Goal: Task Accomplishment & Management: Complete application form

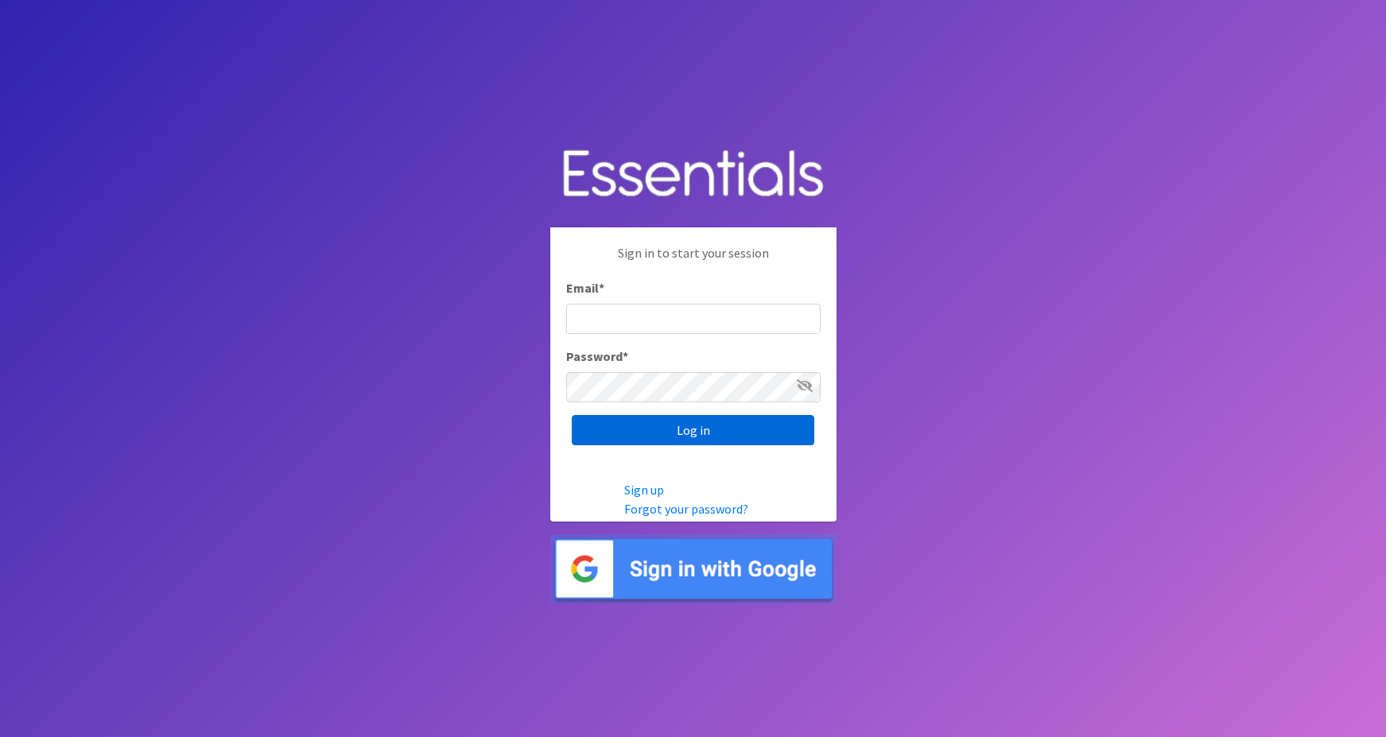
type input "maggie.schneemann@gmail.com"
click at [642, 435] on input "Log in" at bounding box center [693, 430] width 243 height 30
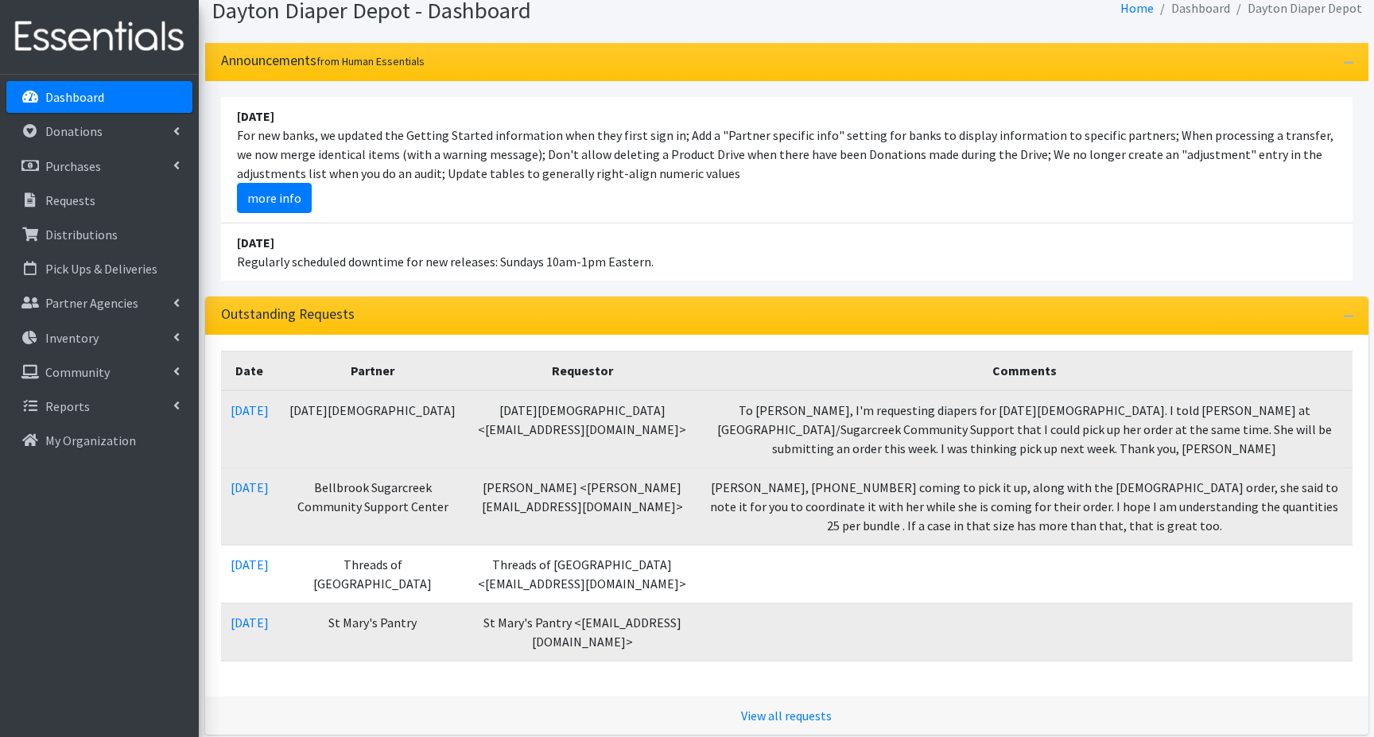
scroll to position [159, 0]
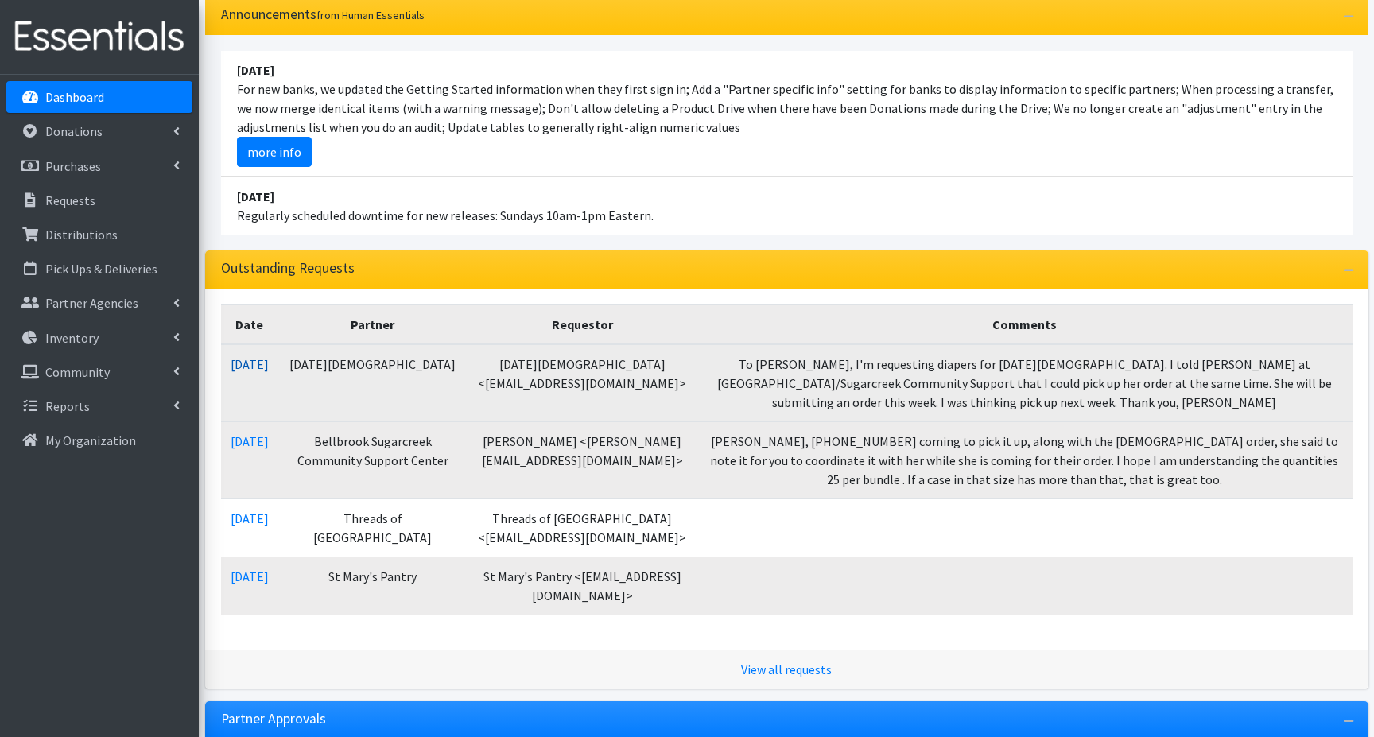
click at [269, 367] on link "08/19/2025" at bounding box center [250, 364] width 38 height 16
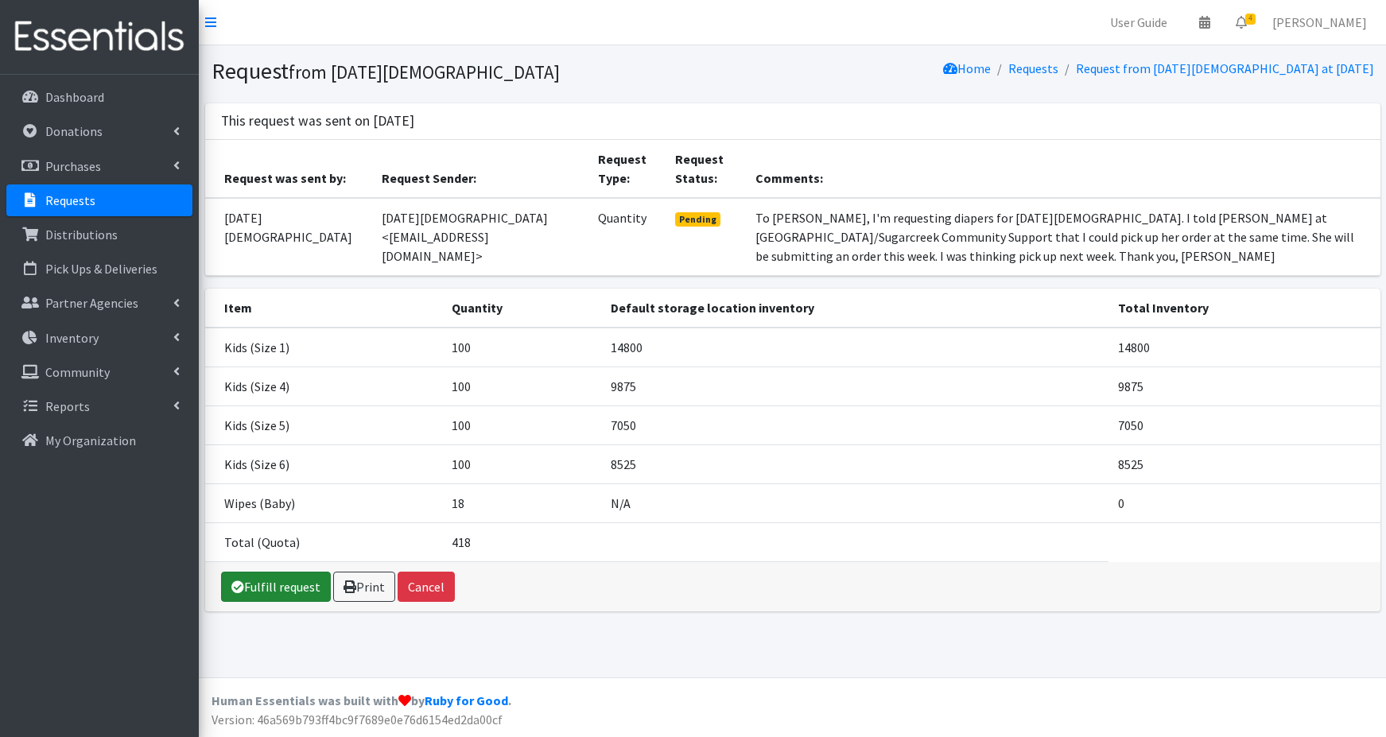
click at [287, 590] on link "Fulfill request" at bounding box center [276, 587] width 110 height 30
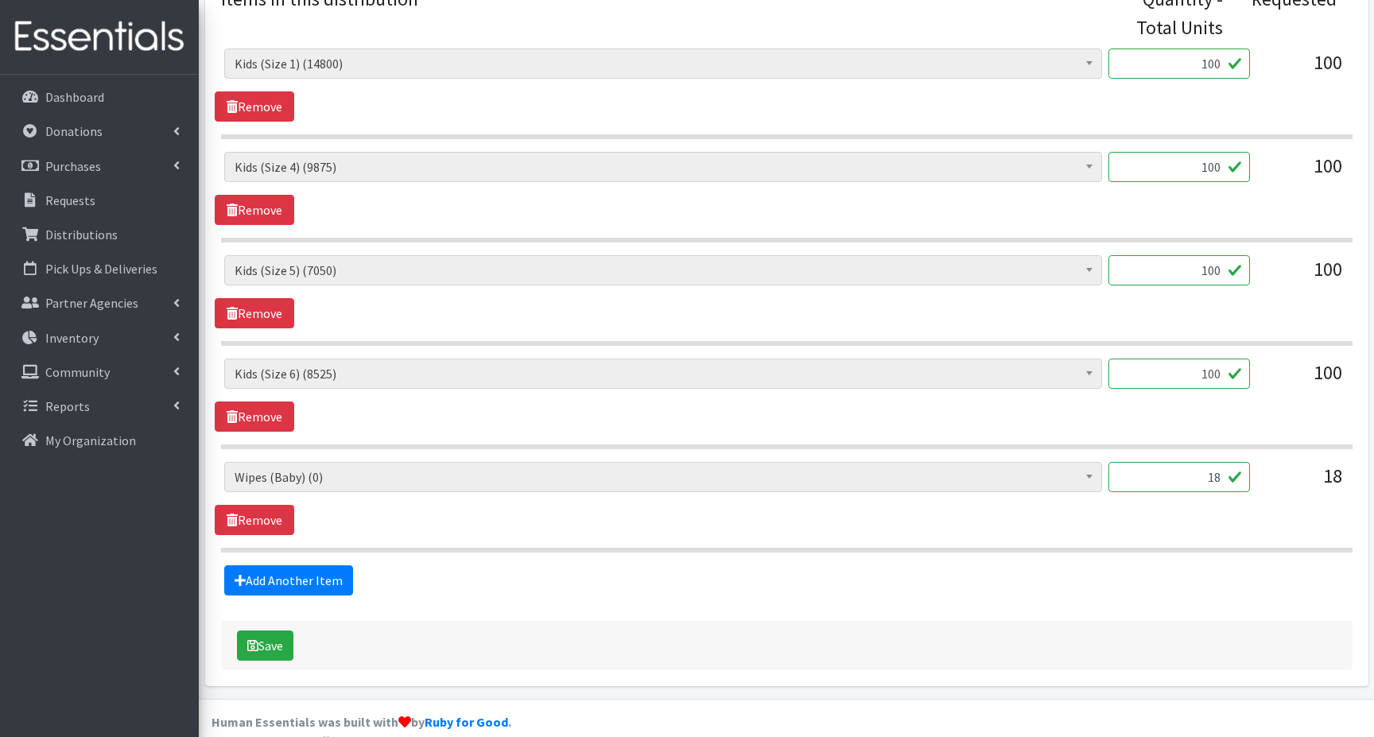
scroll to position [715, 0]
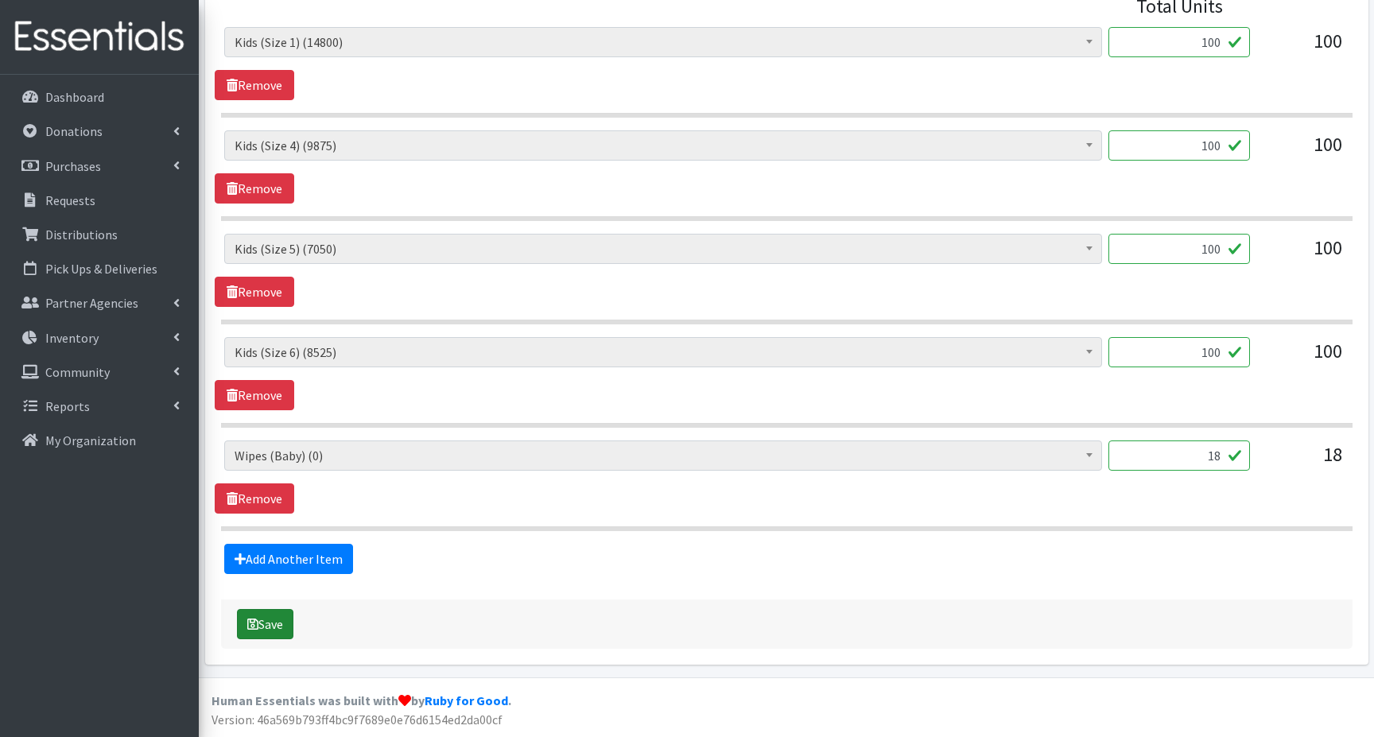
click at [267, 624] on button "Save" at bounding box center [265, 624] width 56 height 30
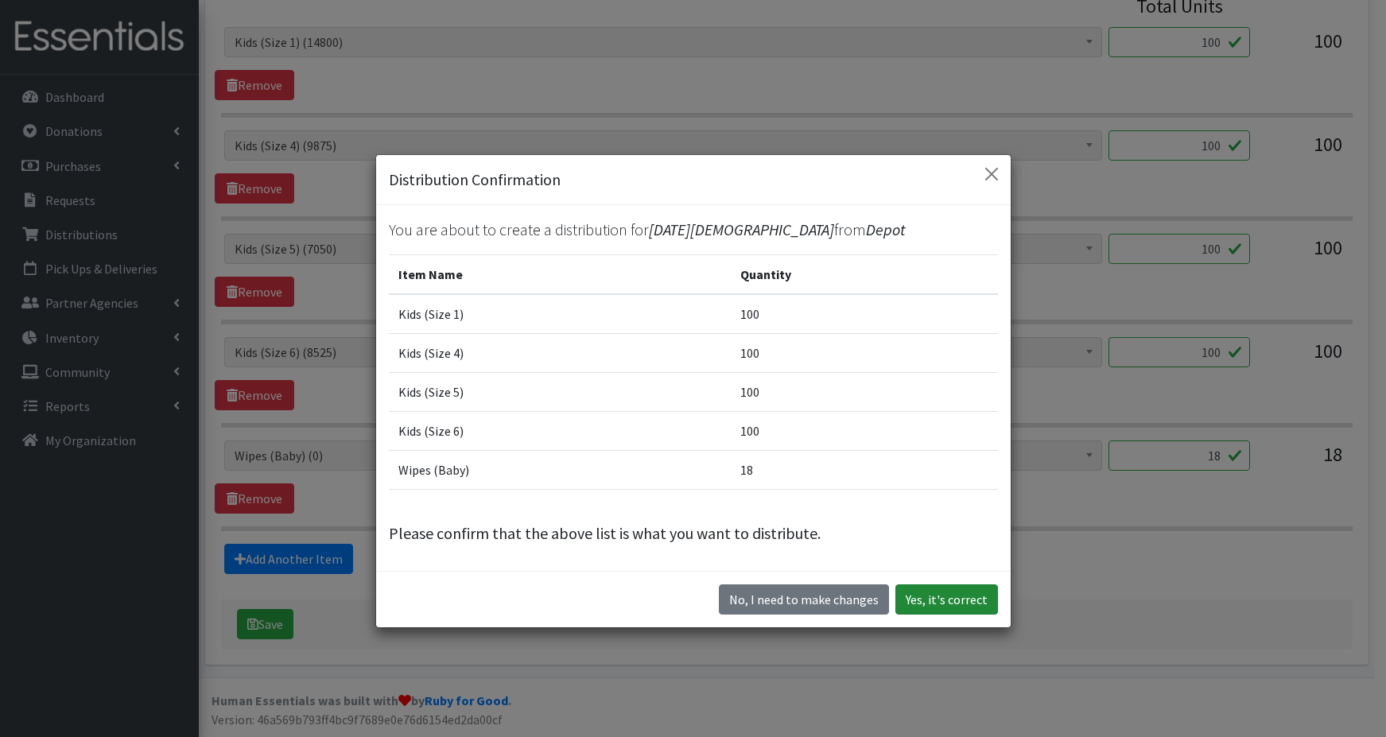
click at [945, 604] on button "Yes, it's correct" at bounding box center [947, 600] width 103 height 30
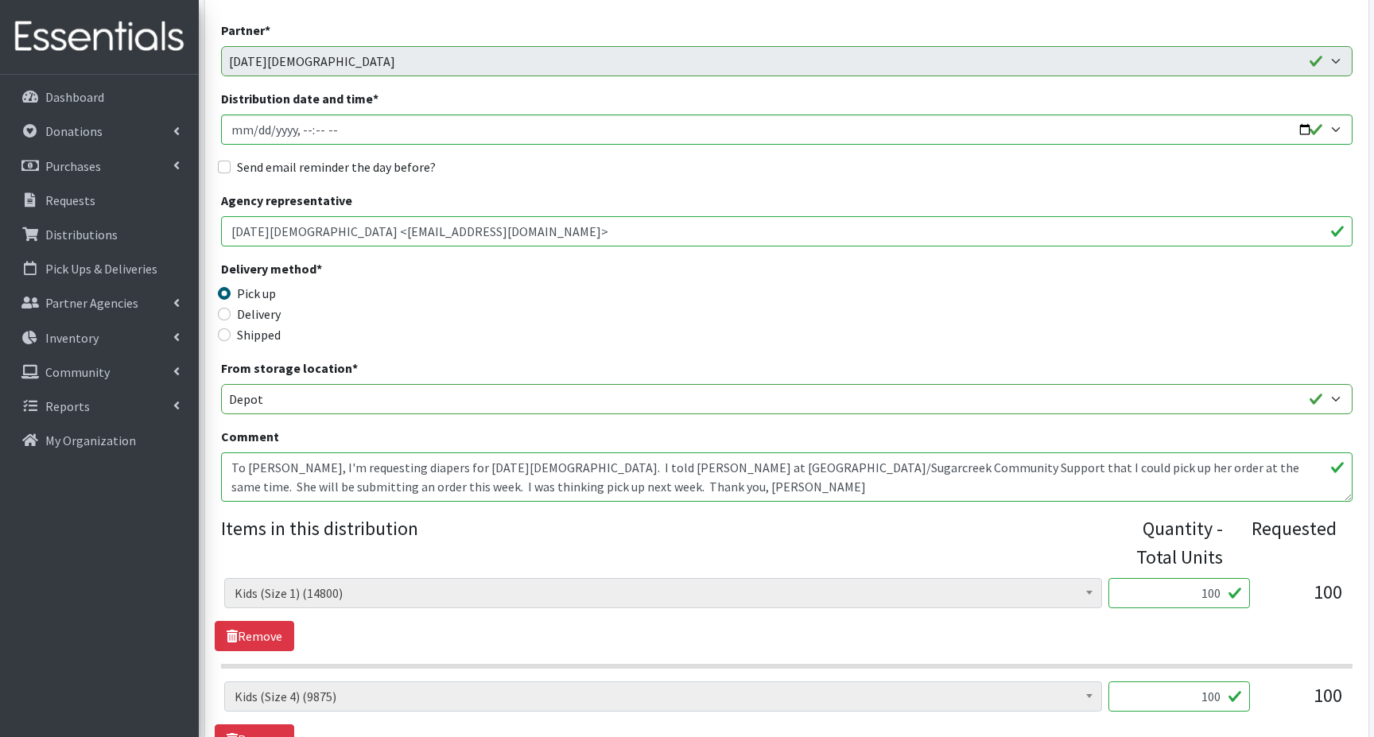
scroll to position [0, 0]
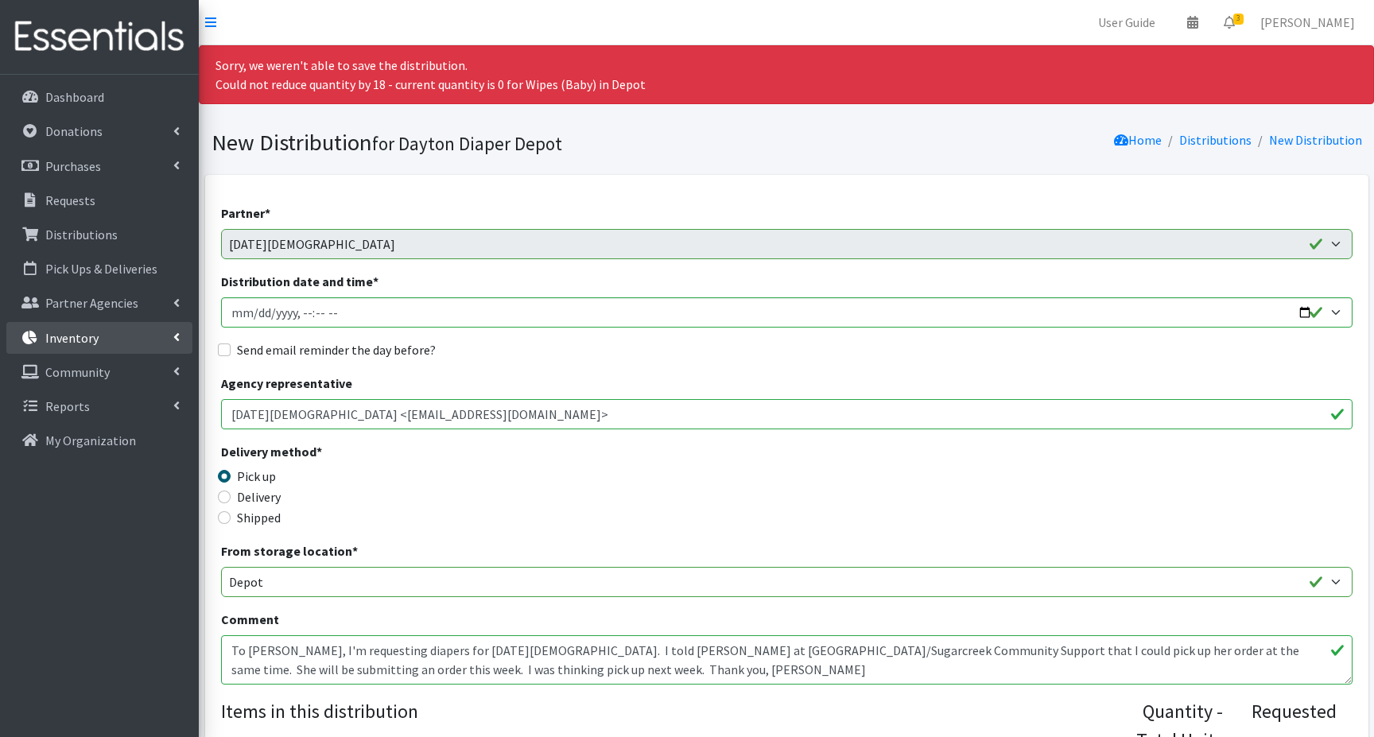
click at [73, 340] on p "Inventory" at bounding box center [71, 338] width 53 height 16
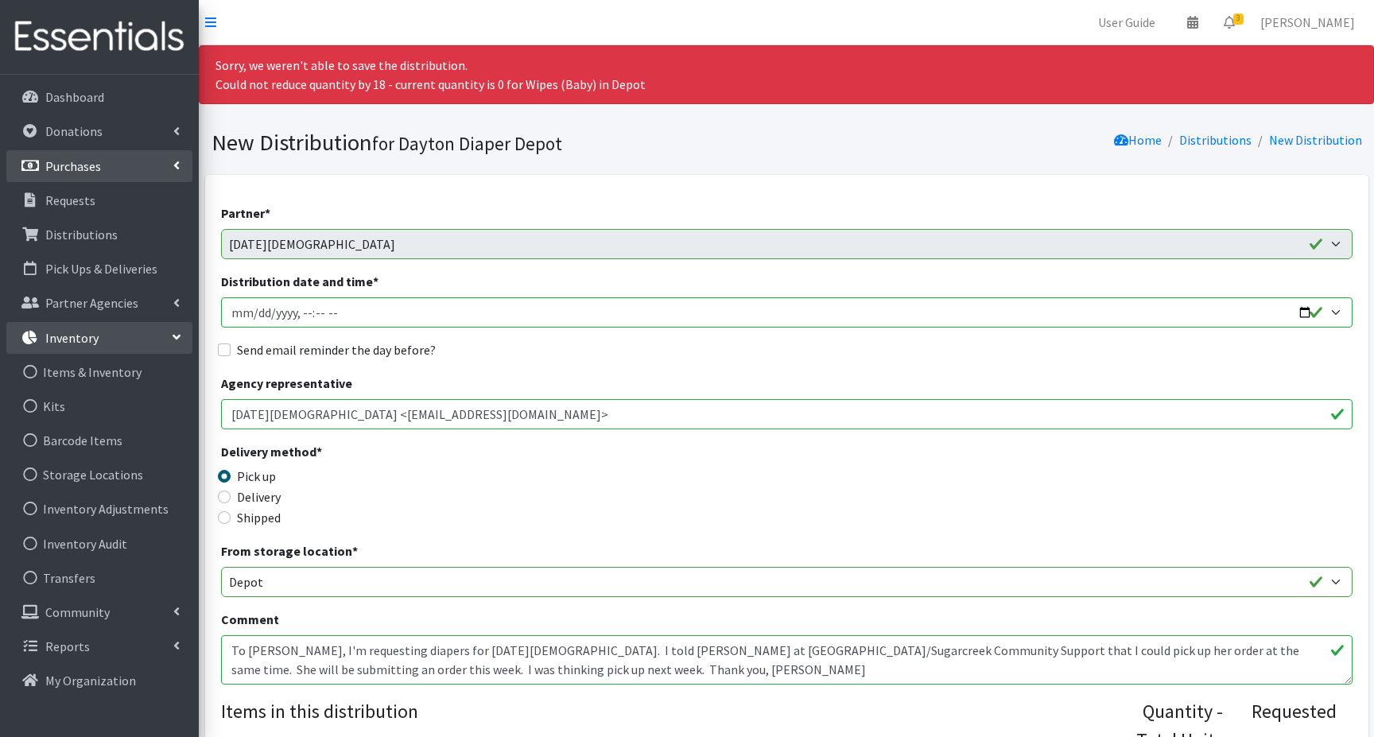
click at [64, 165] on p "Purchases" at bounding box center [73, 166] width 56 height 16
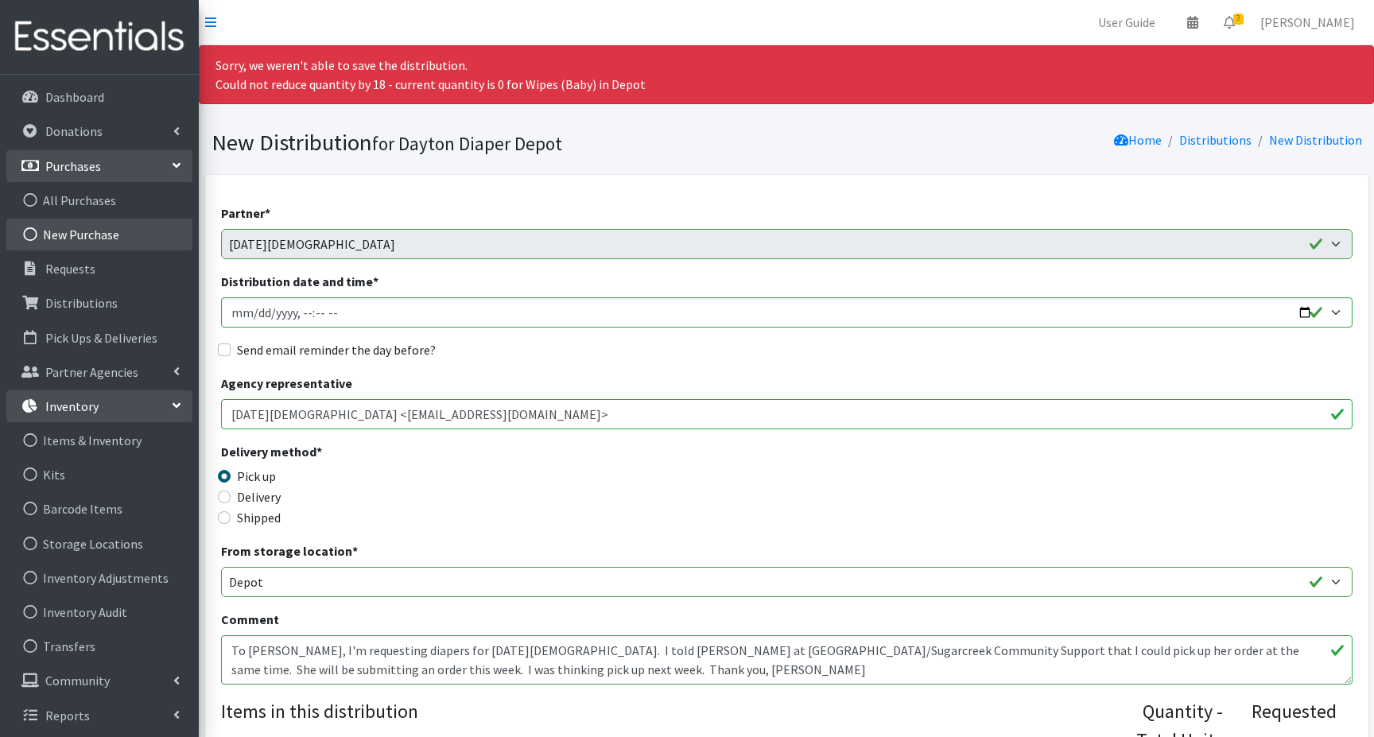
click at [66, 233] on link "New Purchase" at bounding box center [99, 235] width 186 height 32
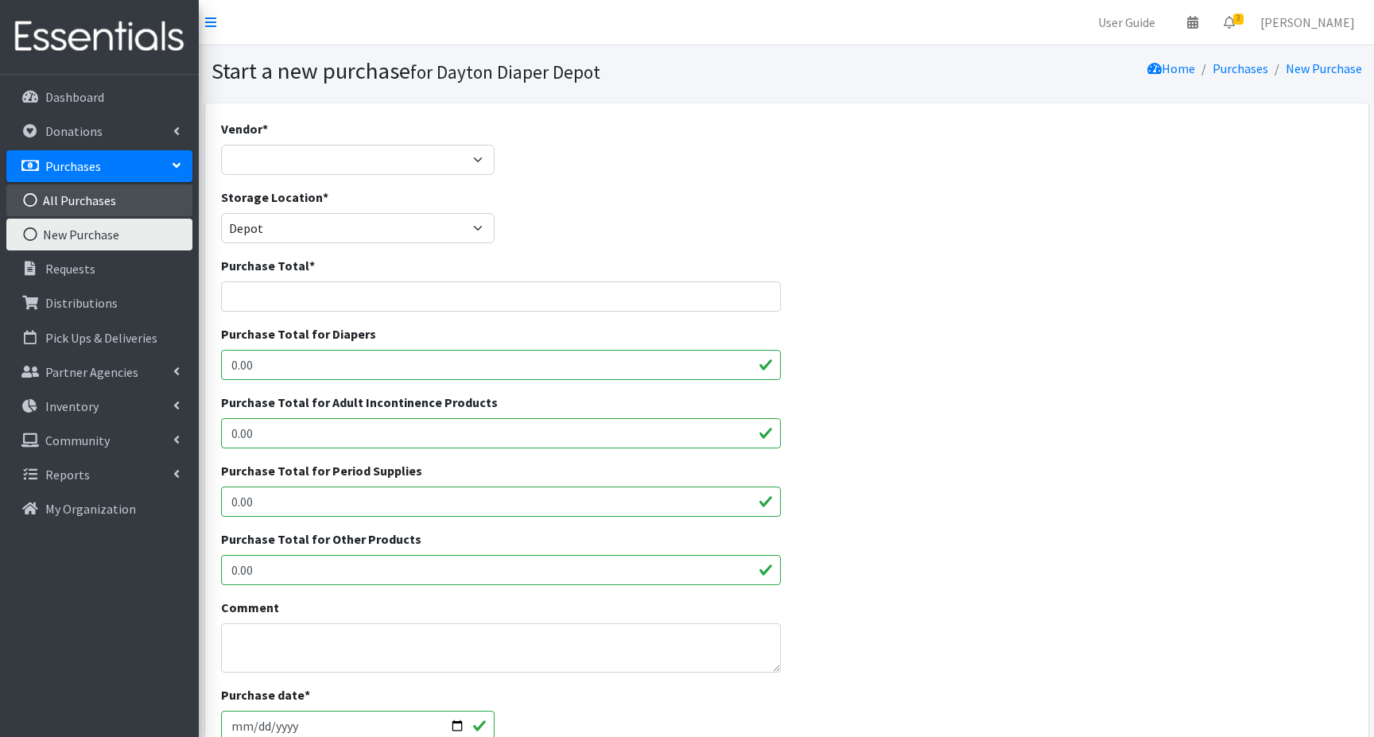
click at [72, 199] on link "All Purchases" at bounding box center [99, 201] width 186 height 32
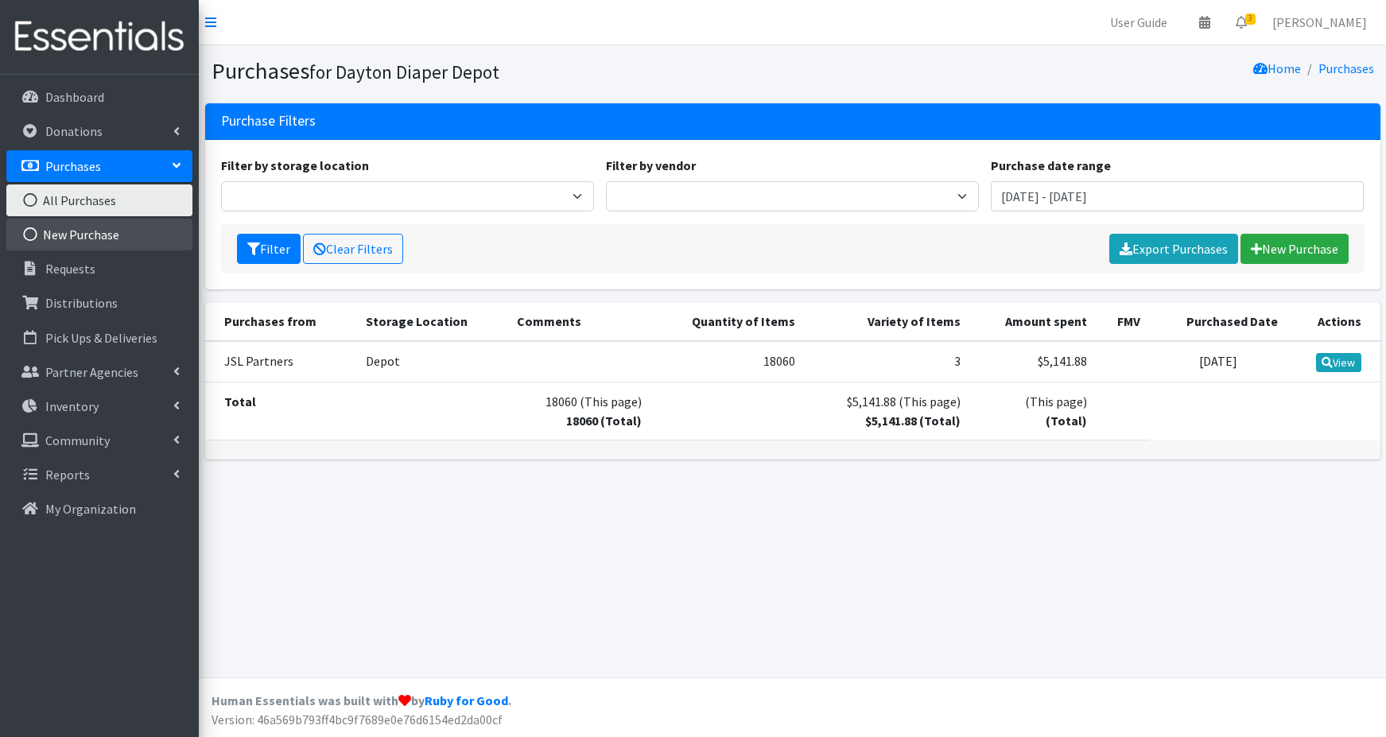
click at [62, 238] on link "New Purchase" at bounding box center [99, 235] width 186 height 32
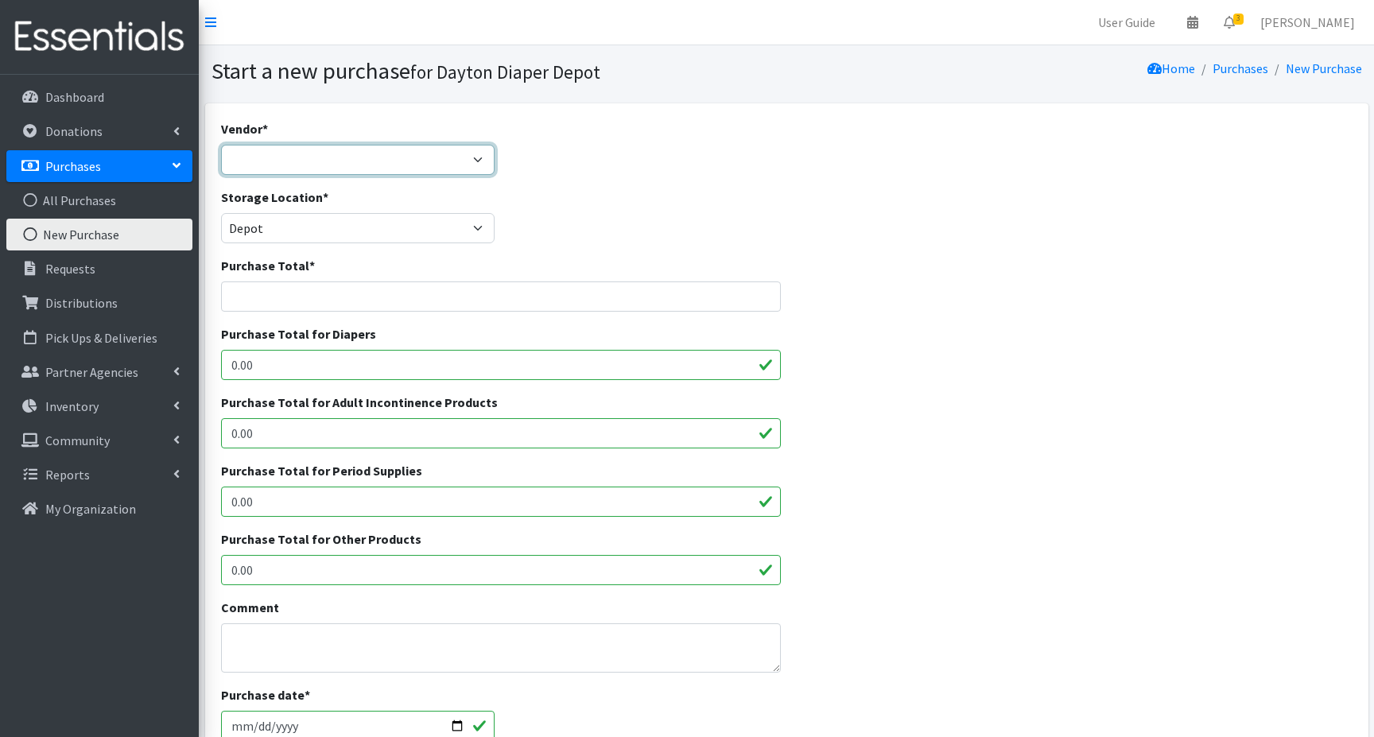
click at [256, 162] on select "JSL Partners ---Not Listed---" at bounding box center [358, 160] width 274 height 30
select select
click at [221, 145] on select "JSL Partners ---Not Listed---" at bounding box center [358, 160] width 274 height 30
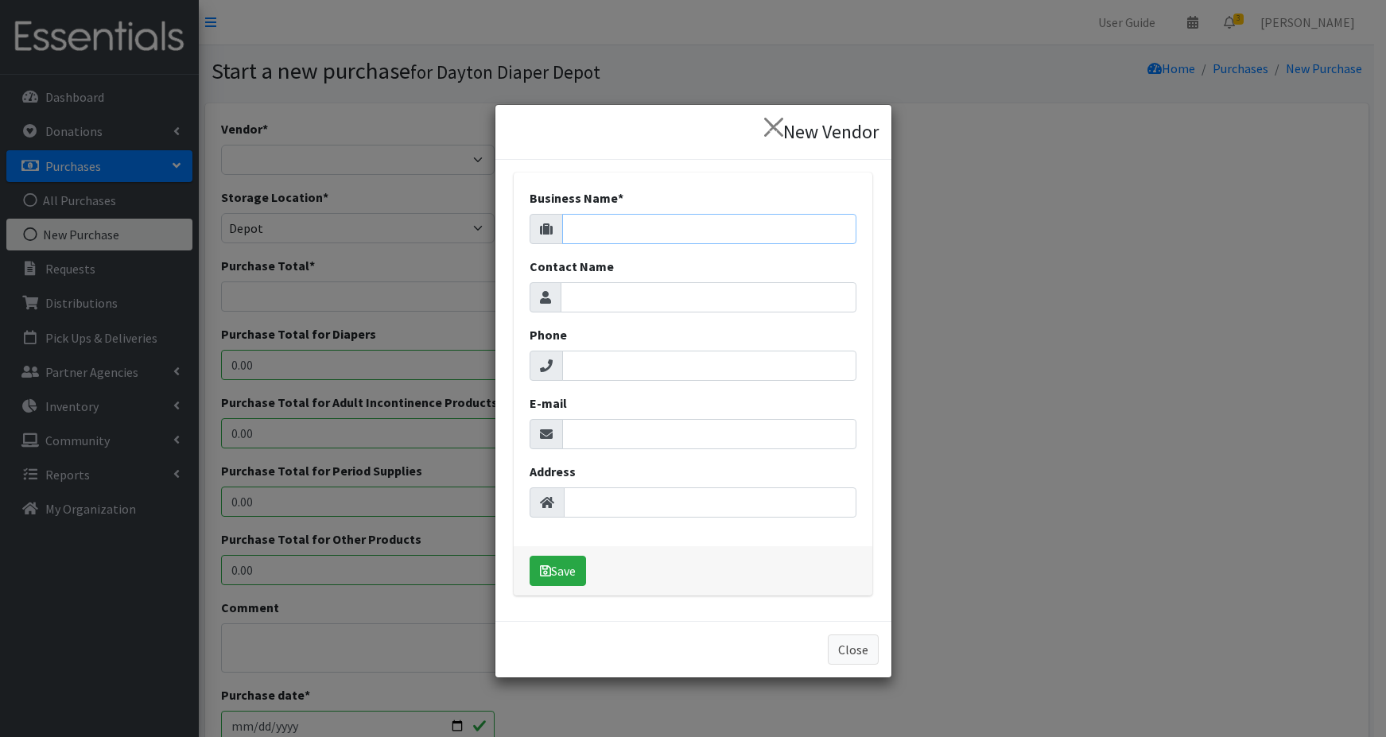
click at [586, 227] on input "Business Name *" at bounding box center [709, 229] width 294 height 30
click at [593, 228] on input "Waolmart" at bounding box center [709, 229] width 294 height 30
type input "Walmart"
click at [561, 575] on button "Save" at bounding box center [558, 571] width 56 height 30
select select "647"
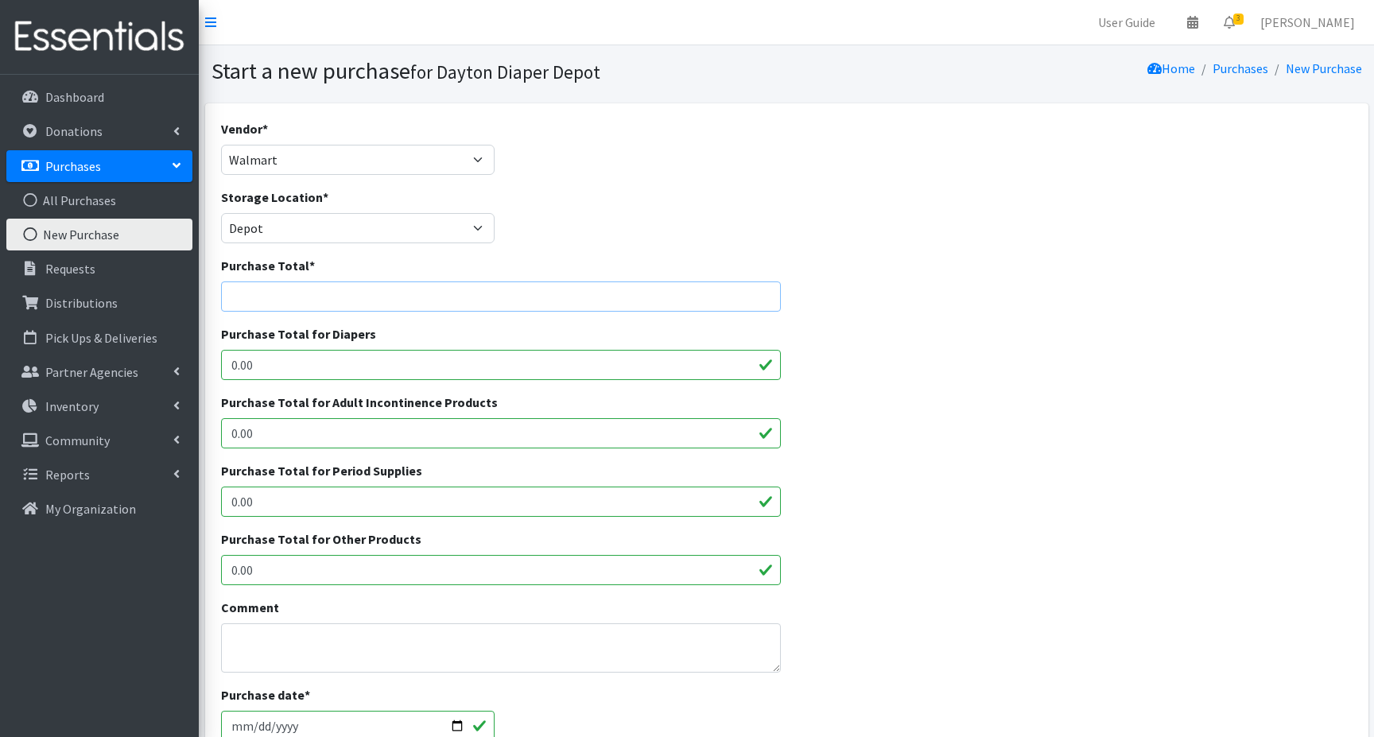
click at [258, 298] on input "Purchase Total *" at bounding box center [501, 297] width 560 height 30
type input "89.94"
click at [257, 570] on input "0.00" at bounding box center [501, 570] width 560 height 30
type input "0"
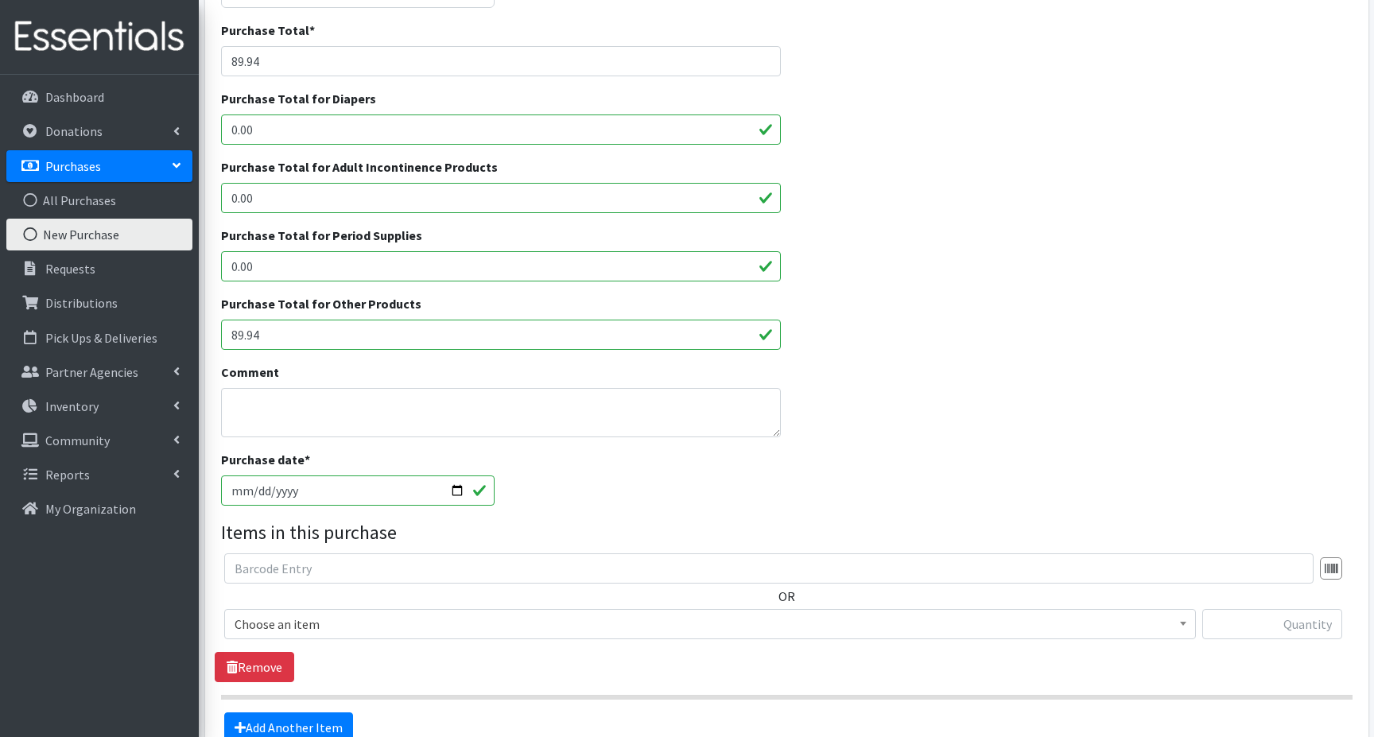
scroll to position [239, 0]
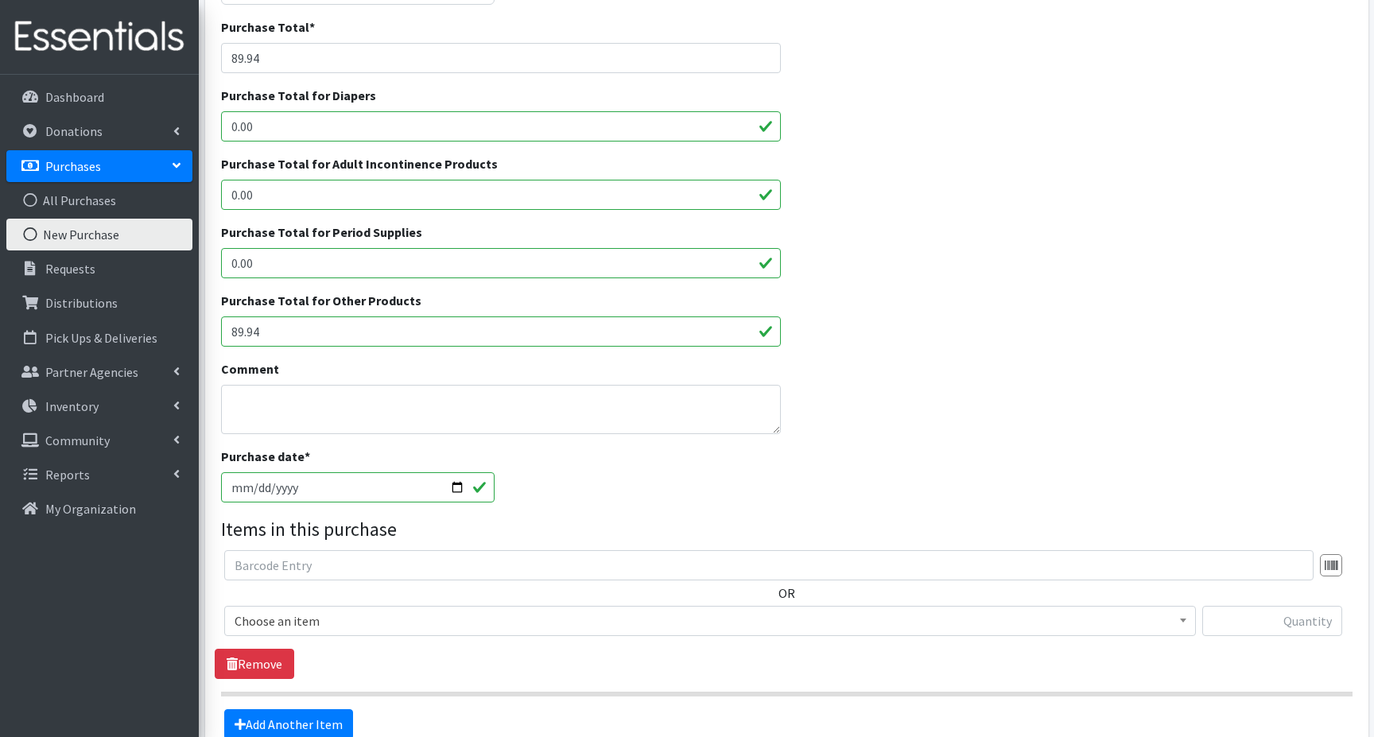
type input "89.94"
click at [459, 488] on input "2025-08-20" at bounding box center [358, 487] width 274 height 30
type input "2025-08-15"
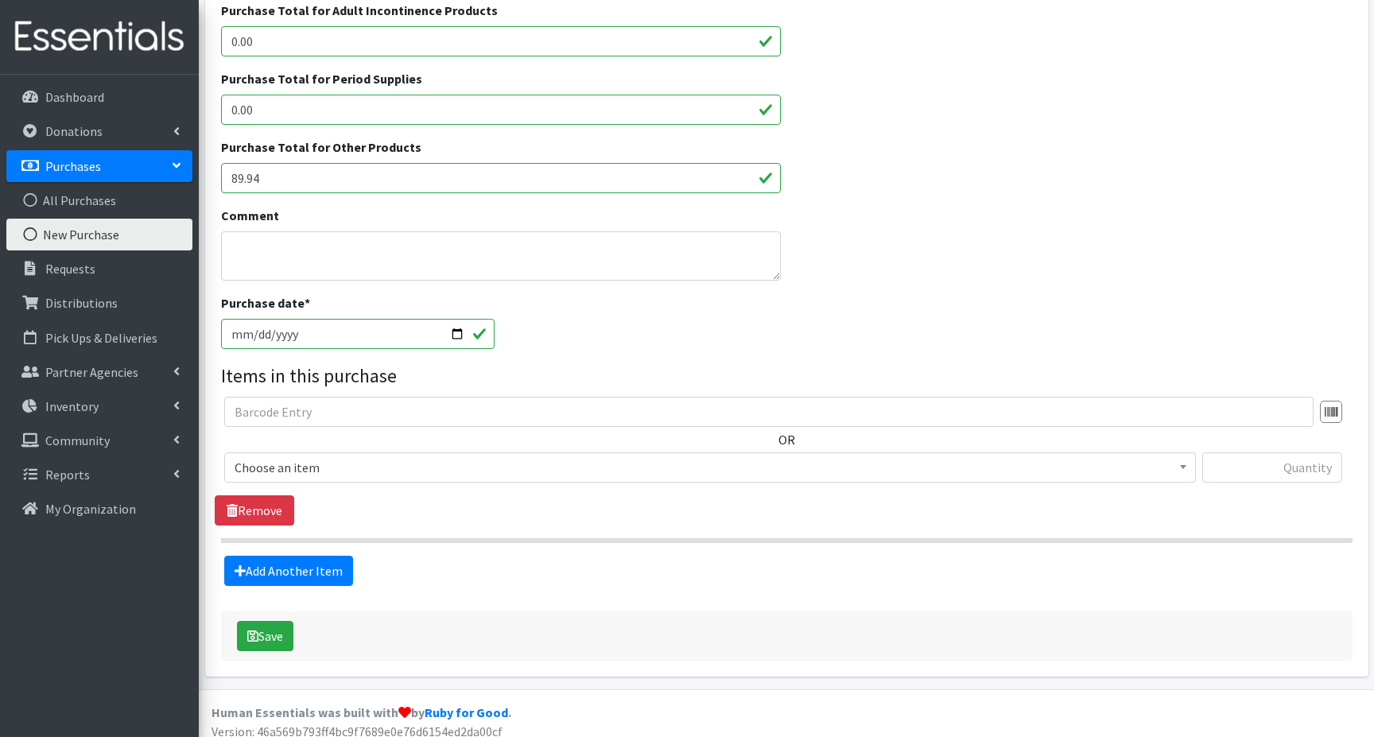
scroll to position [398, 0]
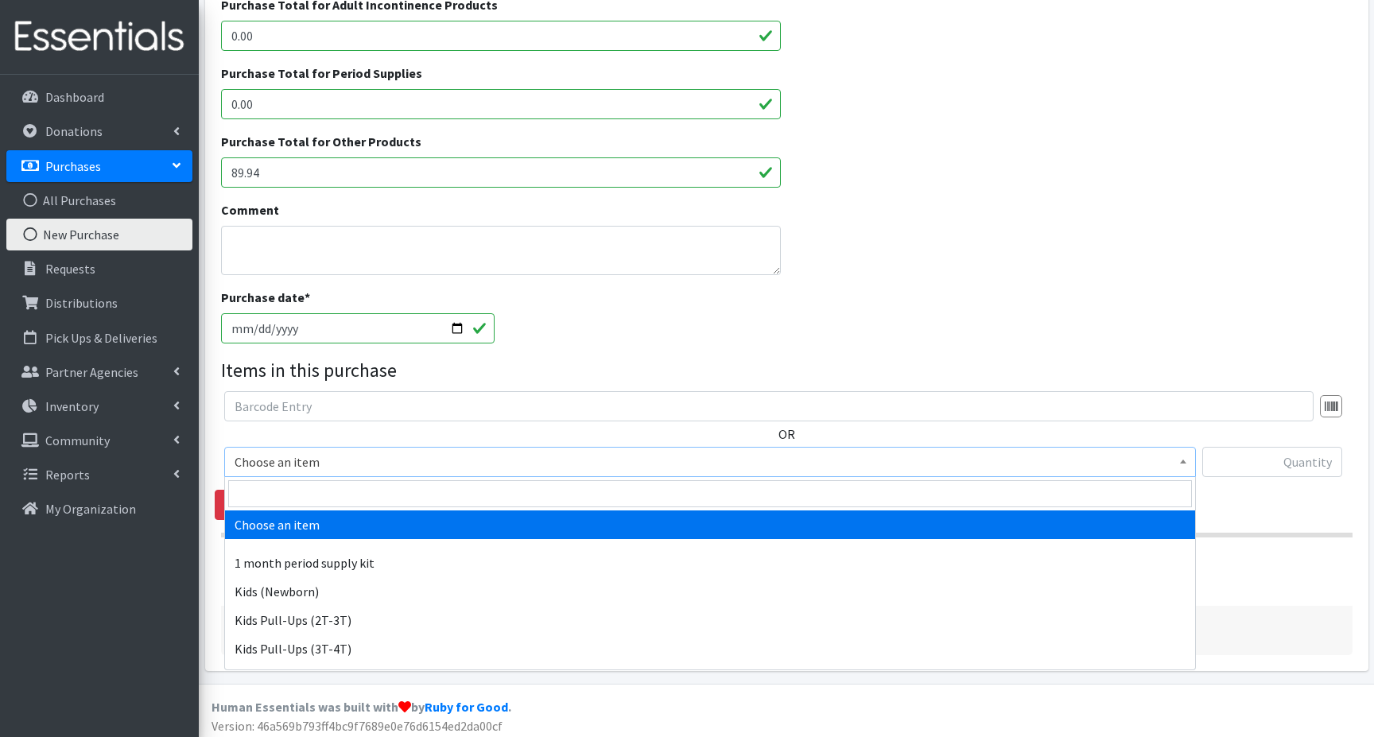
click at [284, 462] on span "Choose an item" at bounding box center [710, 462] width 951 height 22
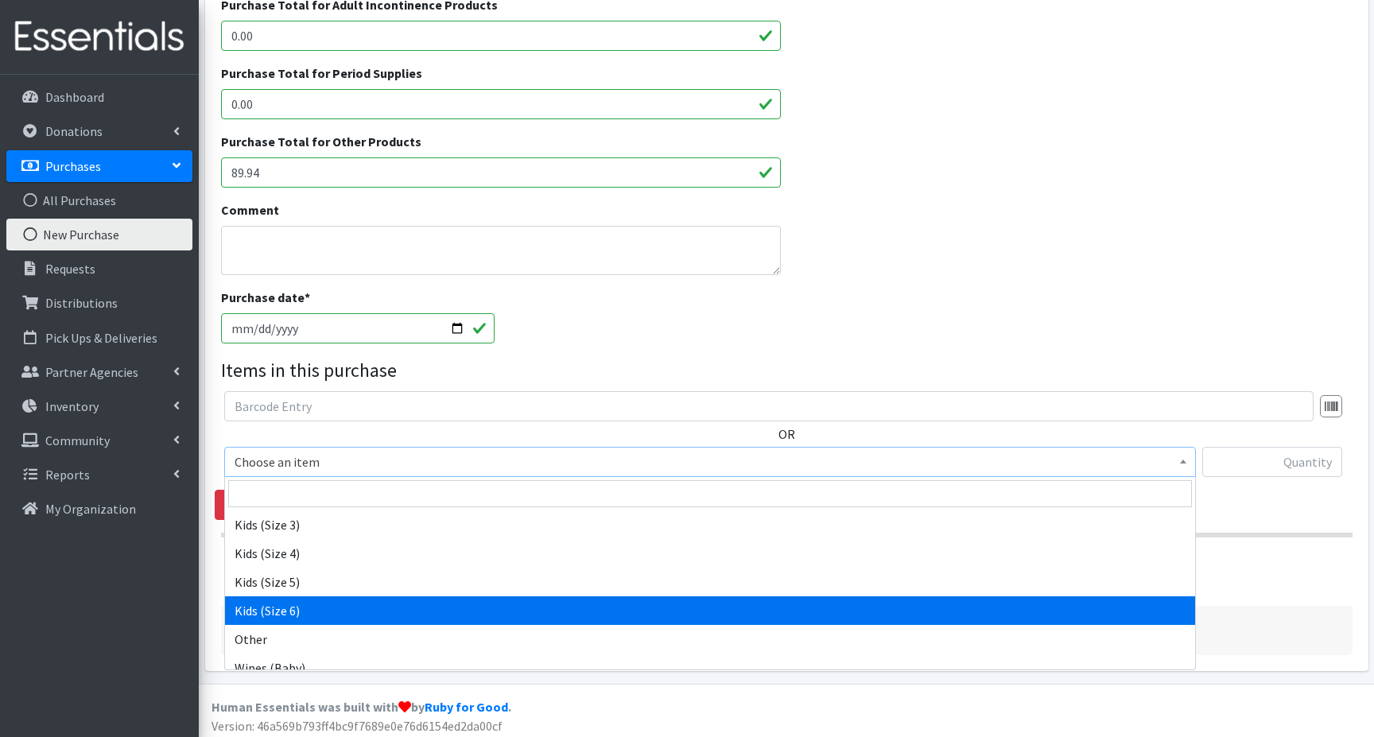
scroll to position [251, 0]
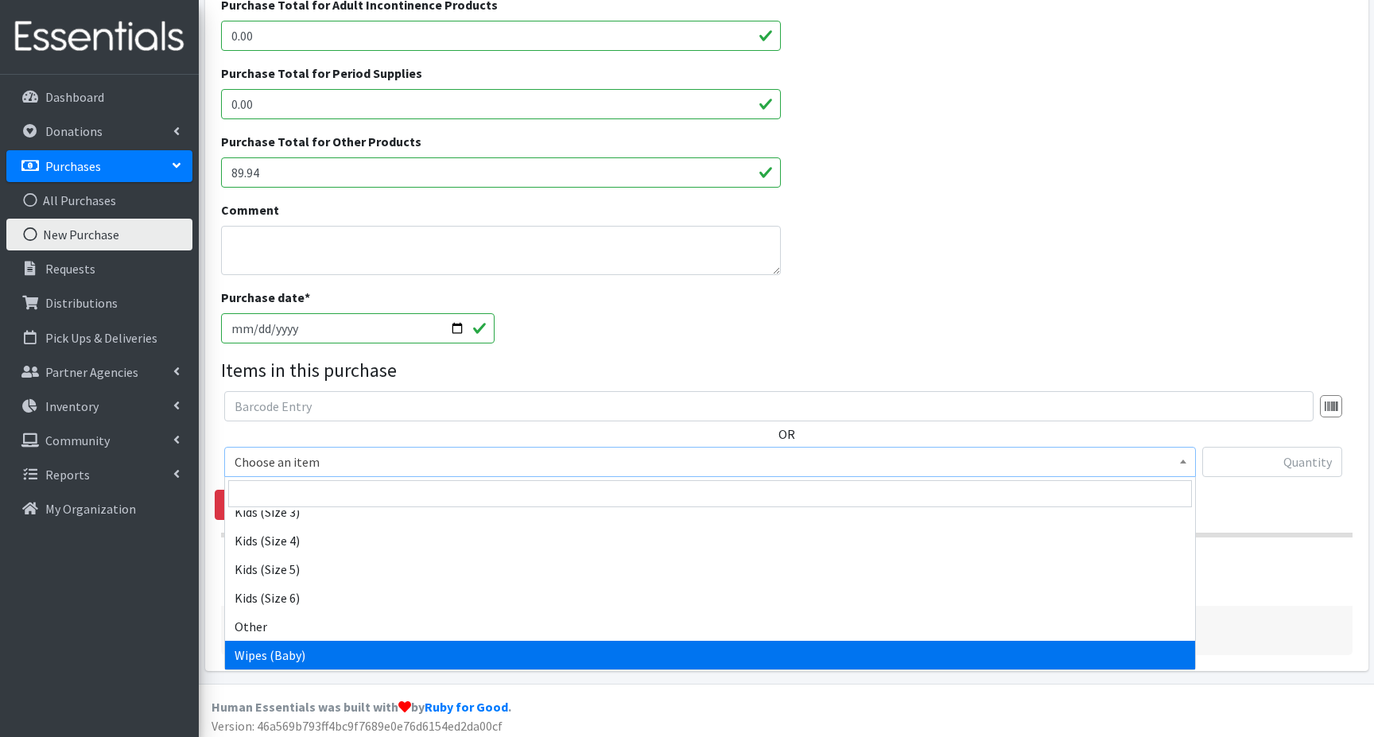
select select "15043"
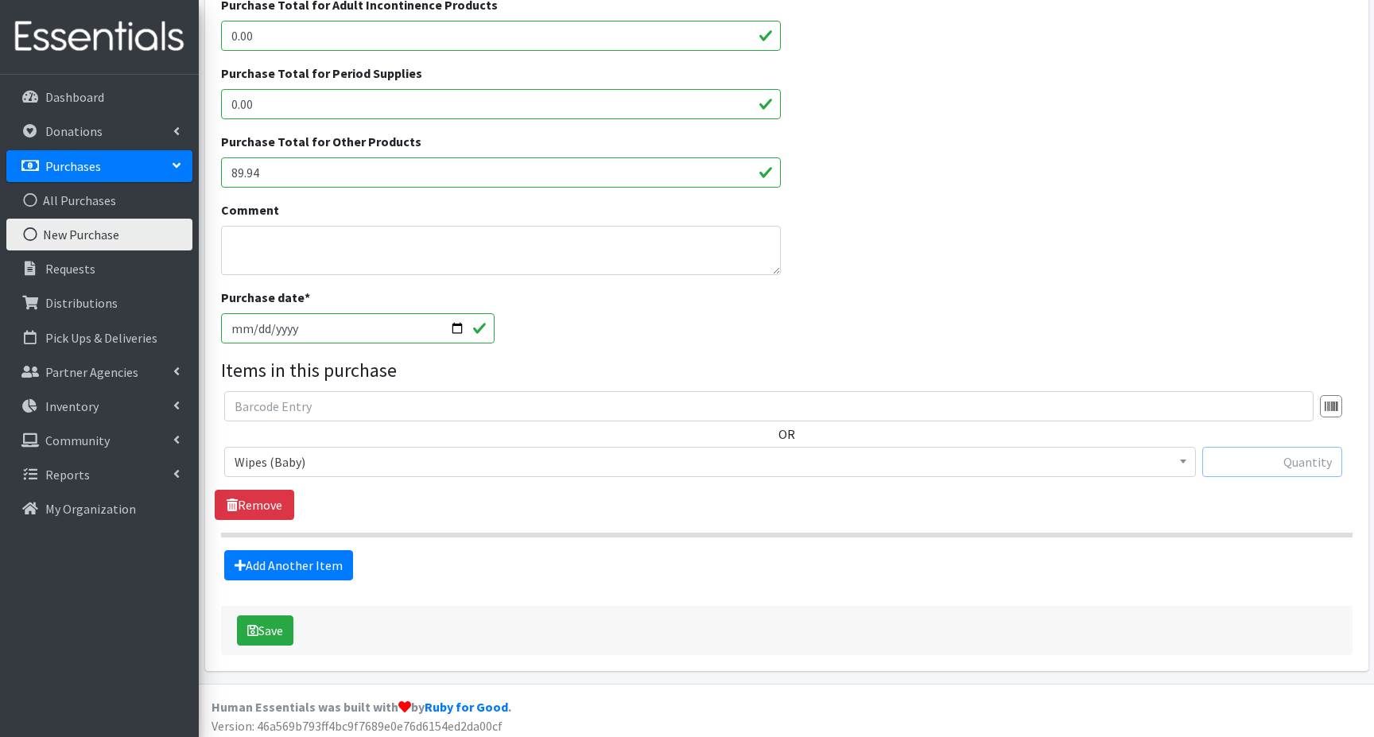
click at [1266, 459] on input "text" at bounding box center [1273, 462] width 140 height 30
type input "48"
click at [256, 637] on button "Save" at bounding box center [265, 631] width 56 height 30
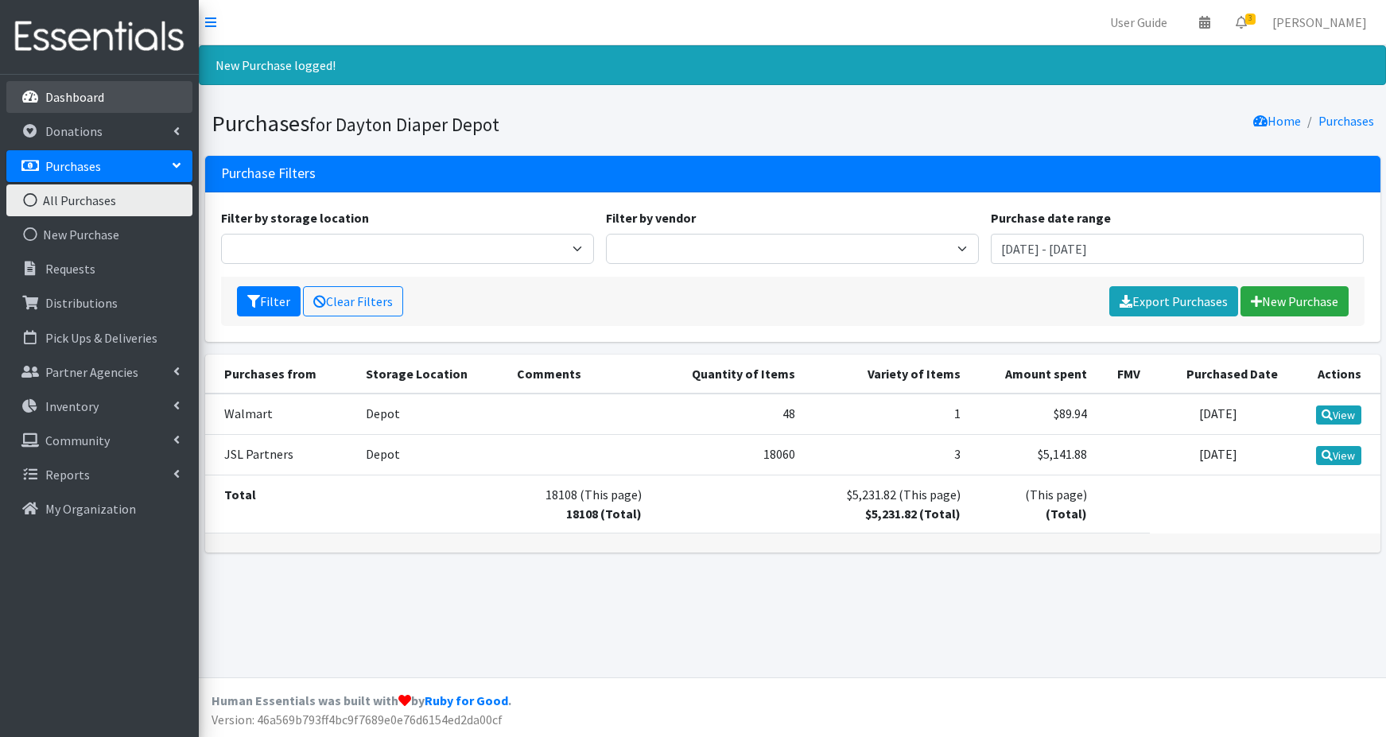
click at [52, 90] on p "Dashboard" at bounding box center [74, 97] width 59 height 16
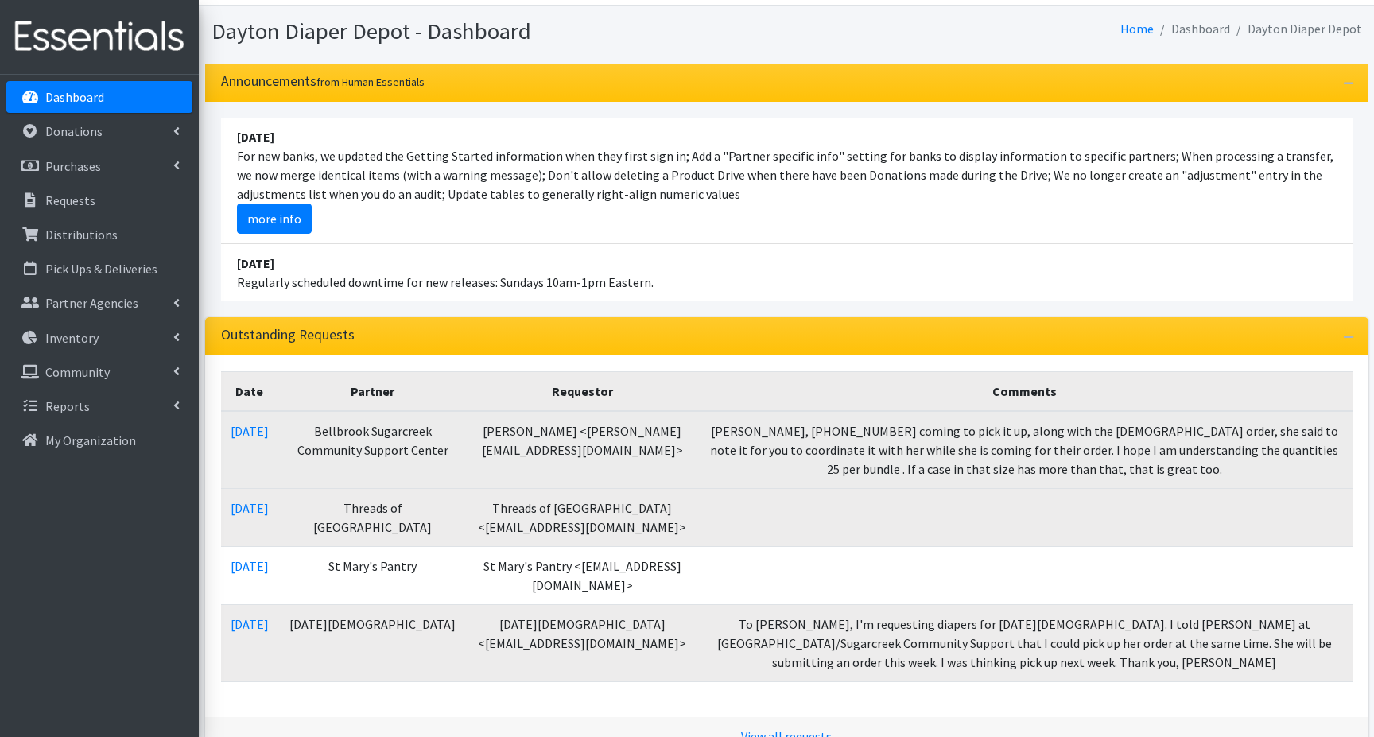
scroll to position [80, 0]
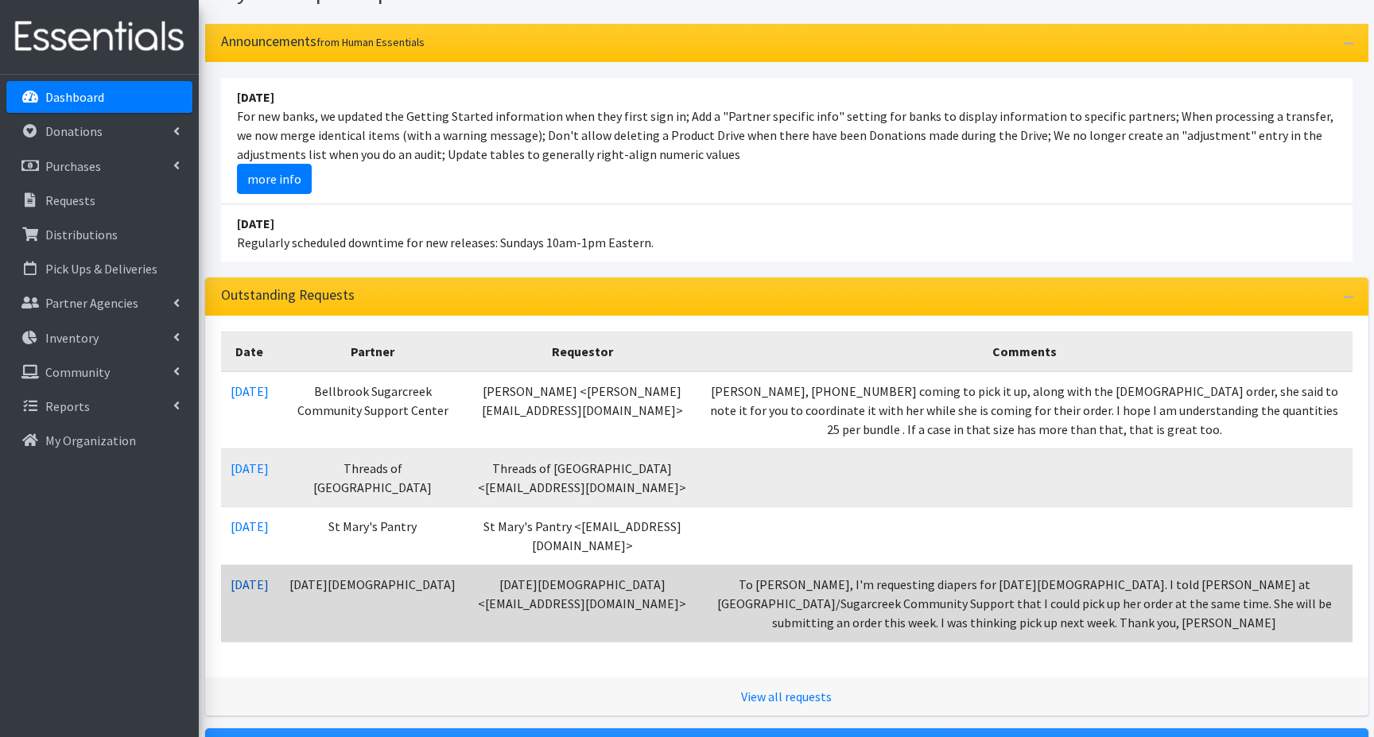
click at [266, 585] on link "[DATE]" at bounding box center [250, 585] width 38 height 16
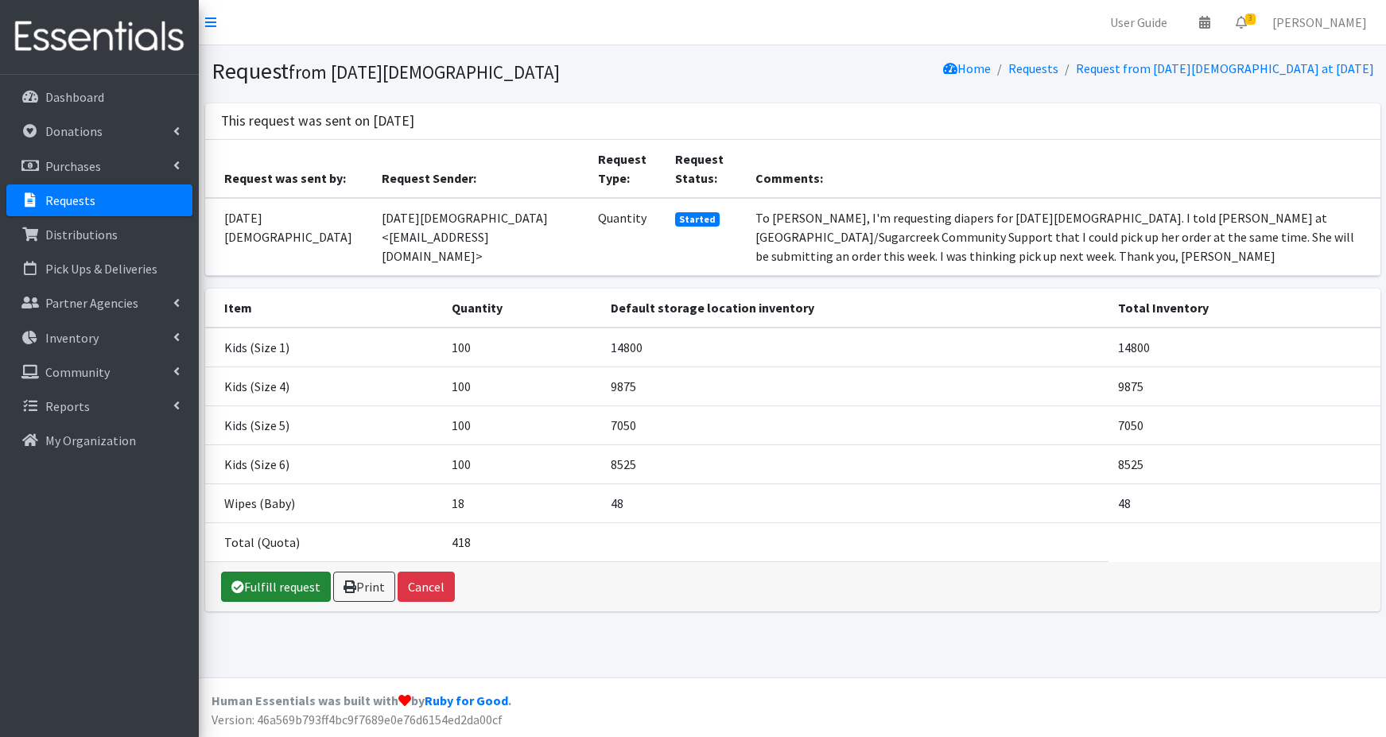
click at [276, 586] on link "Fulfill request" at bounding box center [276, 587] width 110 height 30
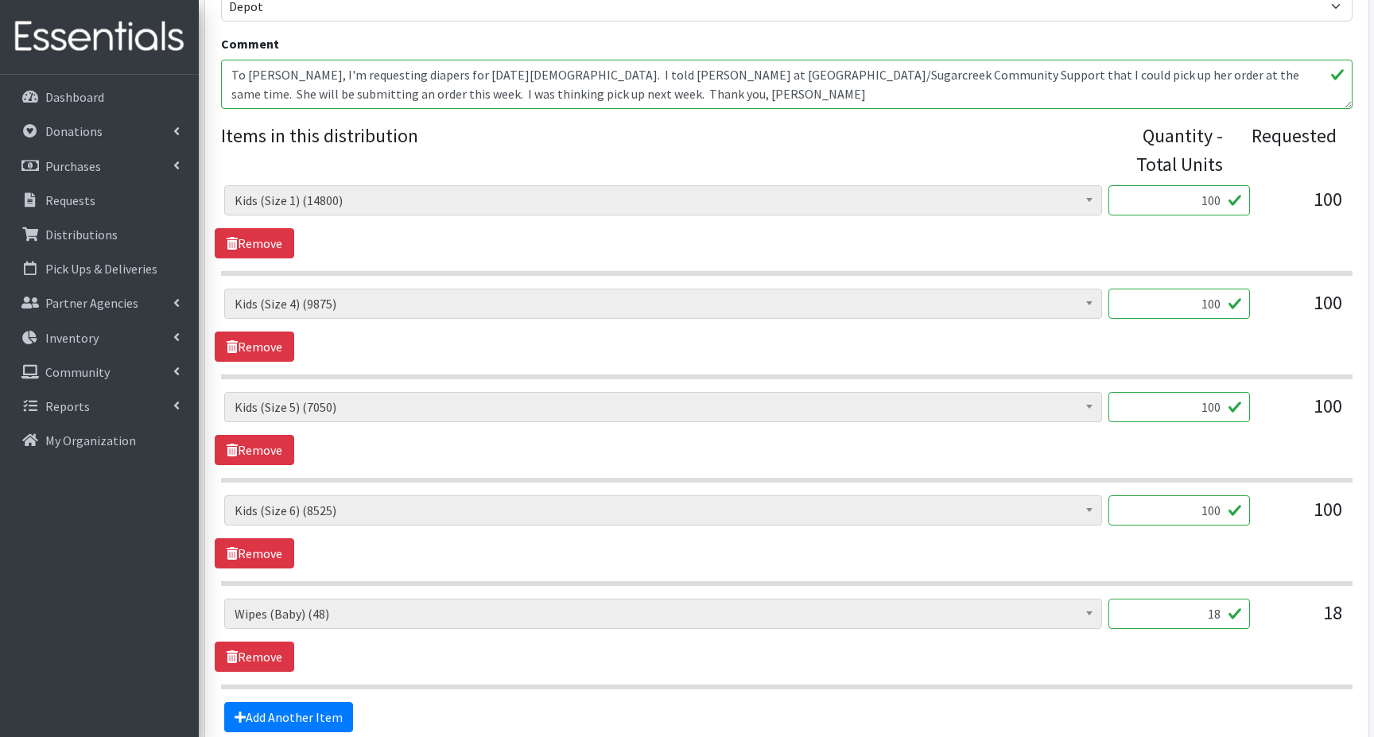
scroll to position [636, 0]
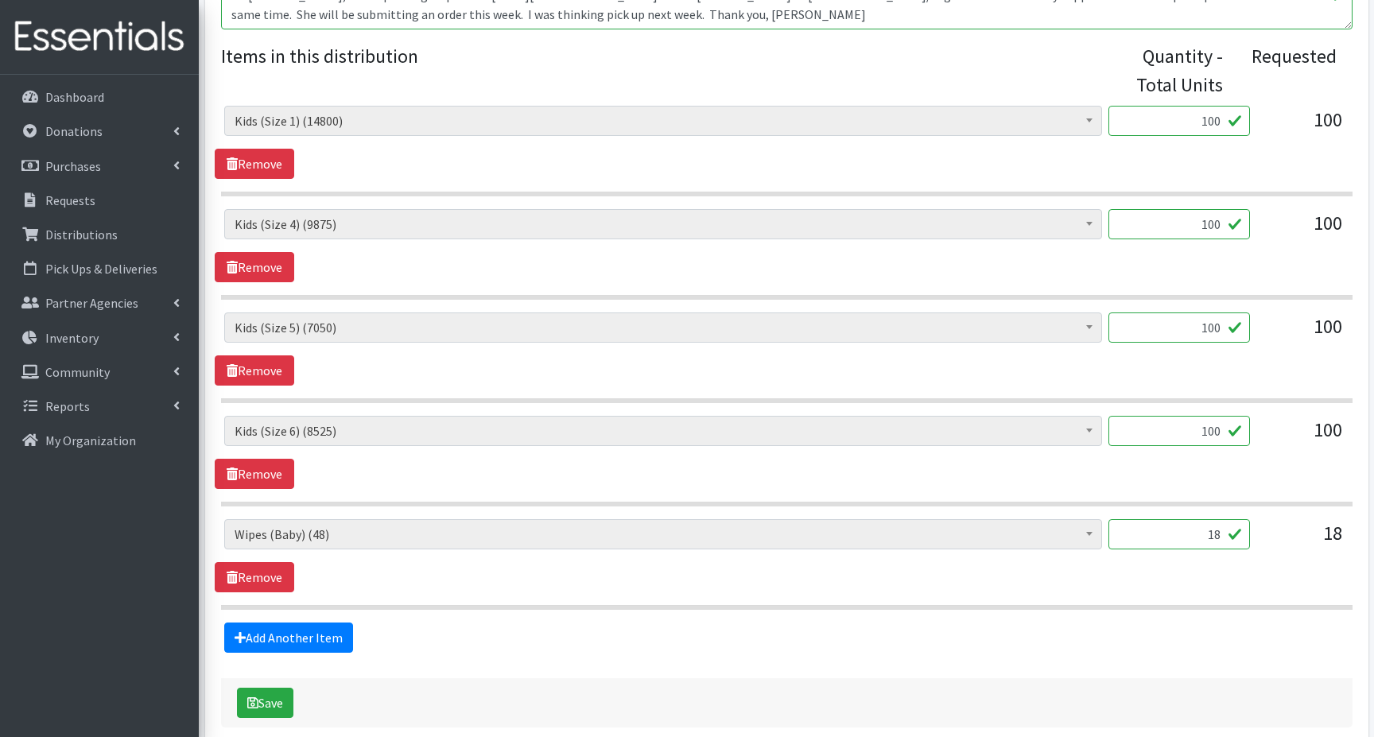
click at [1198, 532] on input "18" at bounding box center [1180, 534] width 142 height 30
type input "8"
click at [261, 702] on button "Save" at bounding box center [265, 703] width 56 height 30
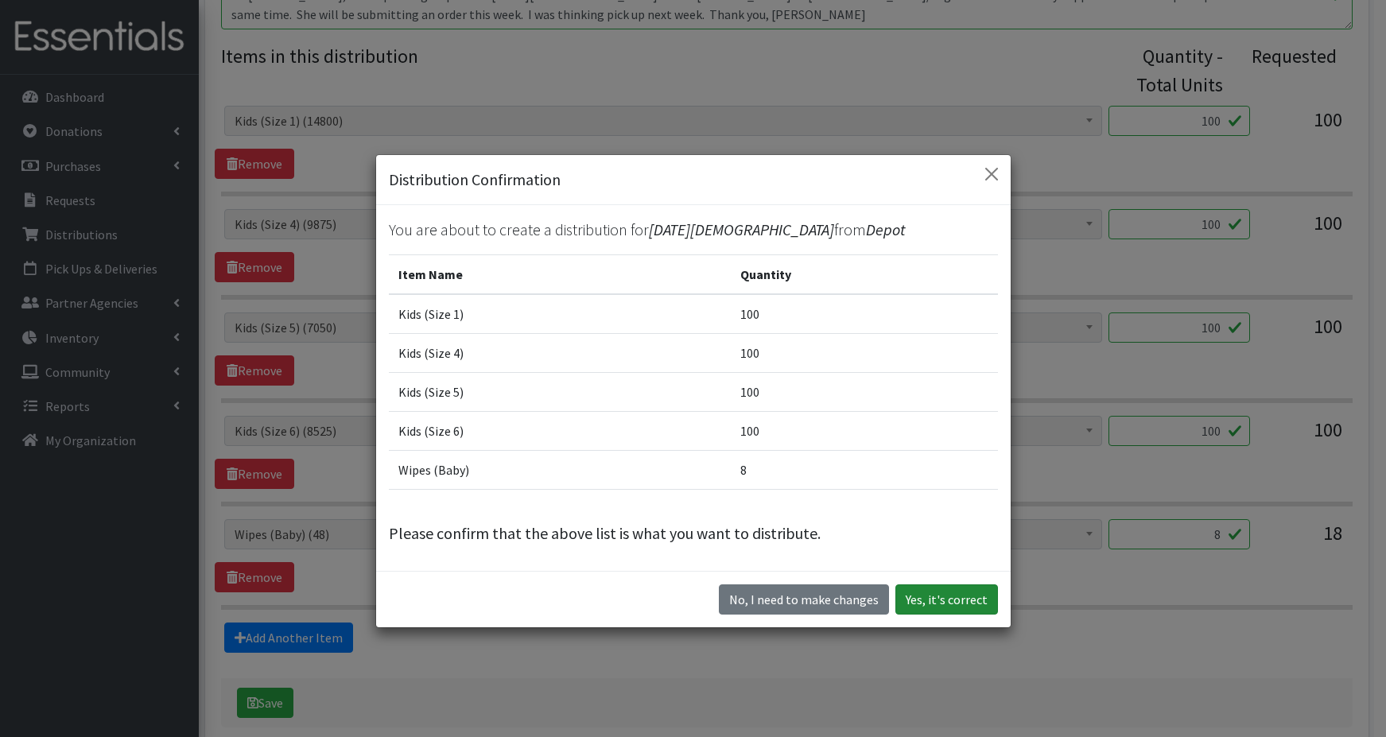
click at [959, 600] on button "Yes, it's correct" at bounding box center [947, 600] width 103 height 30
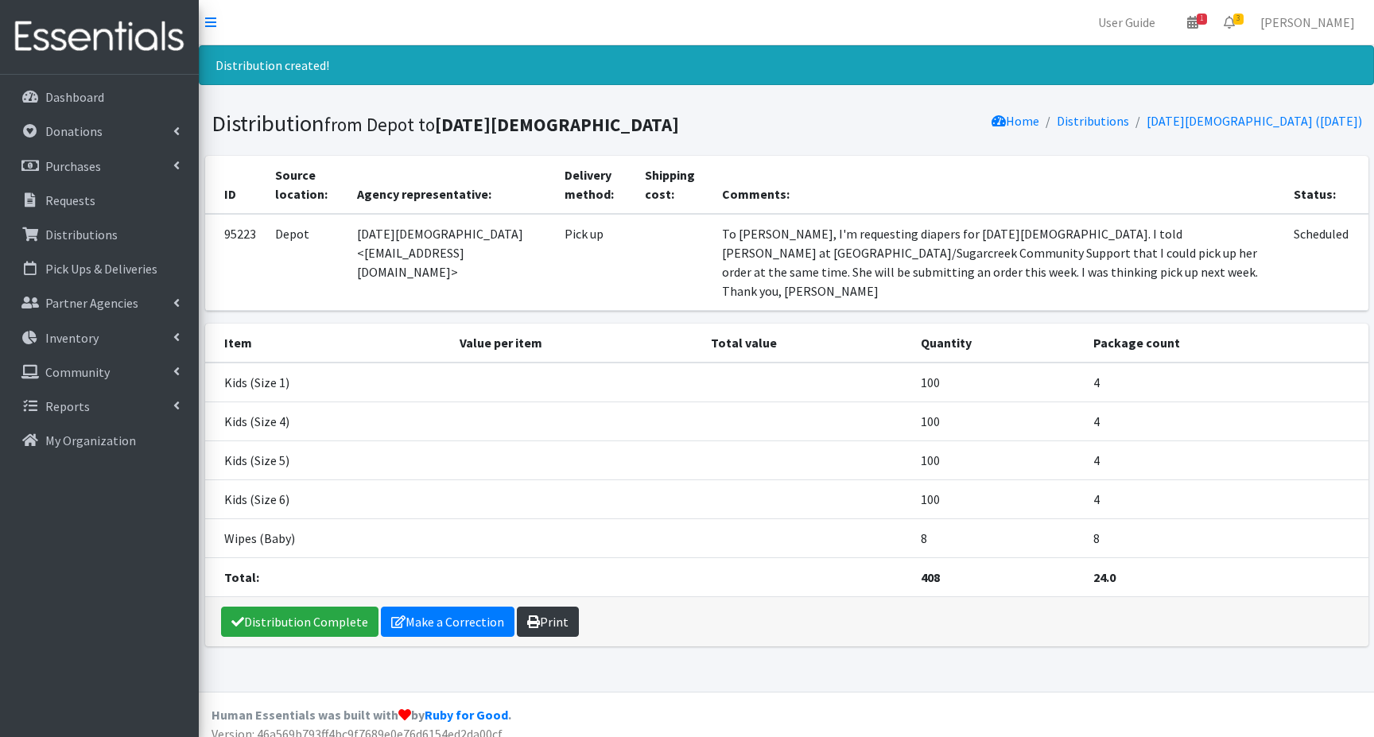
click at [544, 607] on link "Print" at bounding box center [548, 622] width 62 height 30
click at [87, 101] on p "Dashboard" at bounding box center [74, 97] width 59 height 16
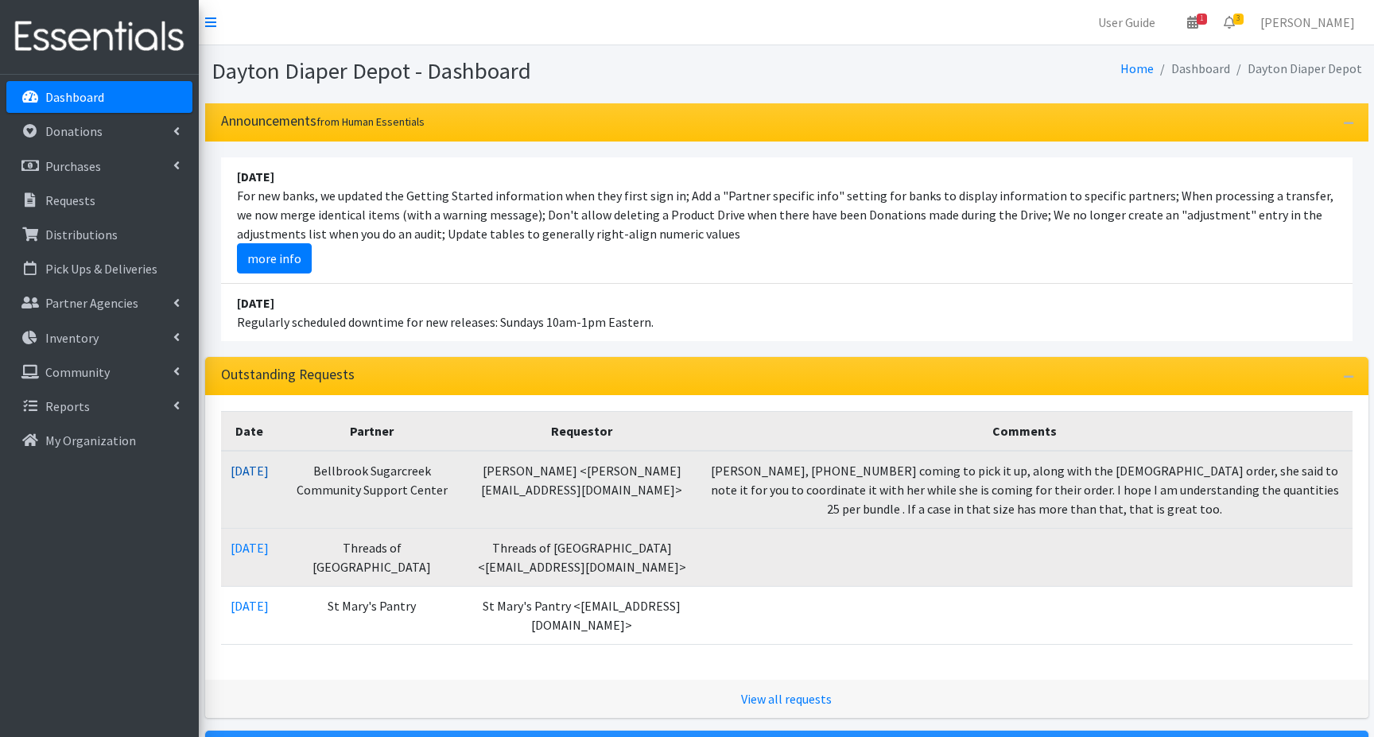
click at [257, 474] on link "[DATE]" at bounding box center [250, 471] width 38 height 16
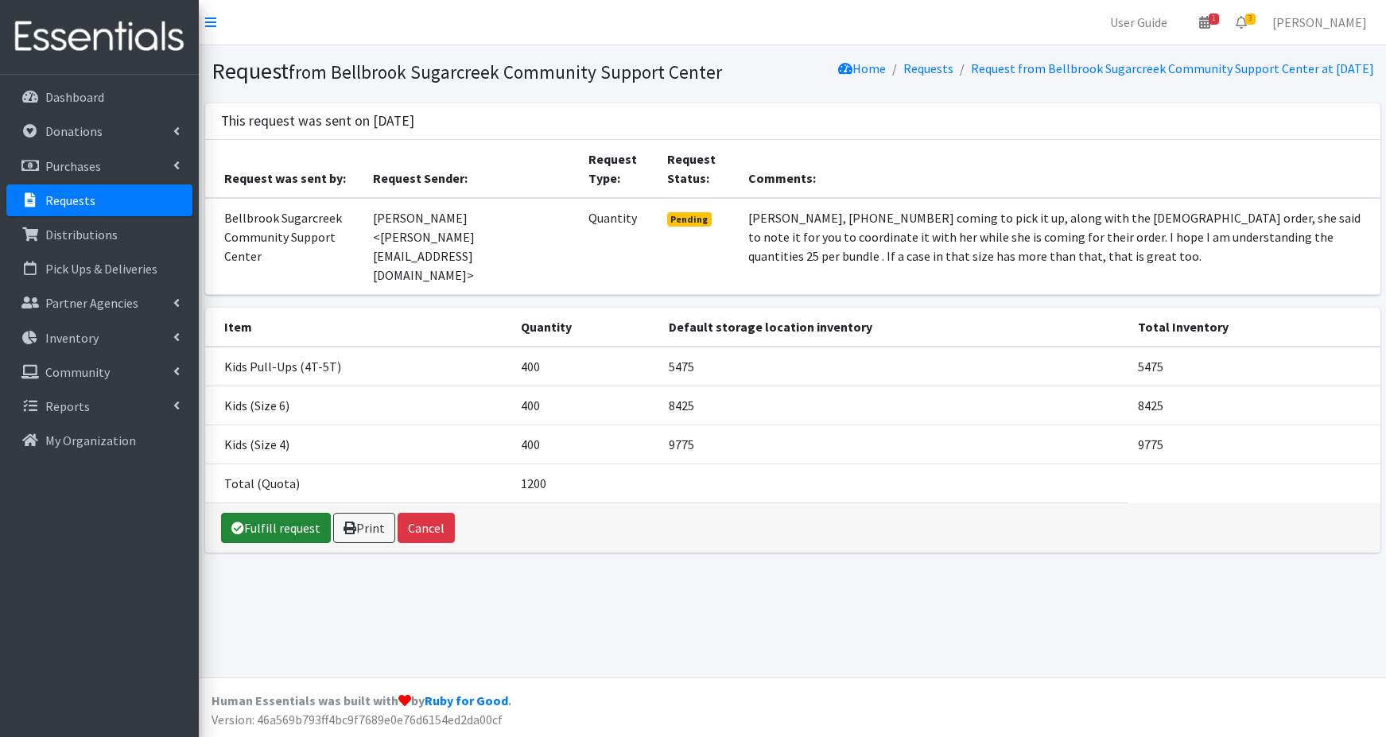
click at [270, 513] on link "Fulfill request" at bounding box center [276, 528] width 110 height 30
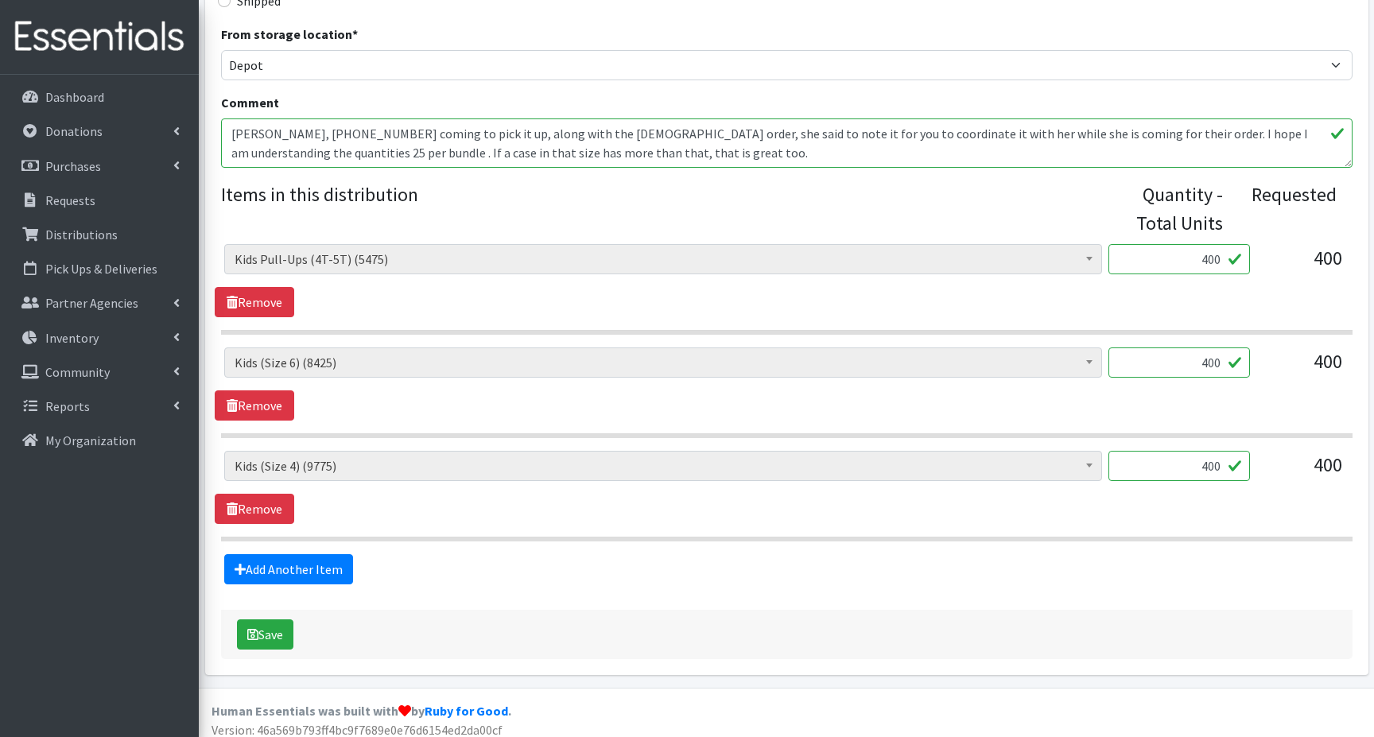
scroll to position [508, 0]
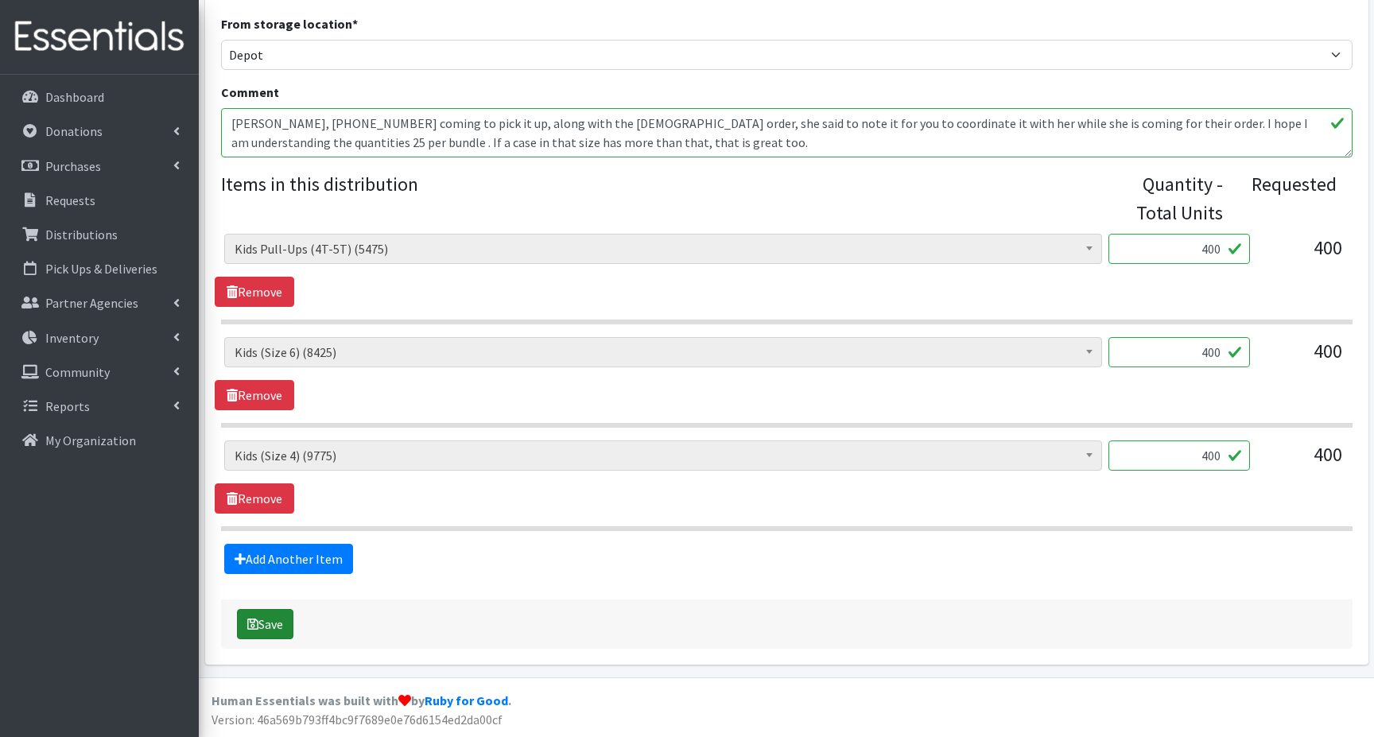
click at [265, 624] on button "Save" at bounding box center [265, 624] width 56 height 30
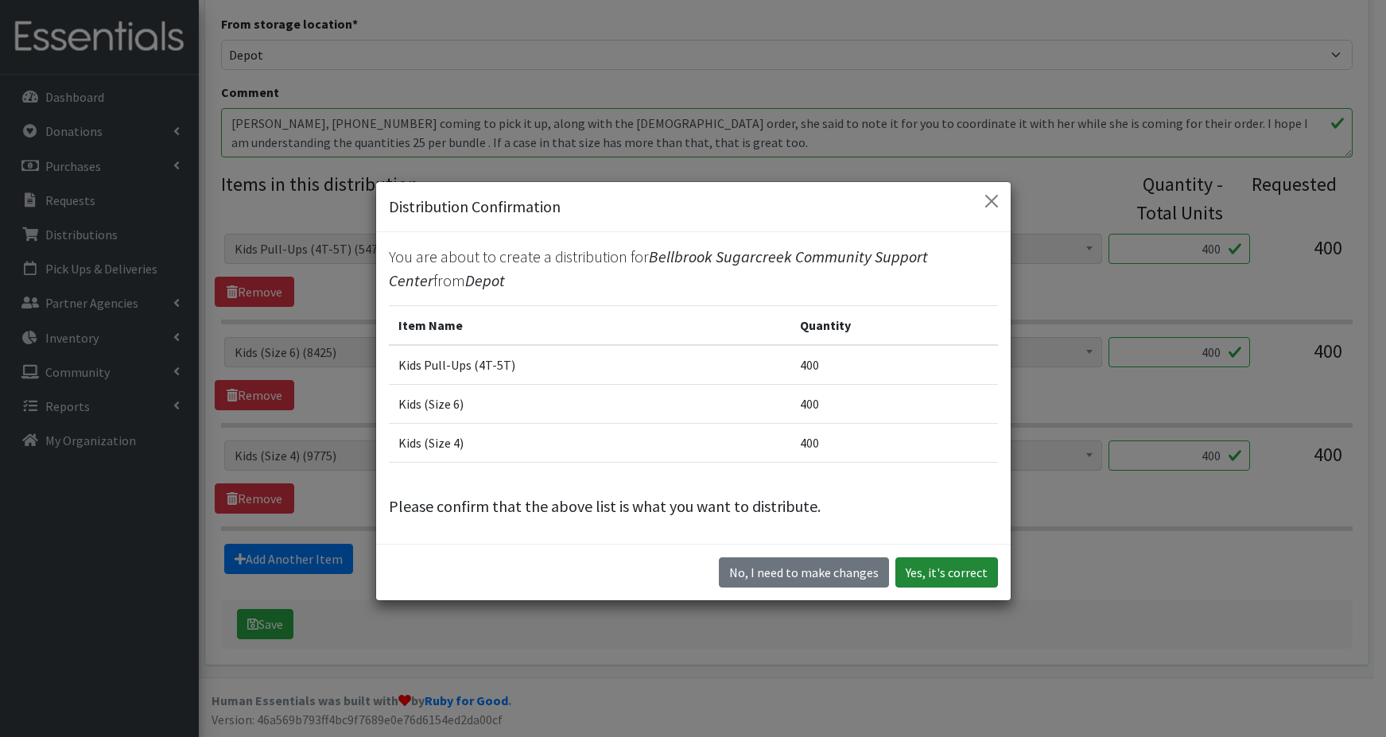
click at [941, 572] on button "Yes, it's correct" at bounding box center [947, 573] width 103 height 30
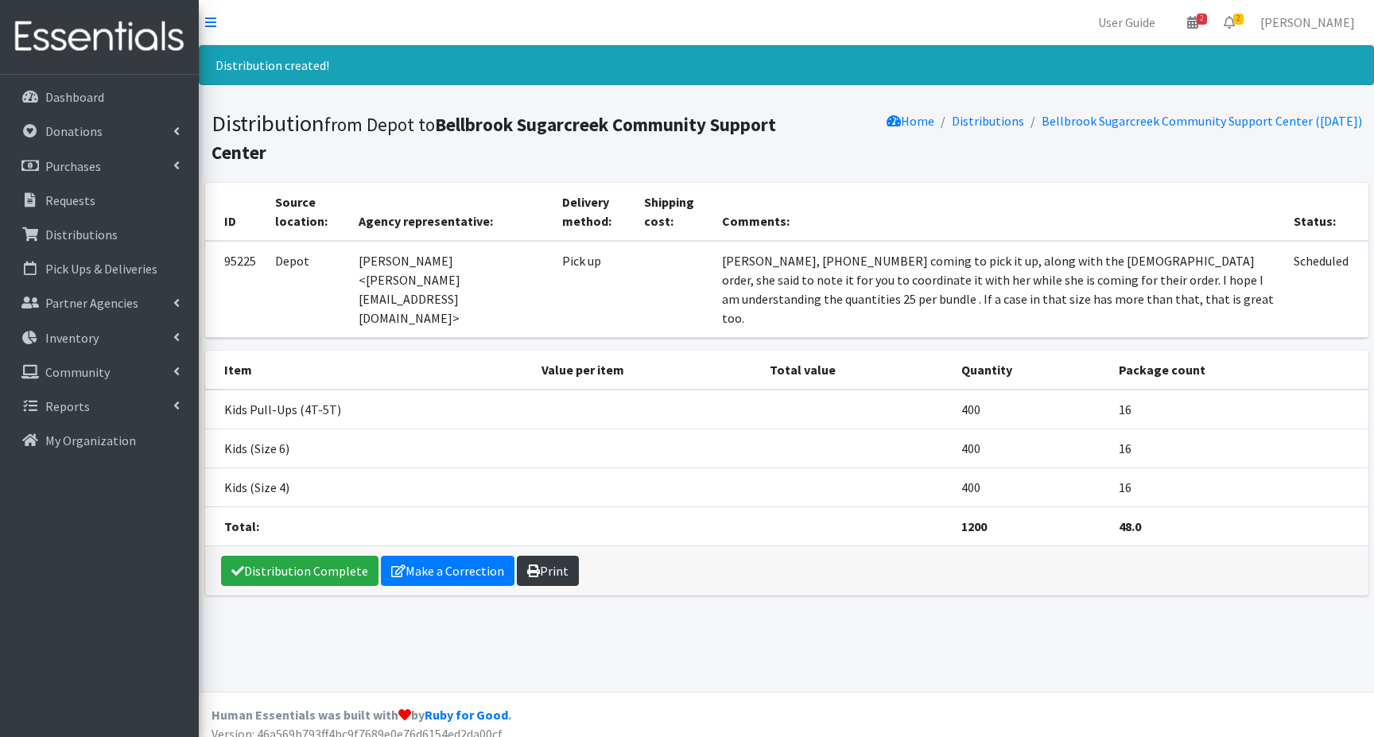
click at [554, 556] on link "Print" at bounding box center [548, 571] width 62 height 30
click at [63, 95] on p "Dashboard" at bounding box center [74, 97] width 59 height 16
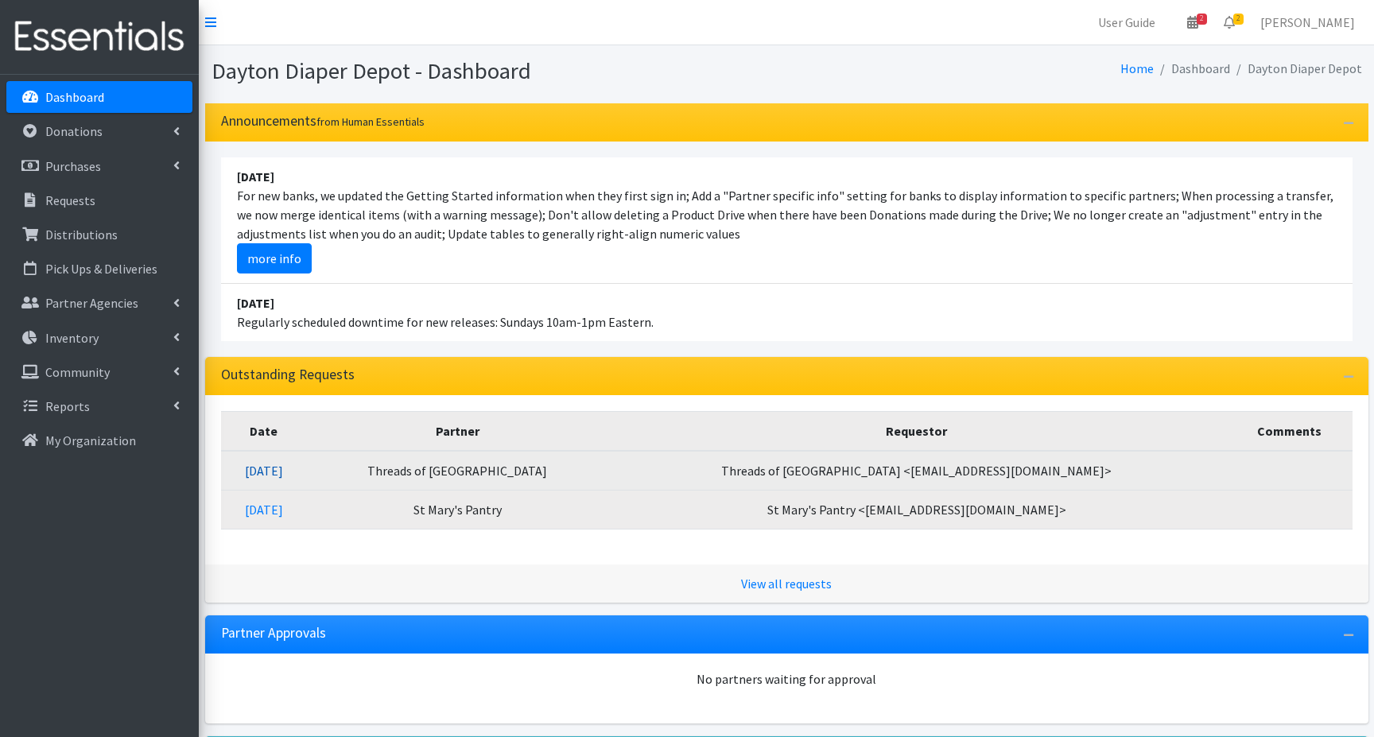
click at [283, 472] on link "08/16/2025" at bounding box center [264, 471] width 38 height 16
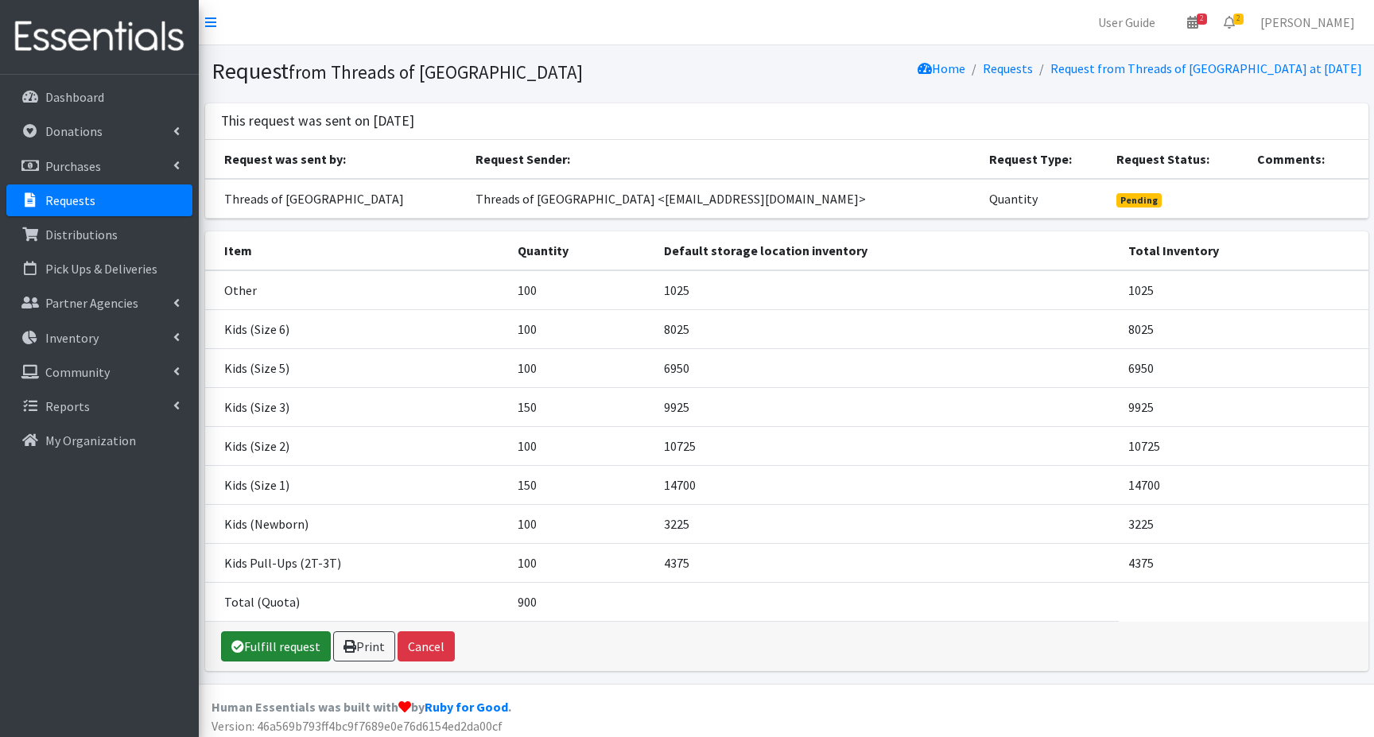
click at [270, 646] on link "Fulfill request" at bounding box center [276, 646] width 110 height 30
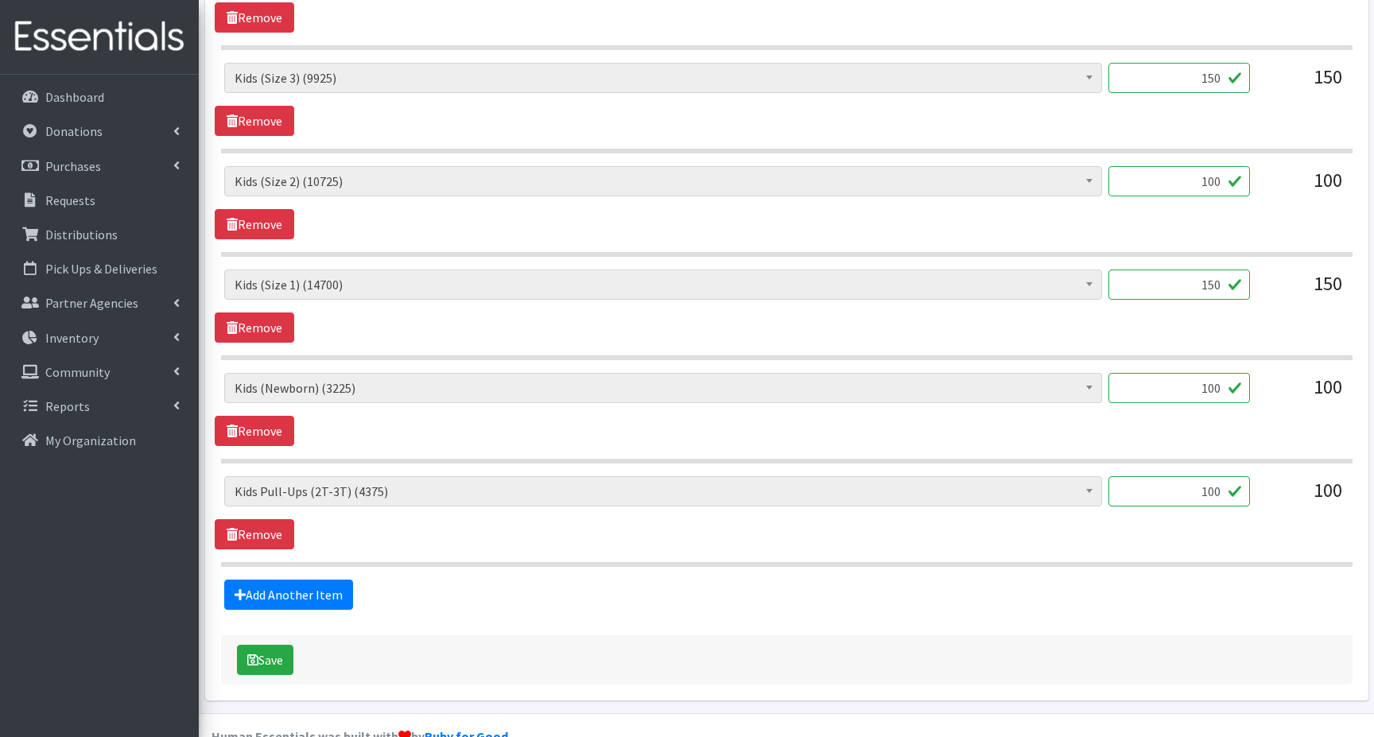
scroll to position [1025, 0]
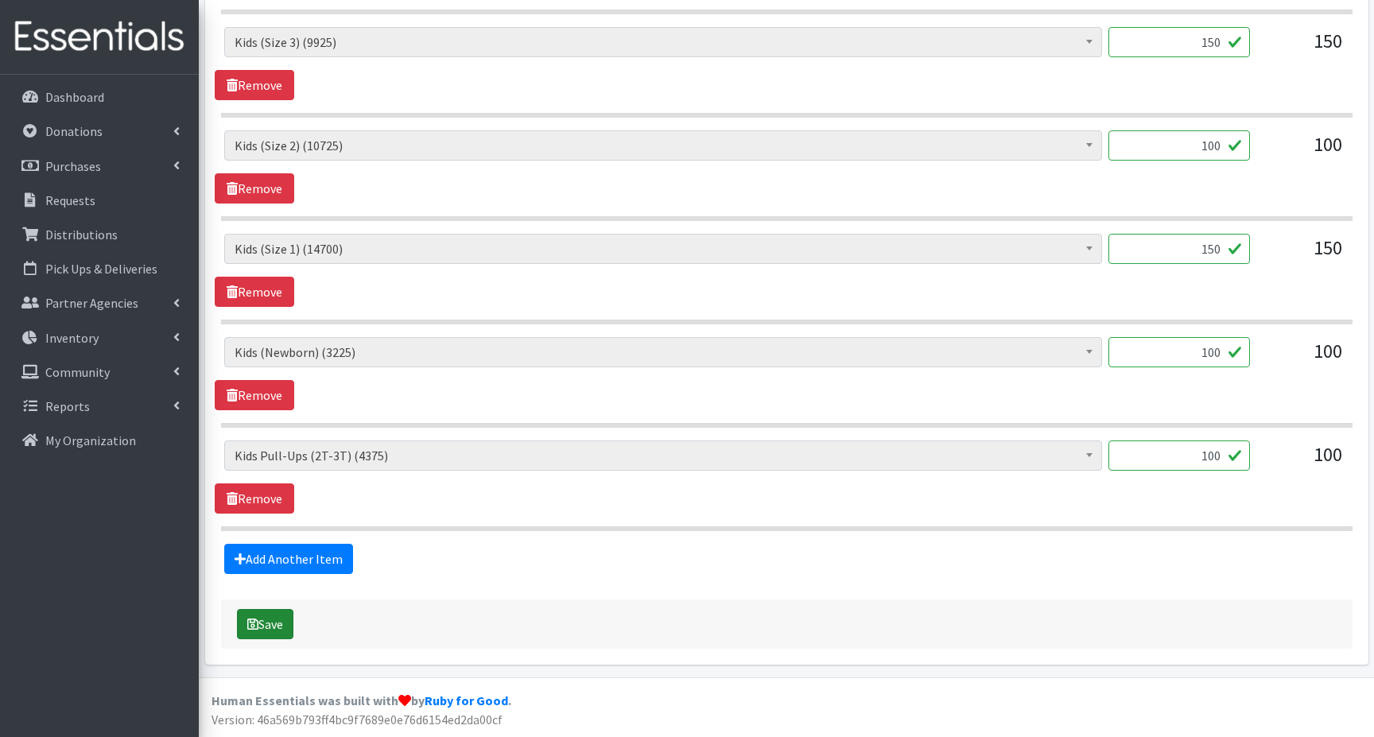
click at [266, 630] on button "Save" at bounding box center [265, 624] width 56 height 30
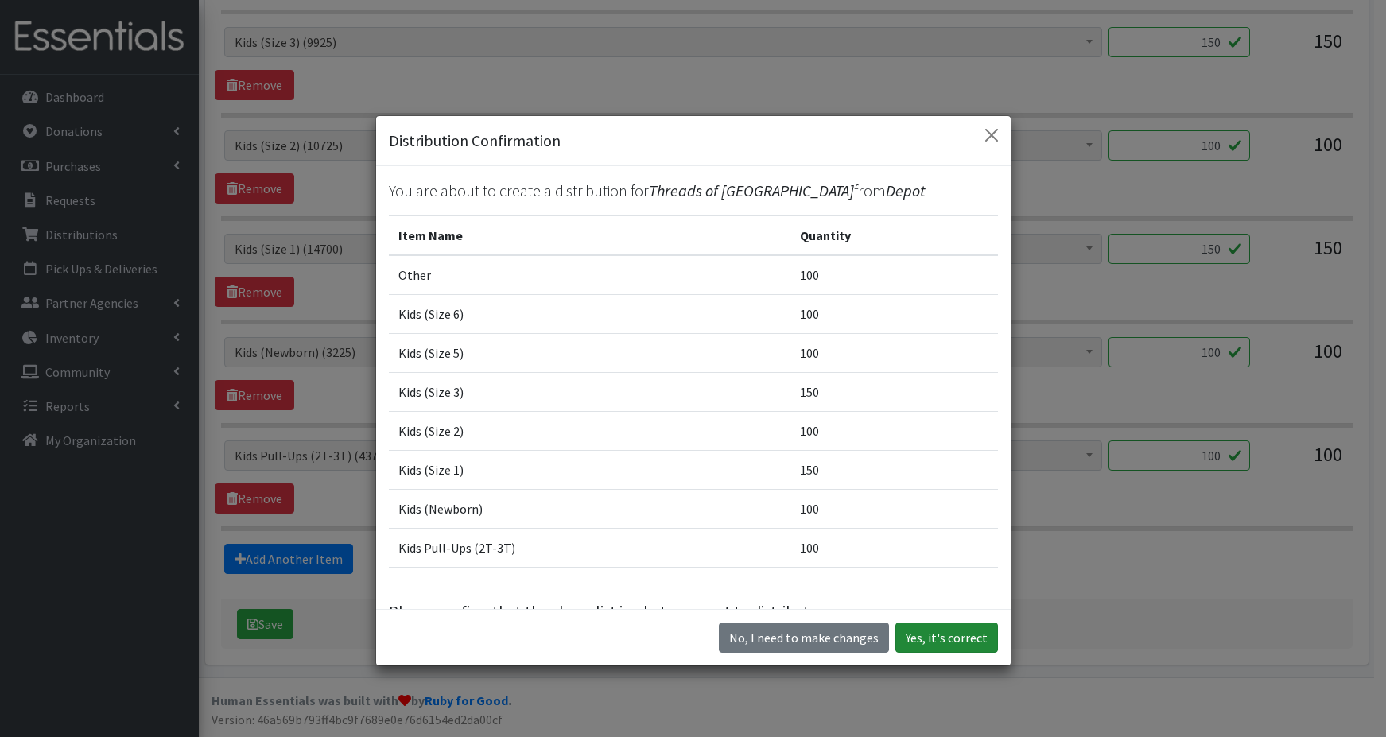
click at [923, 644] on button "Yes, it's correct" at bounding box center [947, 638] width 103 height 30
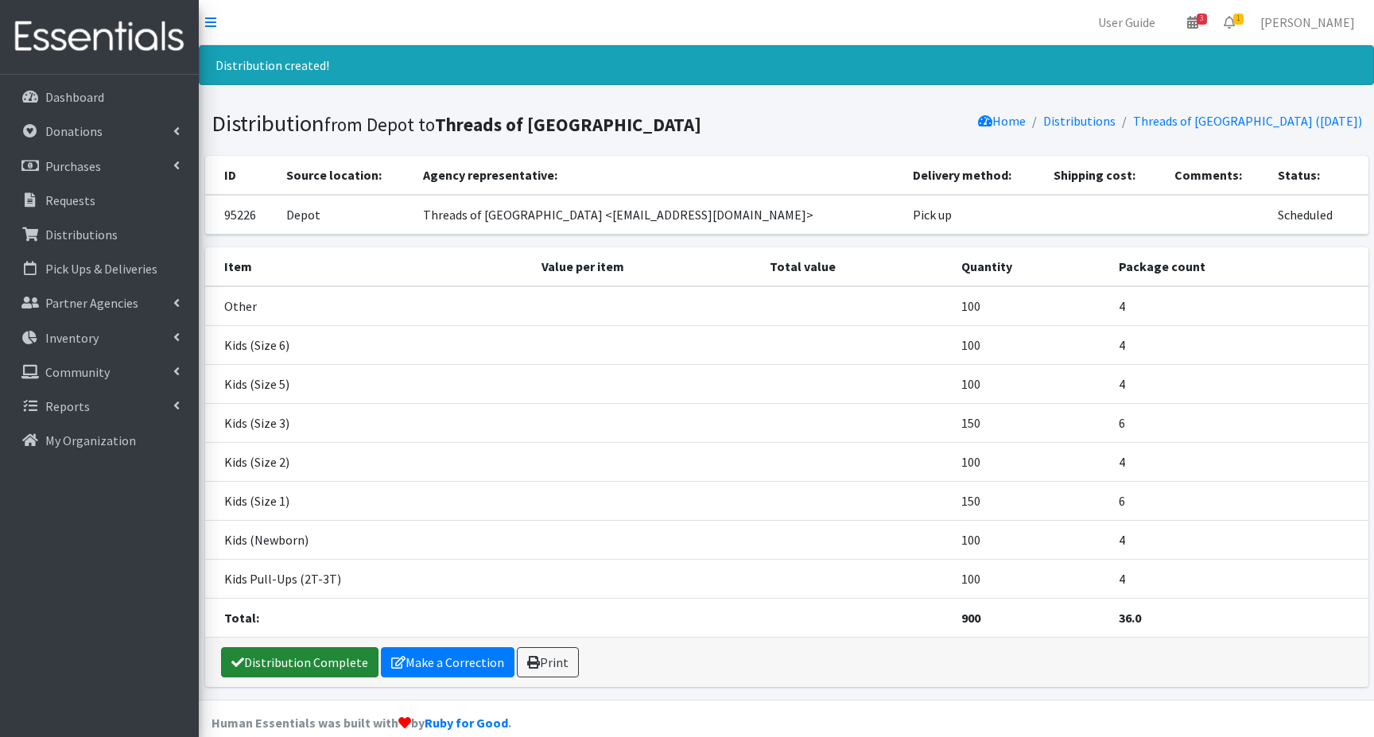
click at [300, 663] on link "Distribution Complete" at bounding box center [299, 662] width 157 height 30
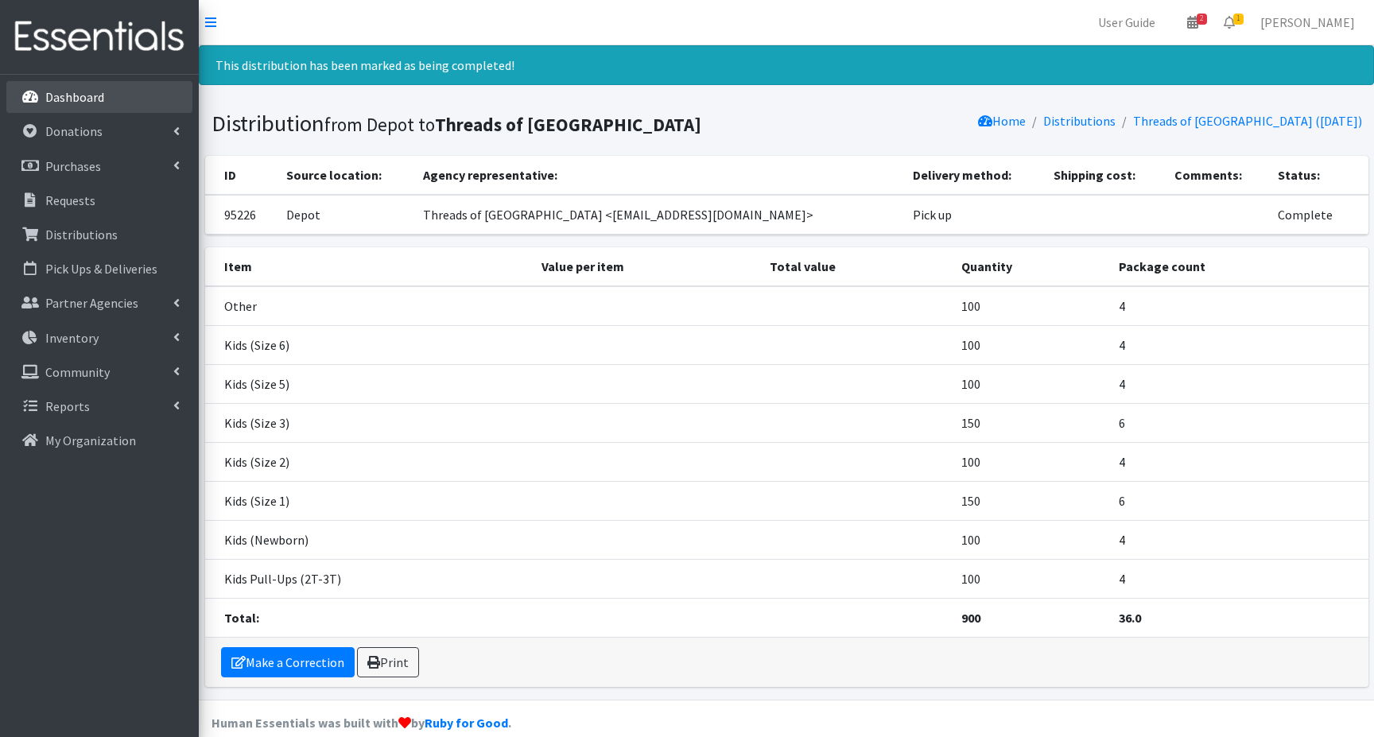
click at [95, 93] on p "Dashboard" at bounding box center [74, 97] width 59 height 16
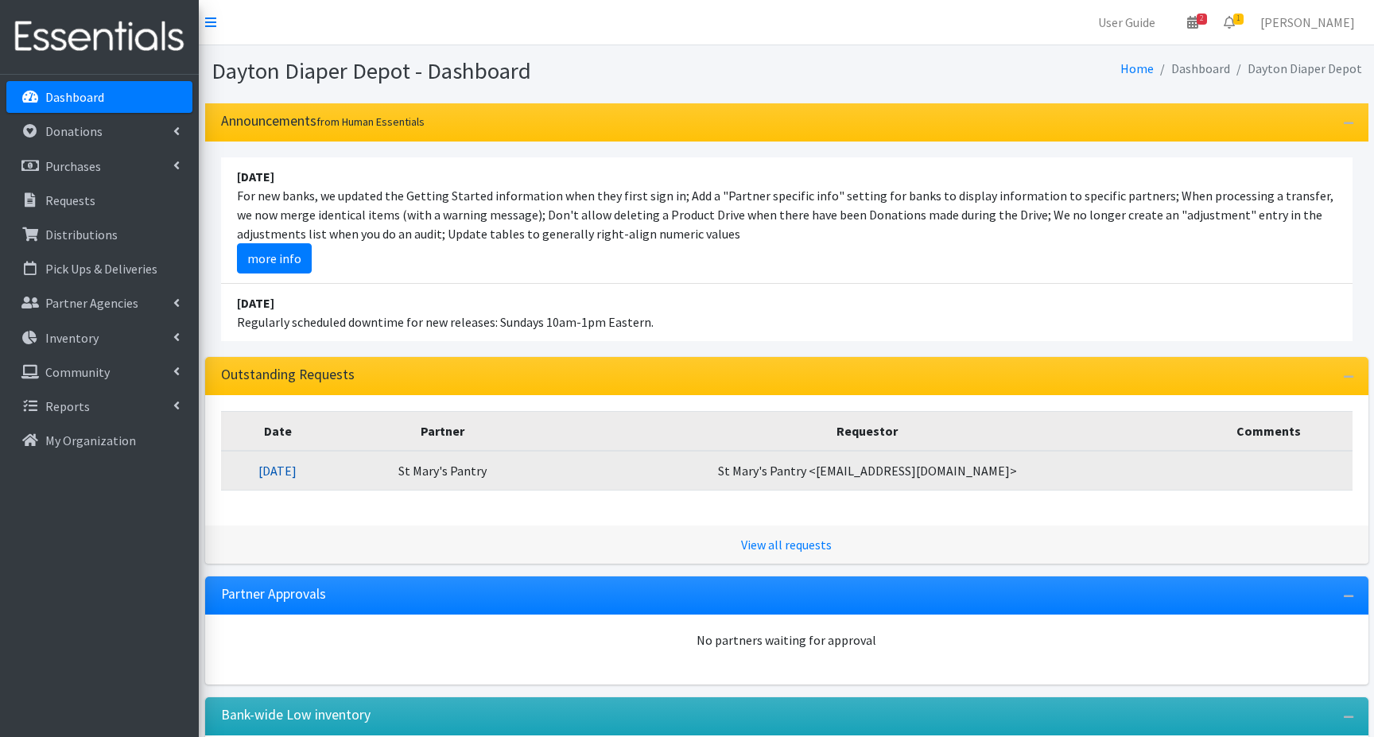
click at [297, 468] on link "08/16/2025" at bounding box center [277, 471] width 38 height 16
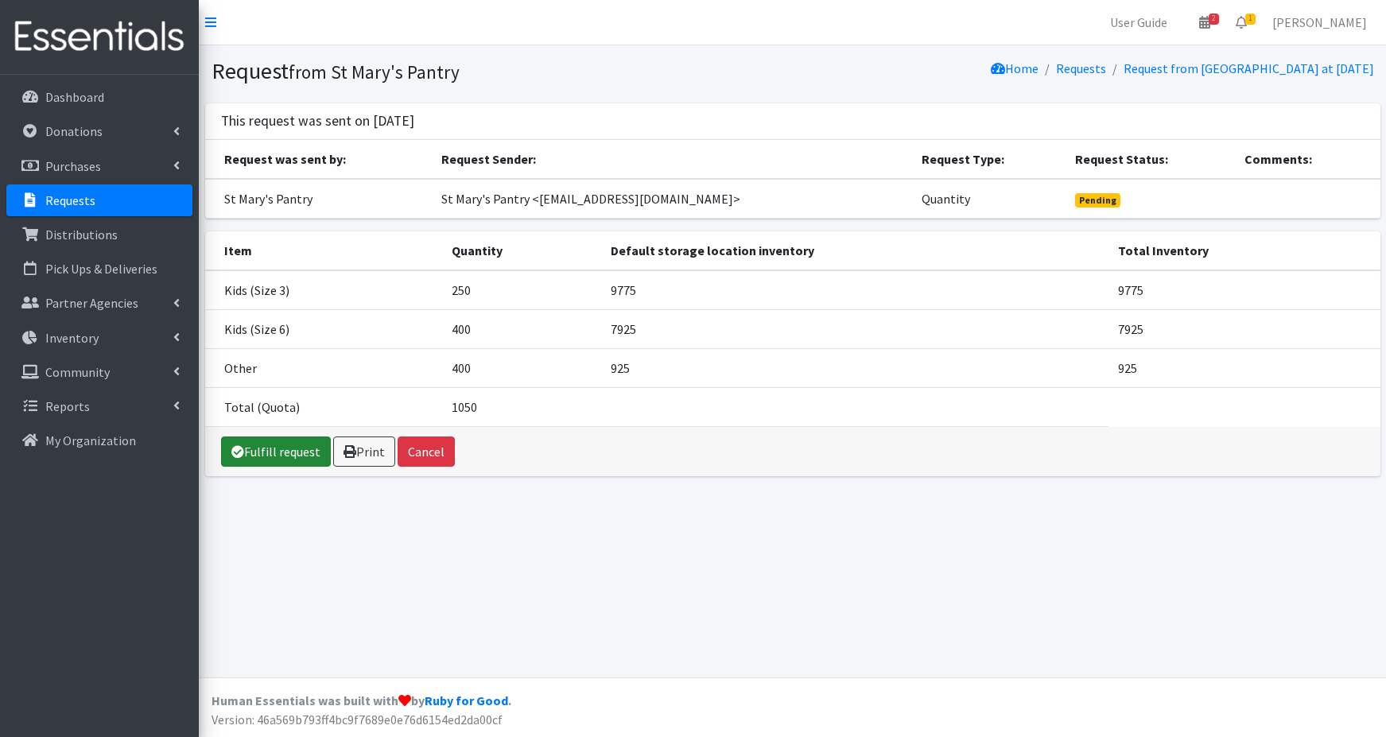
click at [263, 453] on link "Fulfill request" at bounding box center [276, 452] width 110 height 30
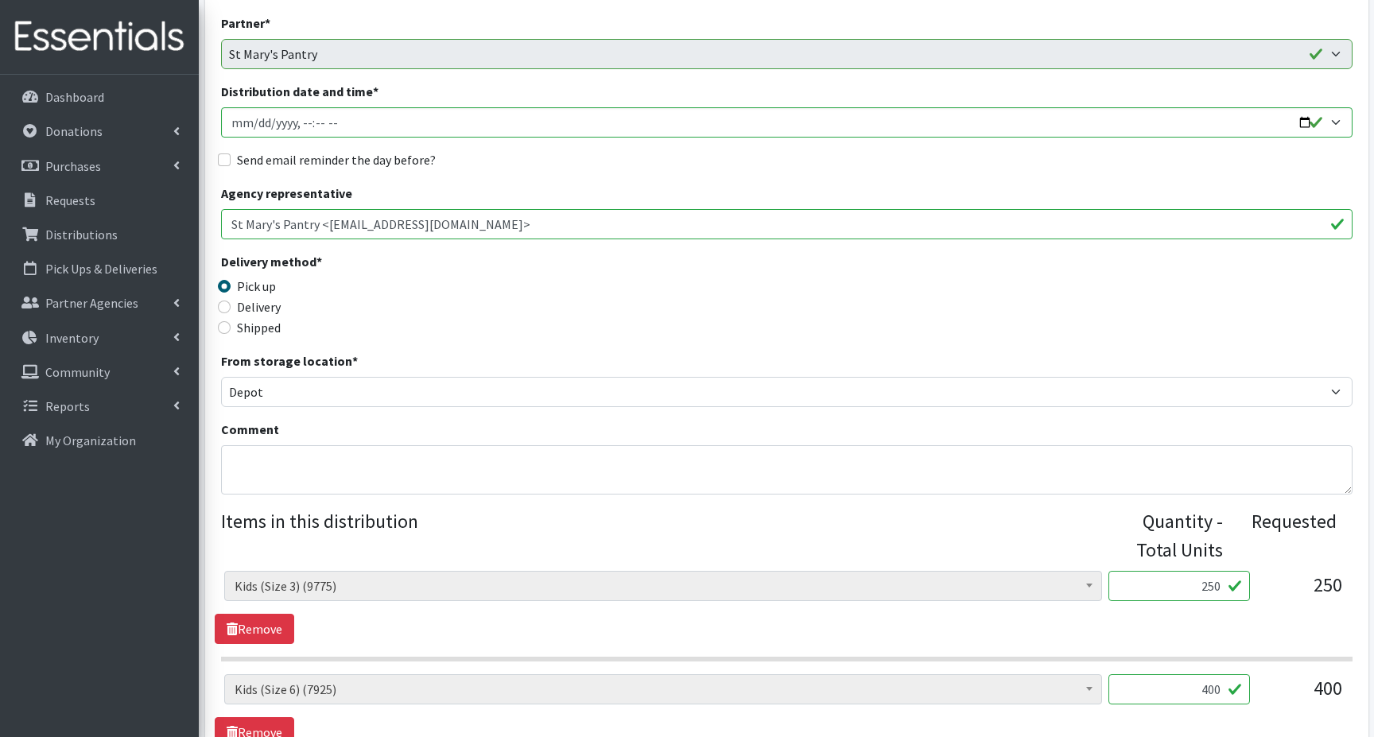
scroll to position [239, 0]
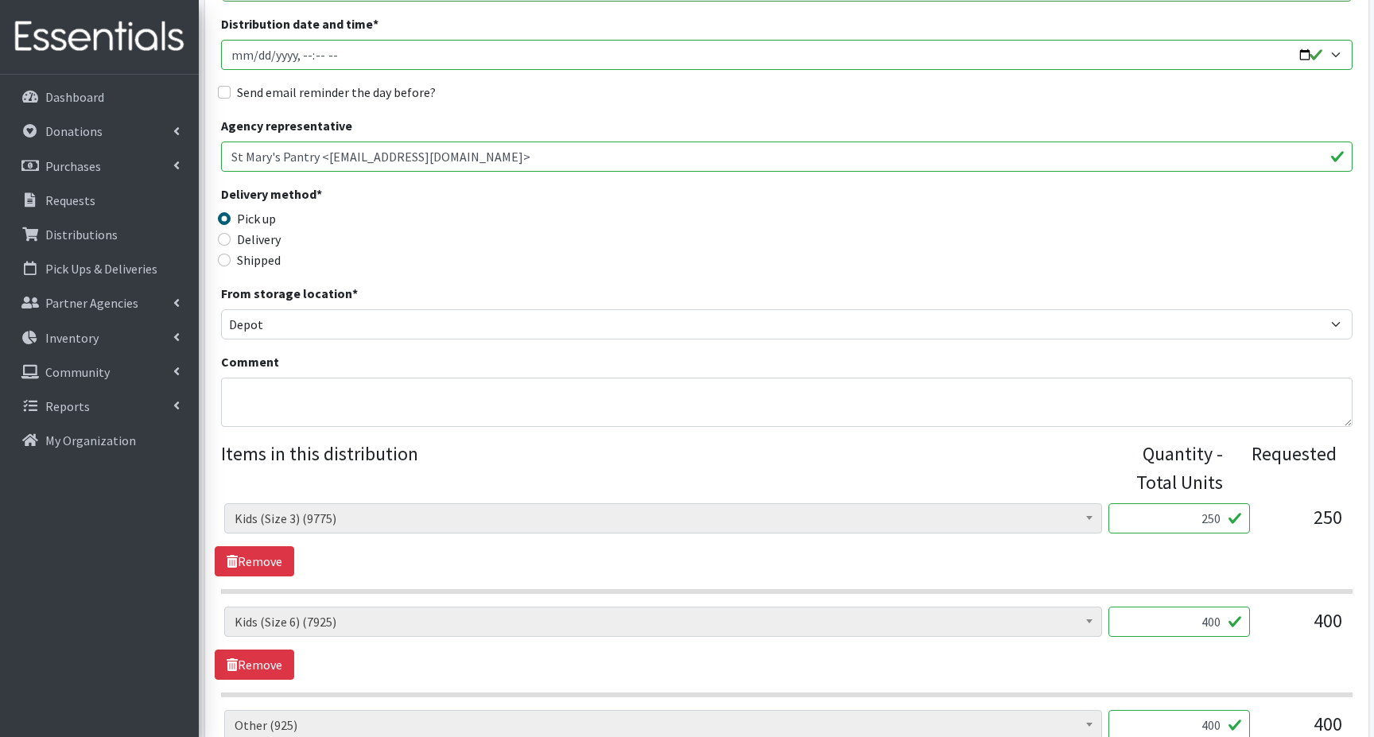
click at [1194, 521] on input "250" at bounding box center [1180, 518] width 142 height 30
type input "0"
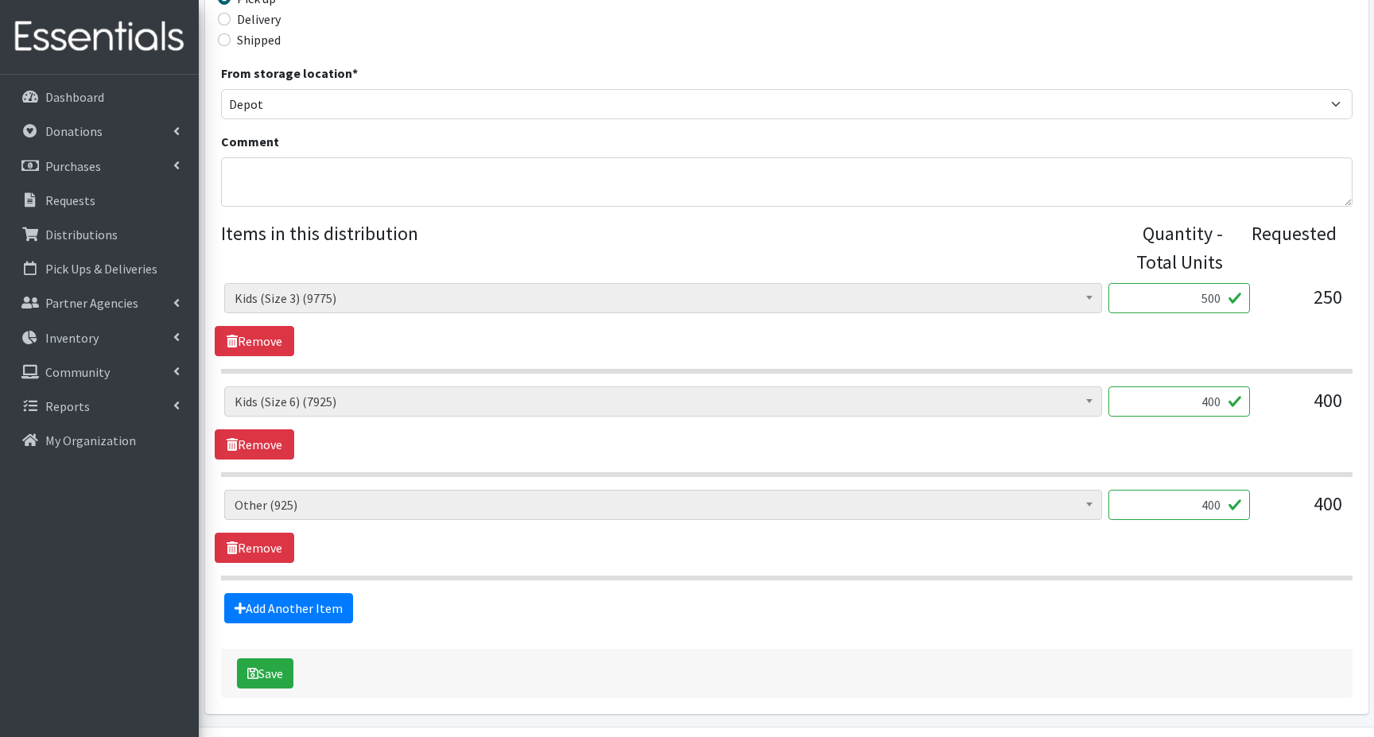
scroll to position [477, 0]
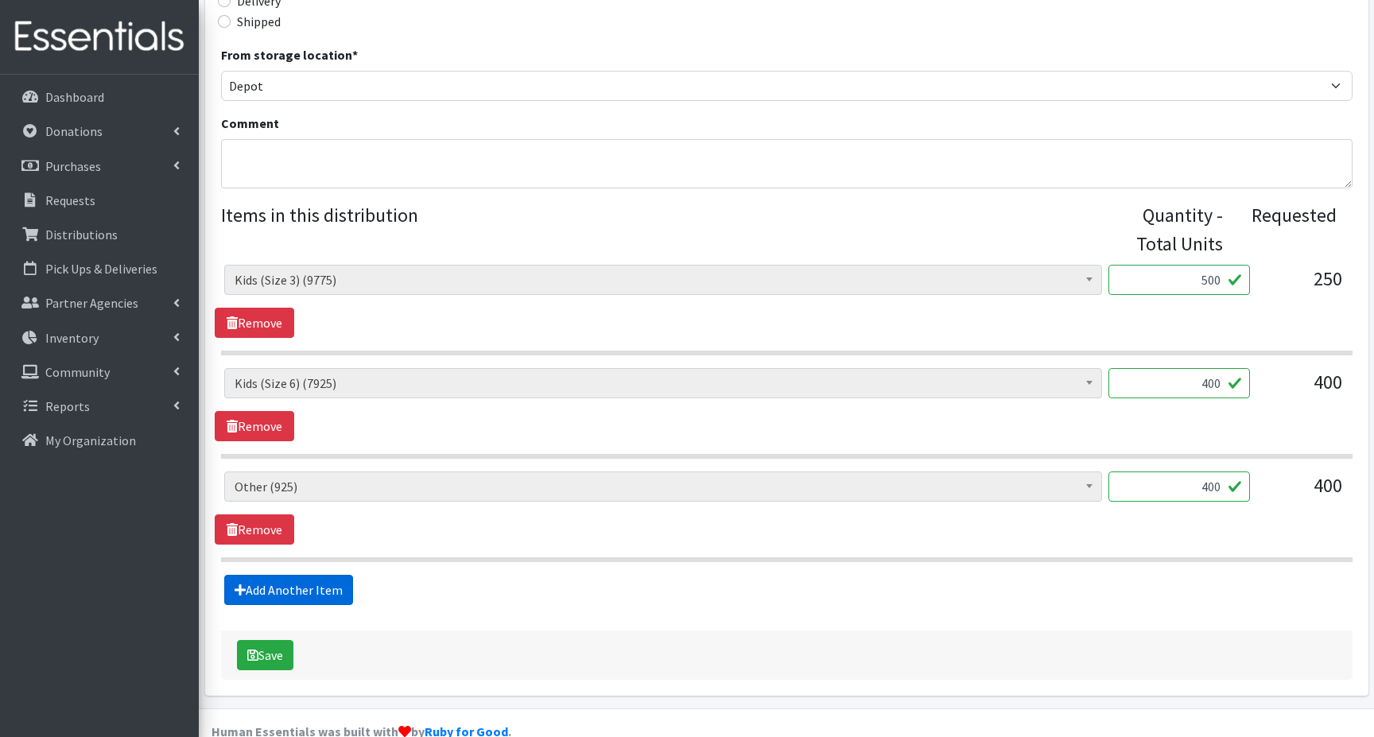
type input "500"
click at [282, 590] on link "Add Another Item" at bounding box center [288, 590] width 129 height 30
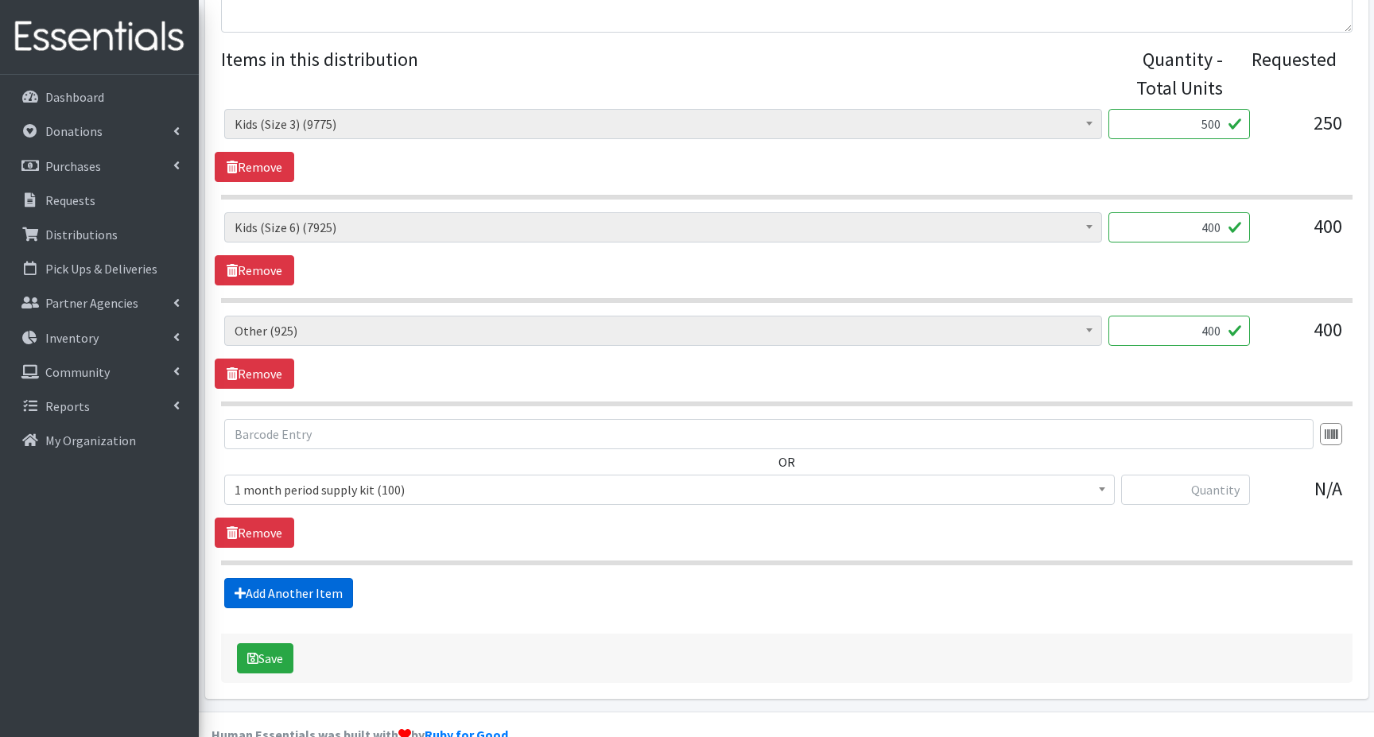
scroll to position [667, 0]
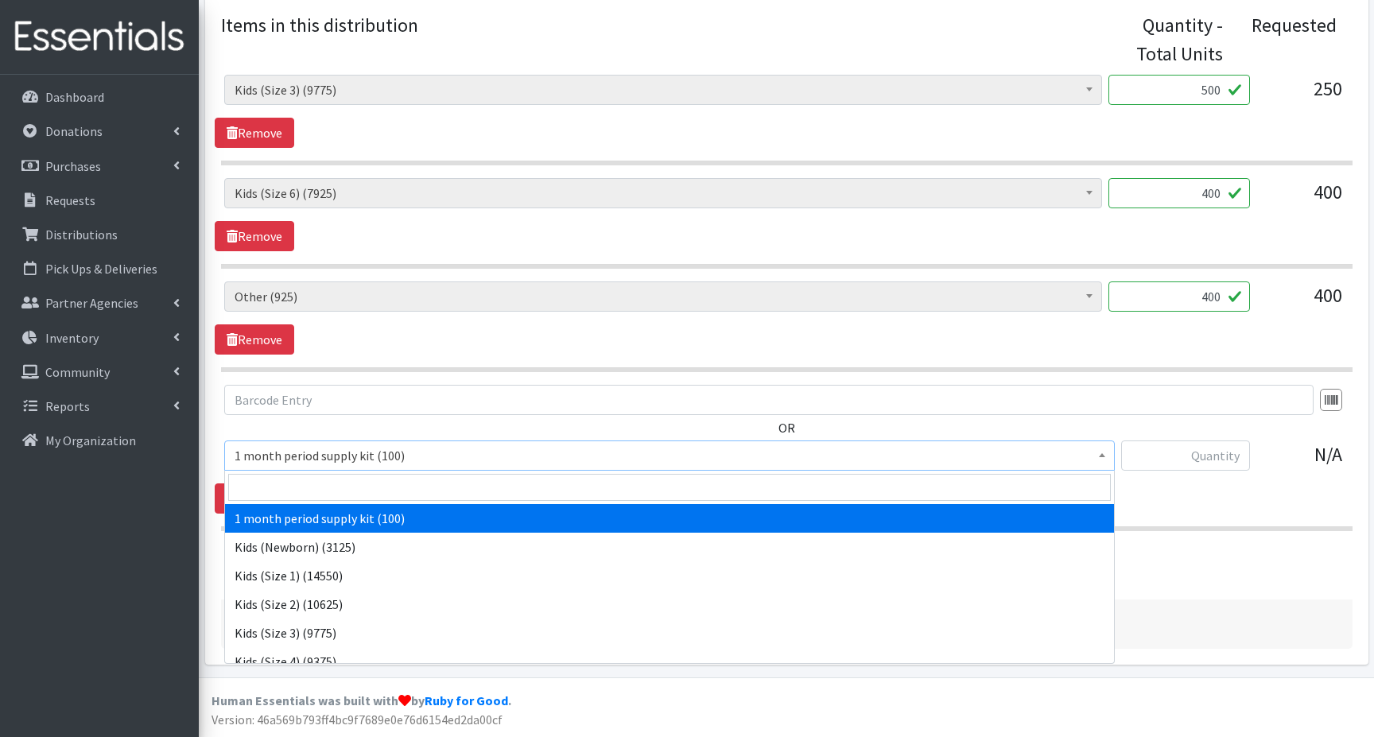
click at [298, 454] on span "1 month period supply kit (100)" at bounding box center [670, 456] width 870 height 22
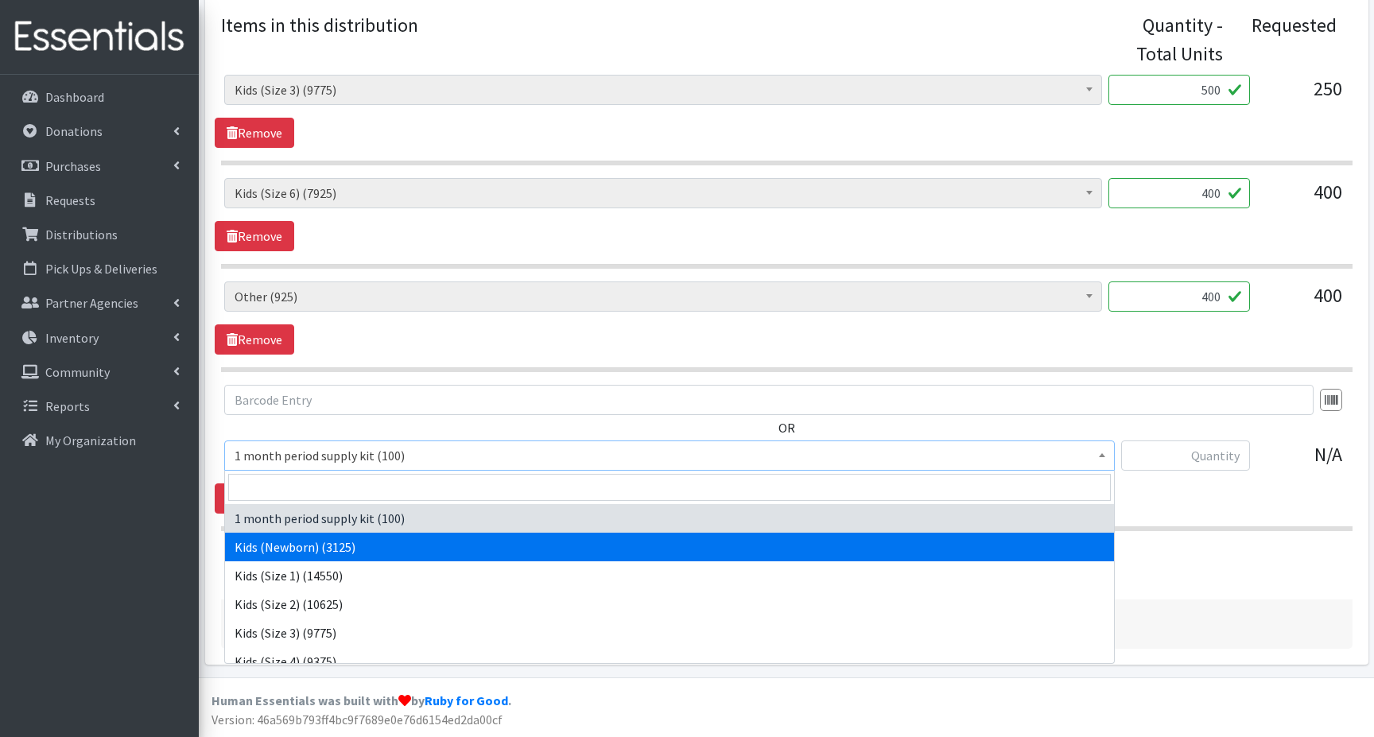
select select "15056"
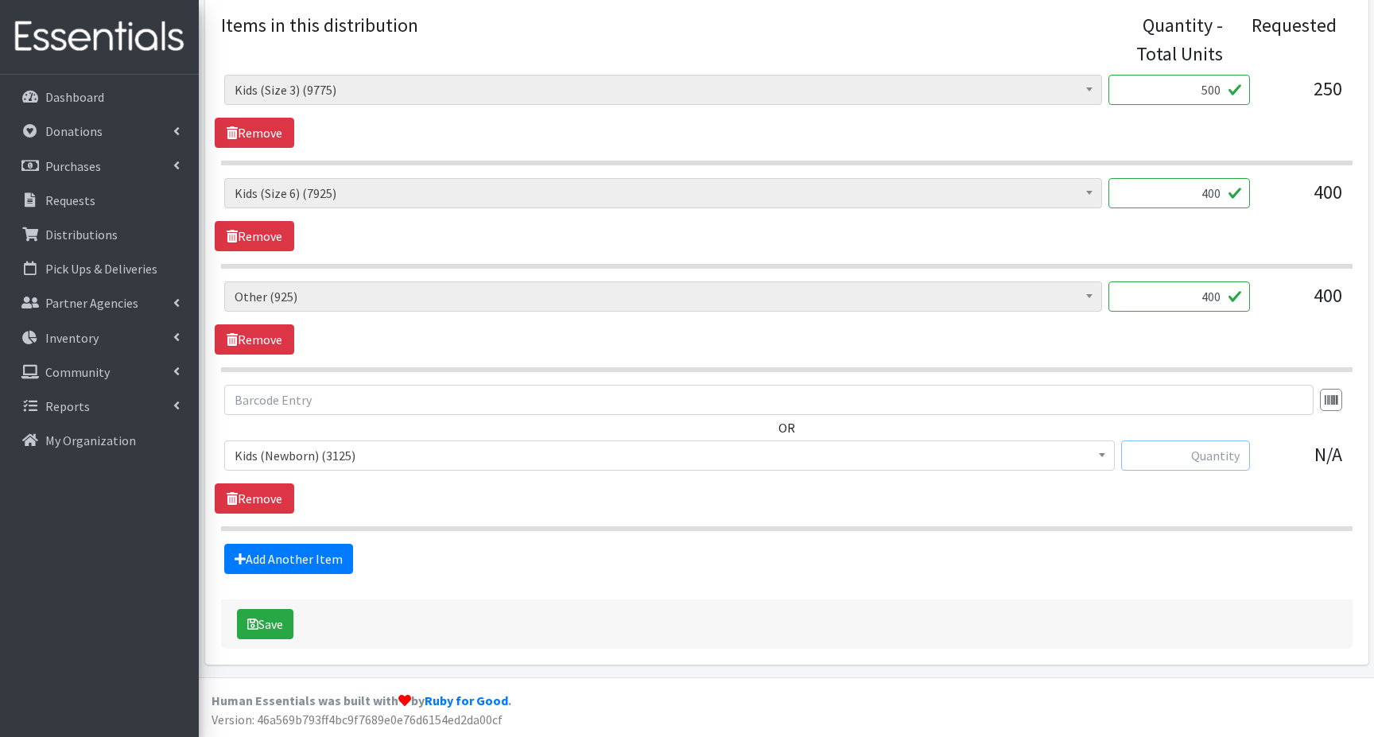
click at [1193, 456] on input "text" at bounding box center [1185, 456] width 129 height 30
type input "450"
click at [255, 624] on icon "submit" at bounding box center [252, 624] width 11 height 13
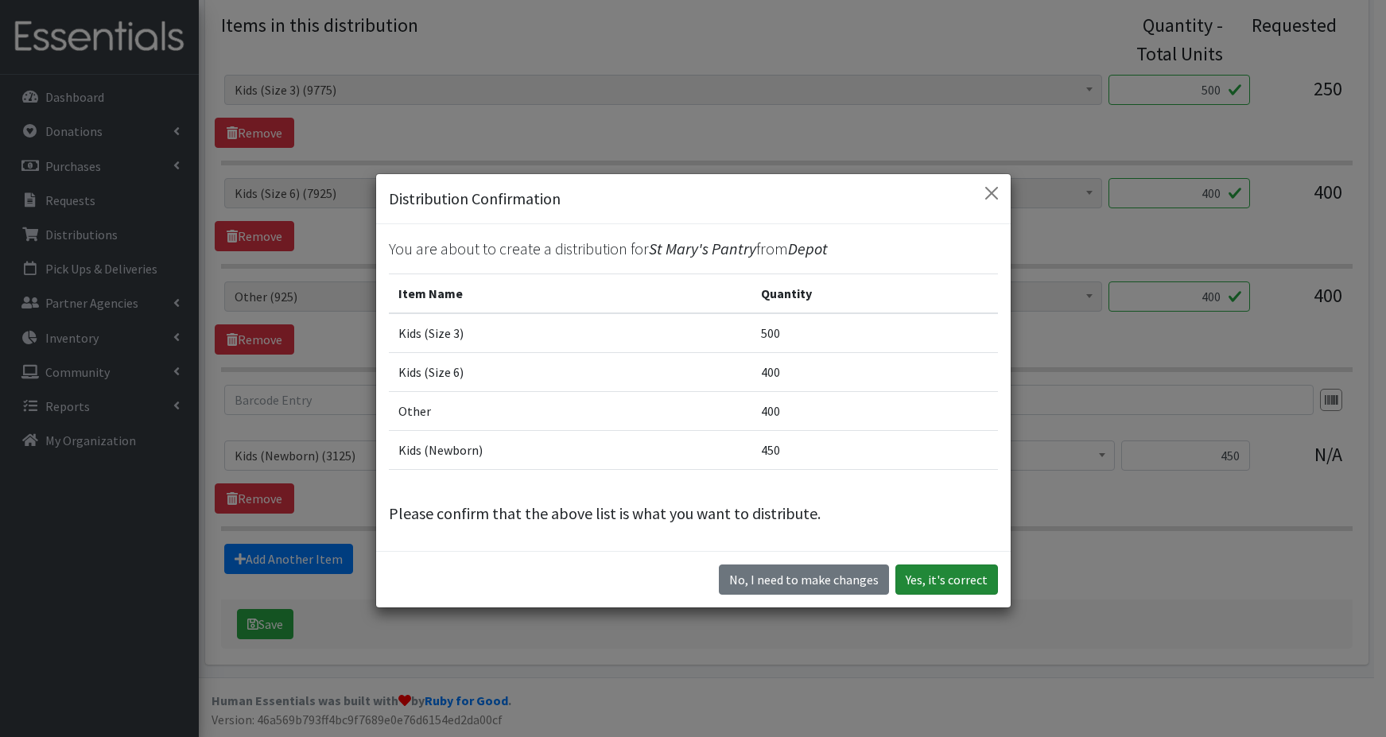
click at [942, 581] on button "Yes, it's correct" at bounding box center [947, 580] width 103 height 30
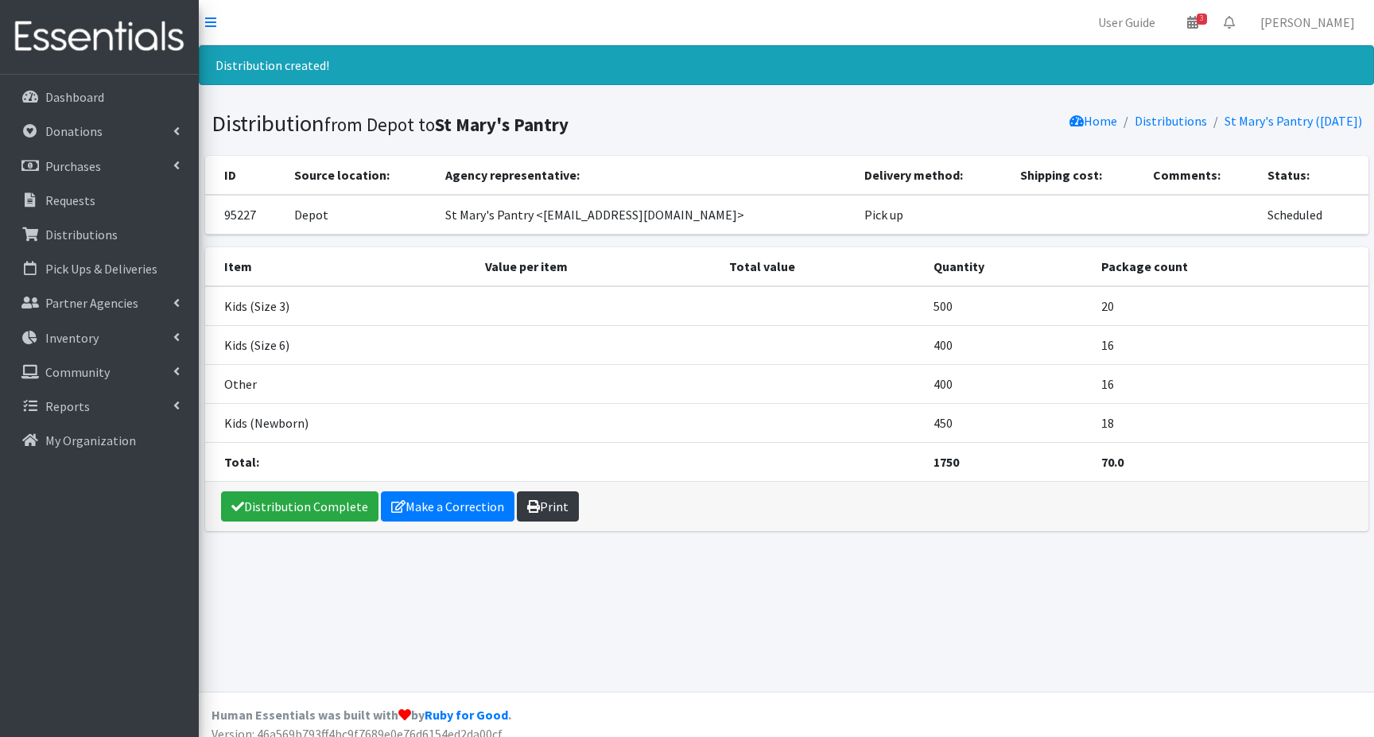
click at [550, 509] on link "Print" at bounding box center [548, 507] width 62 height 30
click at [70, 100] on p "Dashboard" at bounding box center [74, 97] width 59 height 16
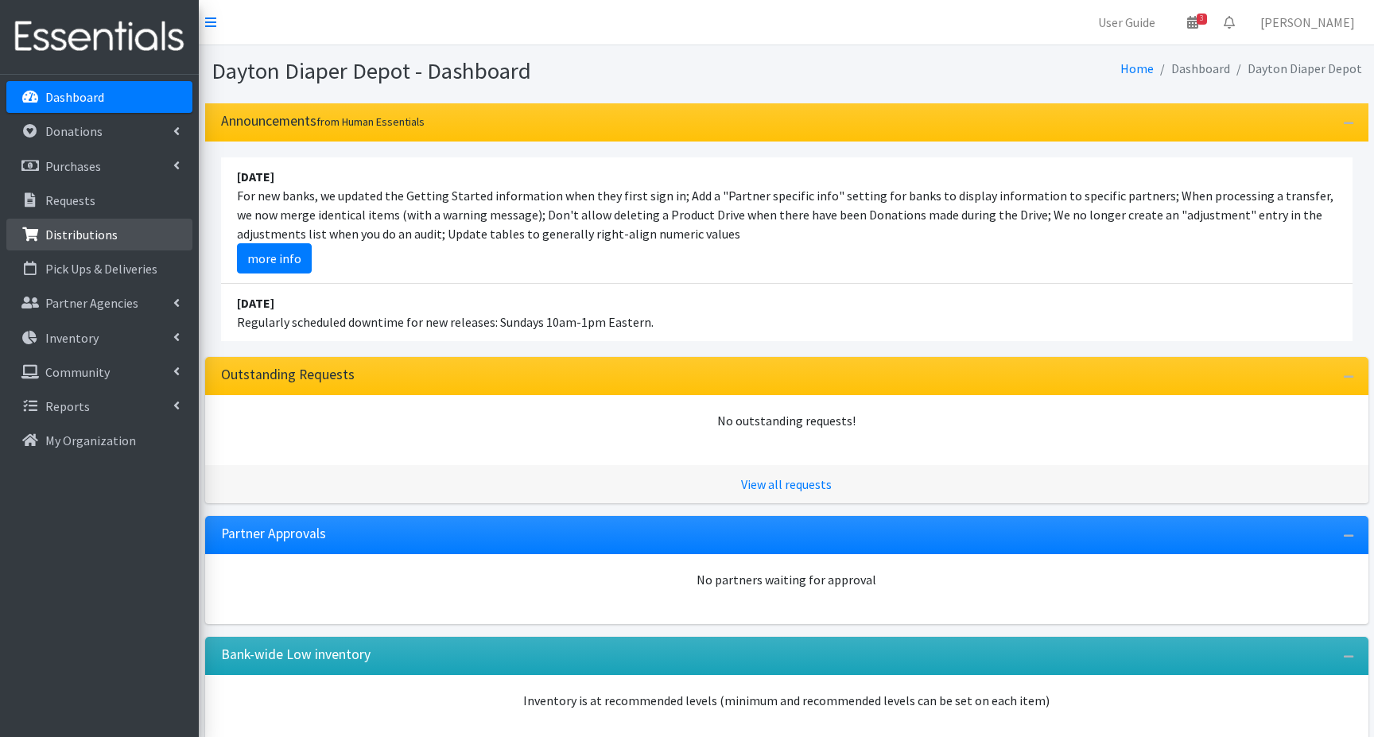
click at [90, 233] on p "Distributions" at bounding box center [81, 235] width 72 height 16
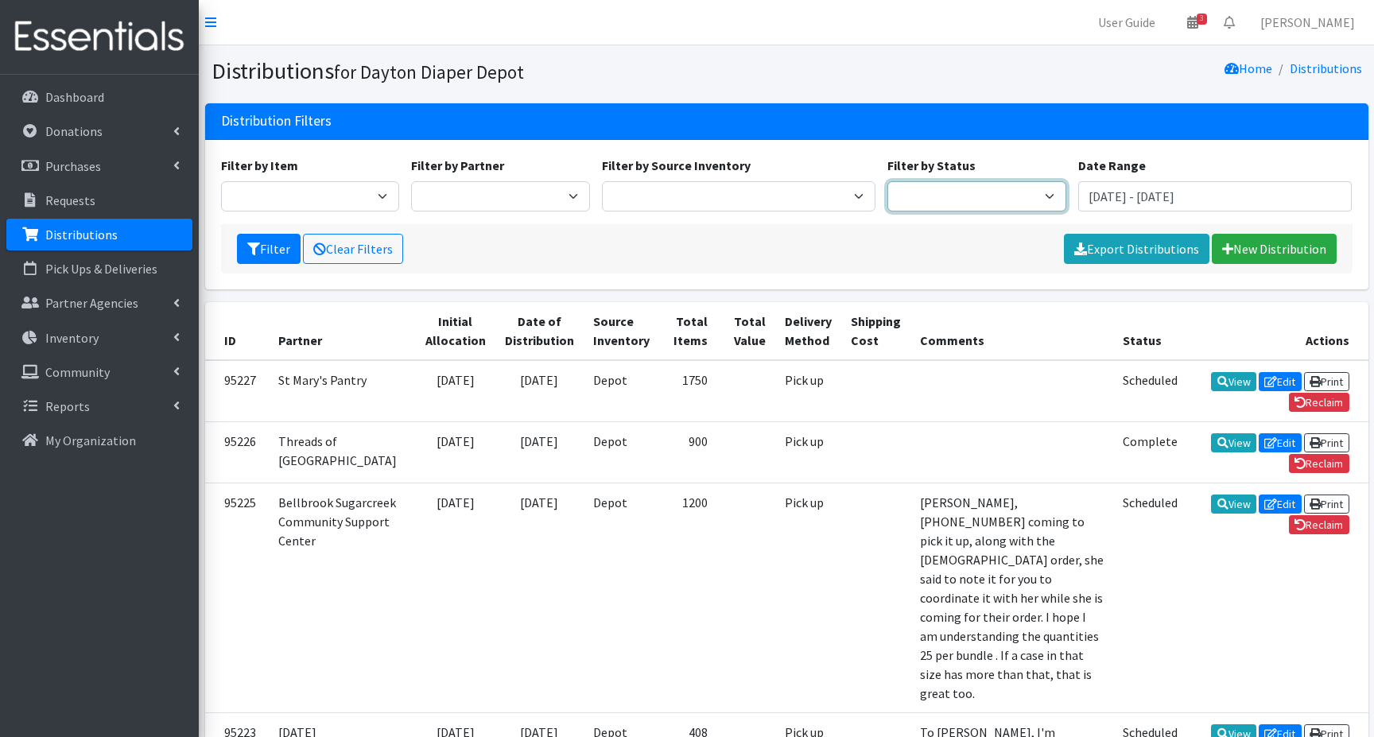
click at [1035, 196] on select "Scheduled Complete" at bounding box center [977, 196] width 179 height 30
select select "5"
click at [888, 181] on select "Scheduled Complete" at bounding box center [977, 196] width 179 height 30
click at [266, 251] on button "Filter" at bounding box center [269, 249] width 64 height 30
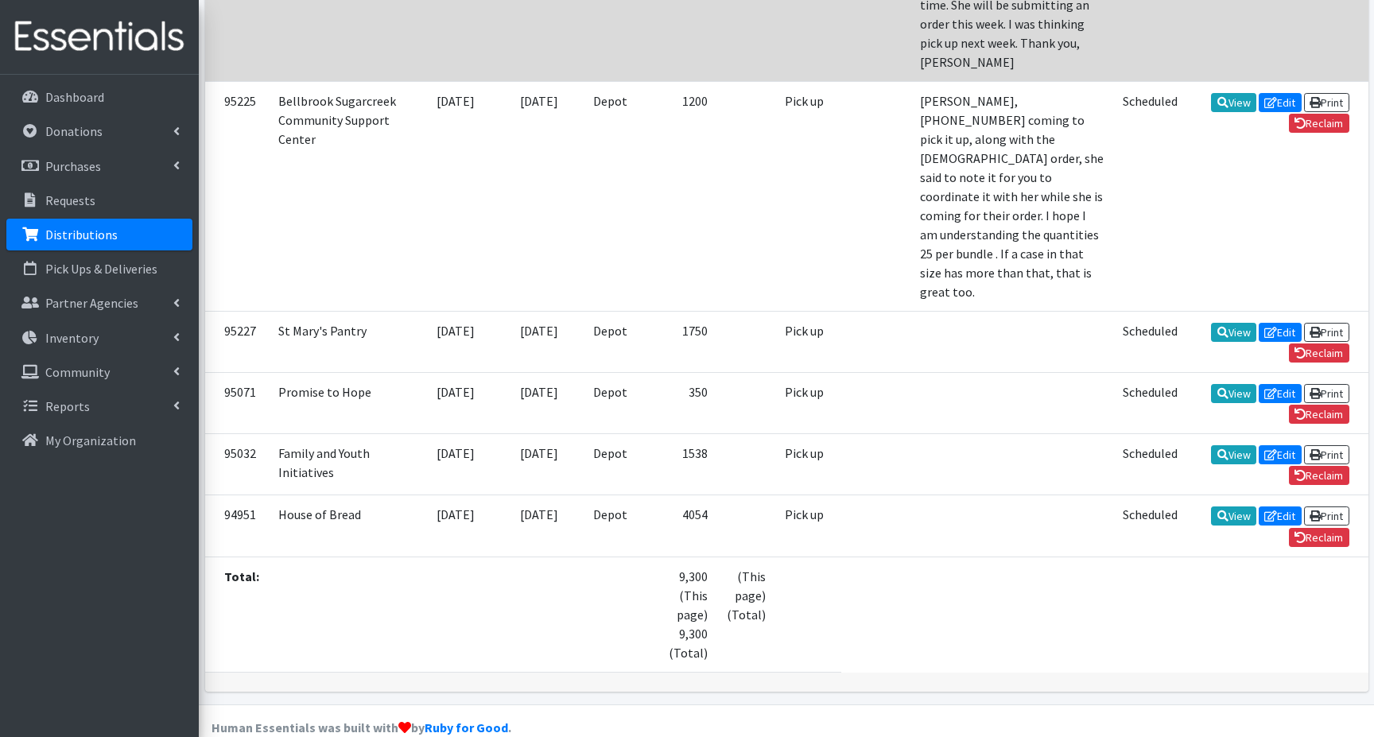
scroll to position [557, 0]
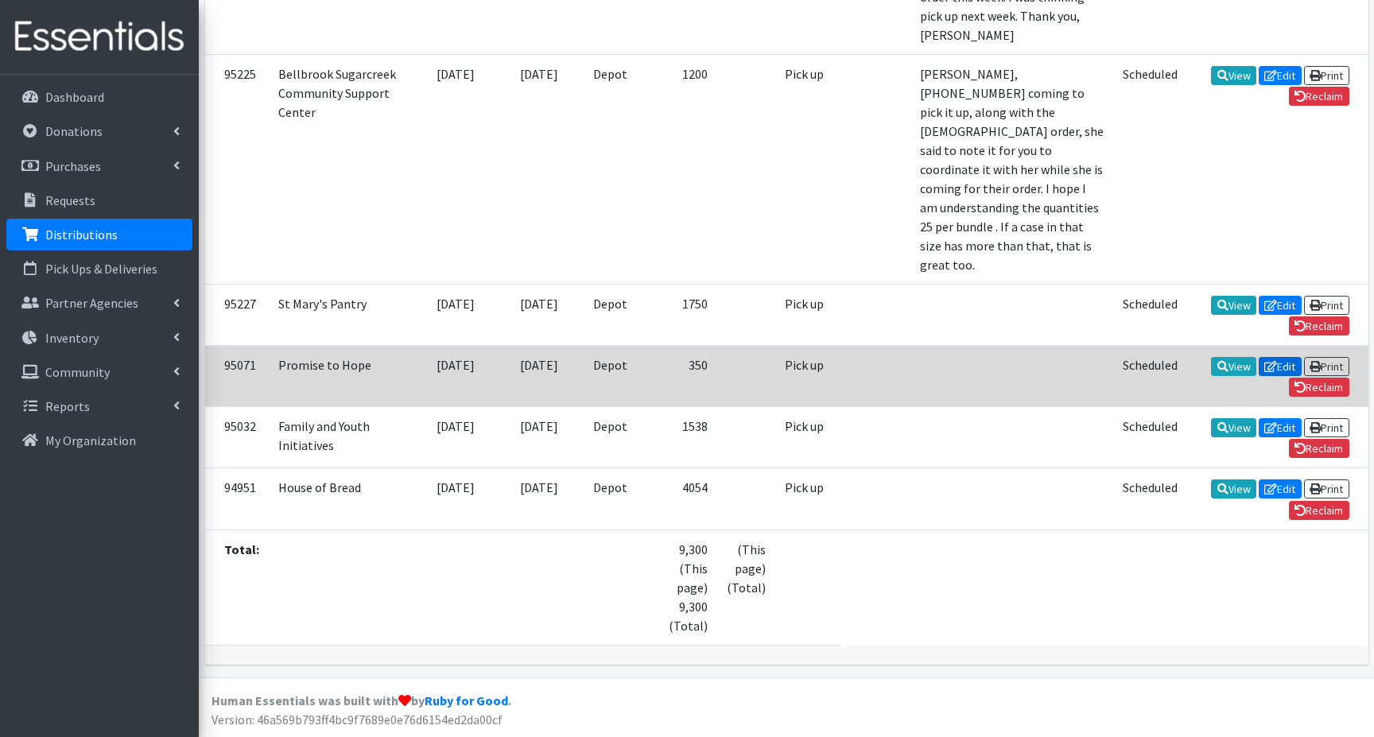
click at [1259, 376] on link "Edit" at bounding box center [1280, 366] width 43 height 19
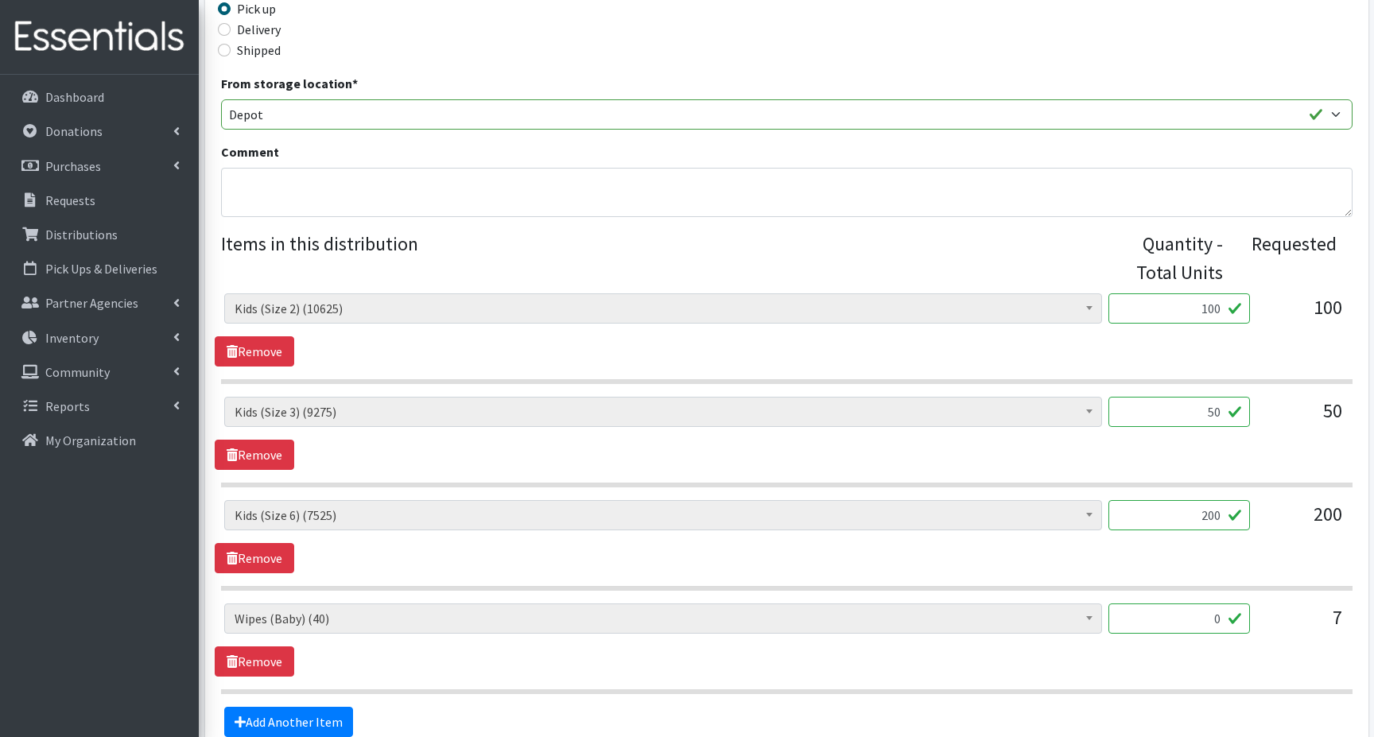
scroll to position [477, 0]
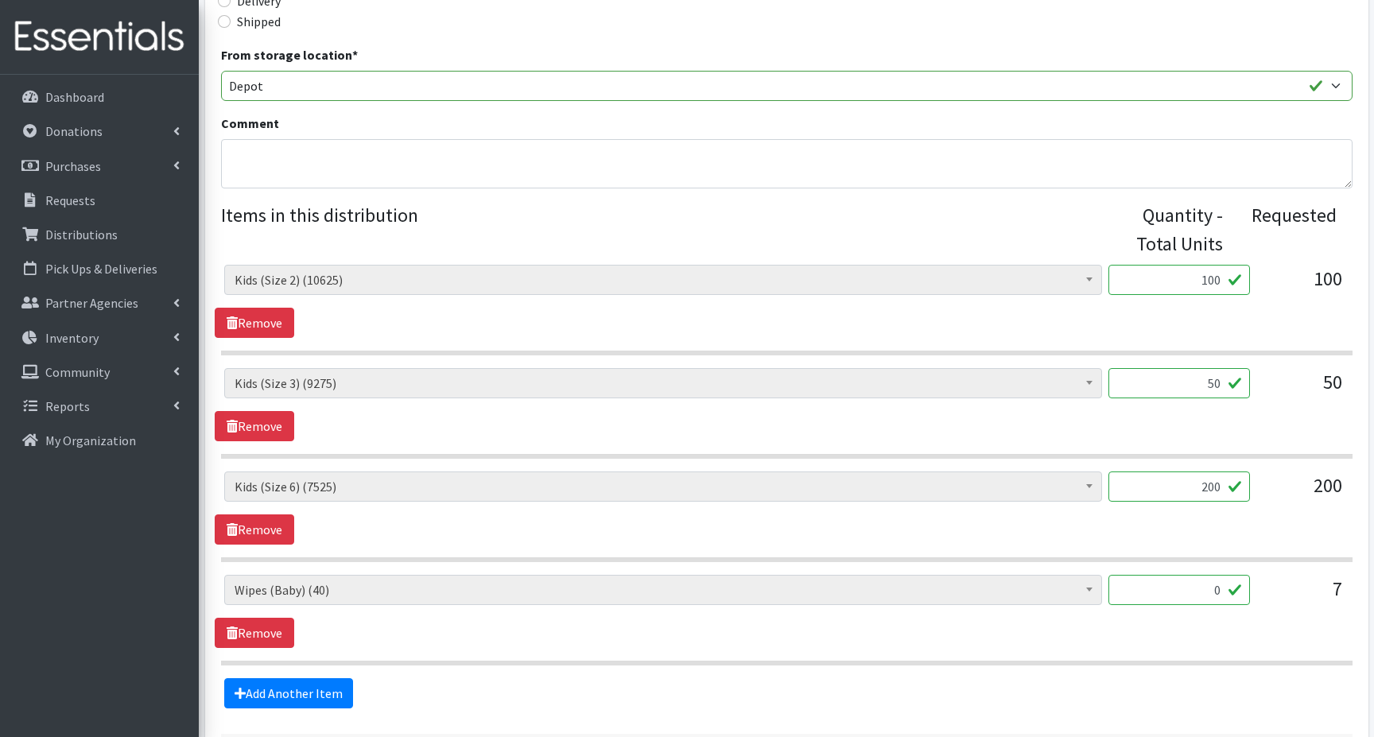
click at [1203, 583] on input "0" at bounding box center [1180, 590] width 142 height 30
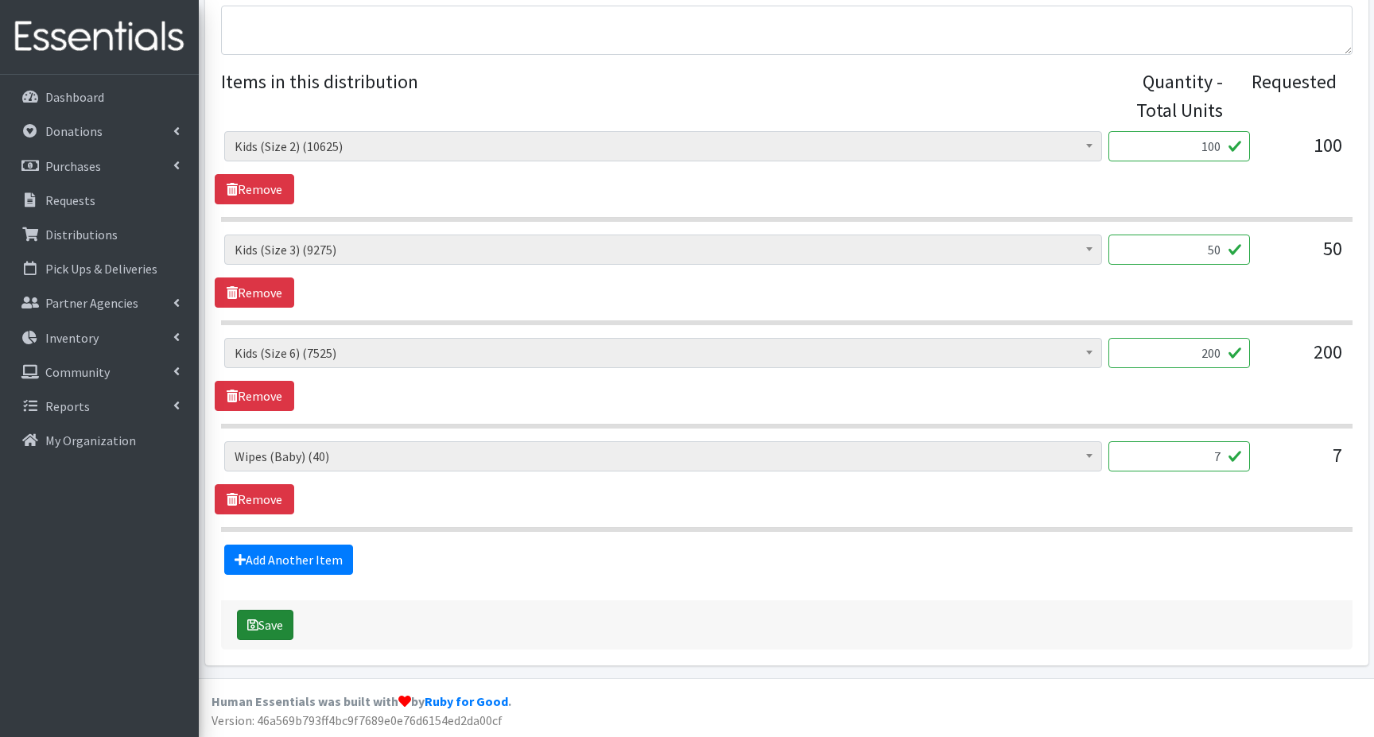
scroll to position [612, 0]
type input "7"
click at [270, 623] on button "Save" at bounding box center [265, 624] width 56 height 30
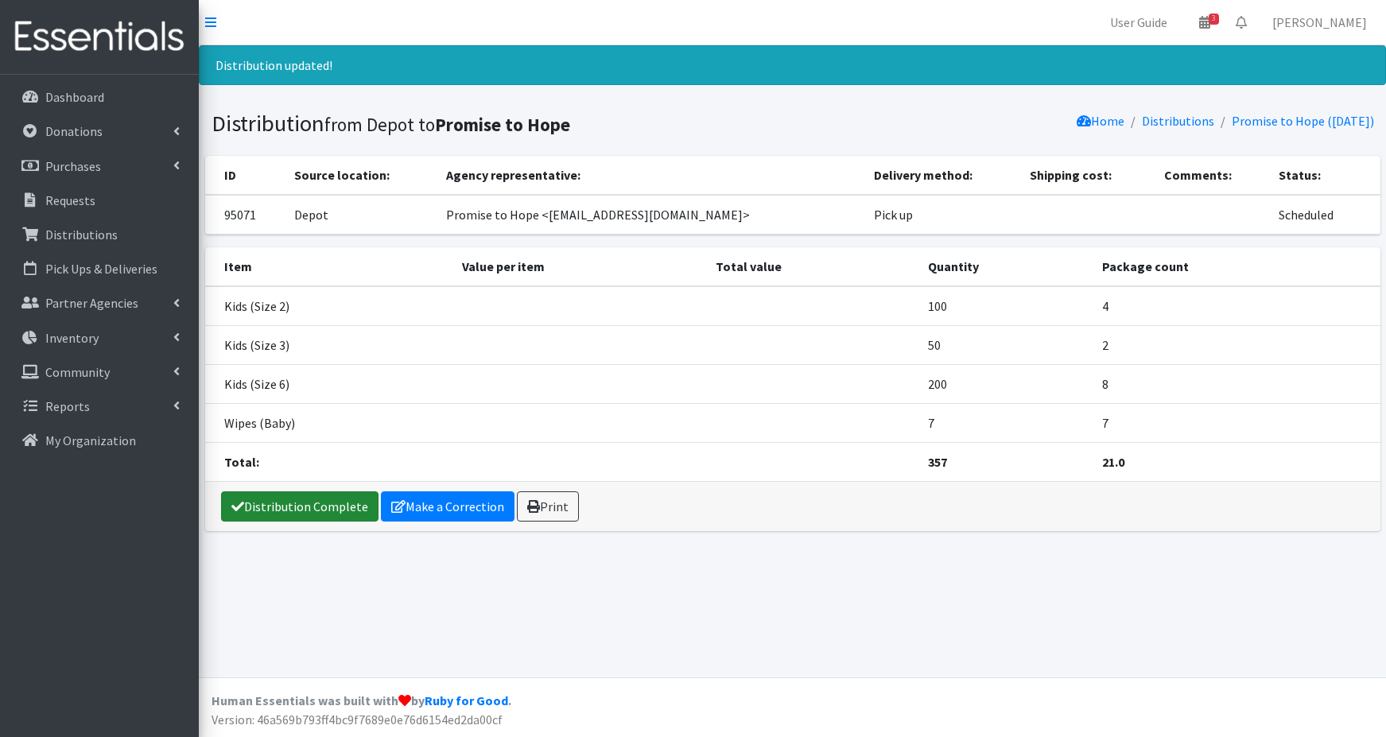
click at [281, 507] on link "Distribution Complete" at bounding box center [299, 507] width 157 height 30
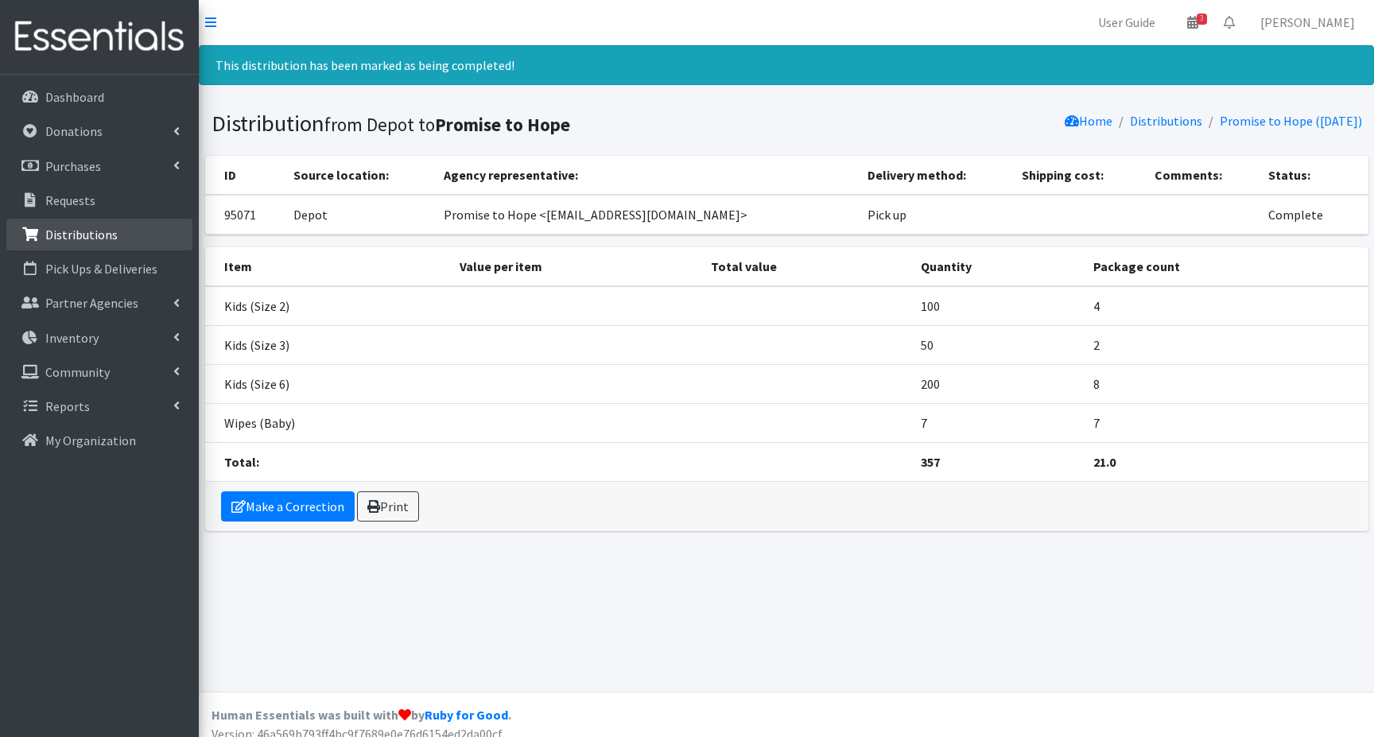
click at [55, 232] on p "Distributions" at bounding box center [81, 235] width 72 height 16
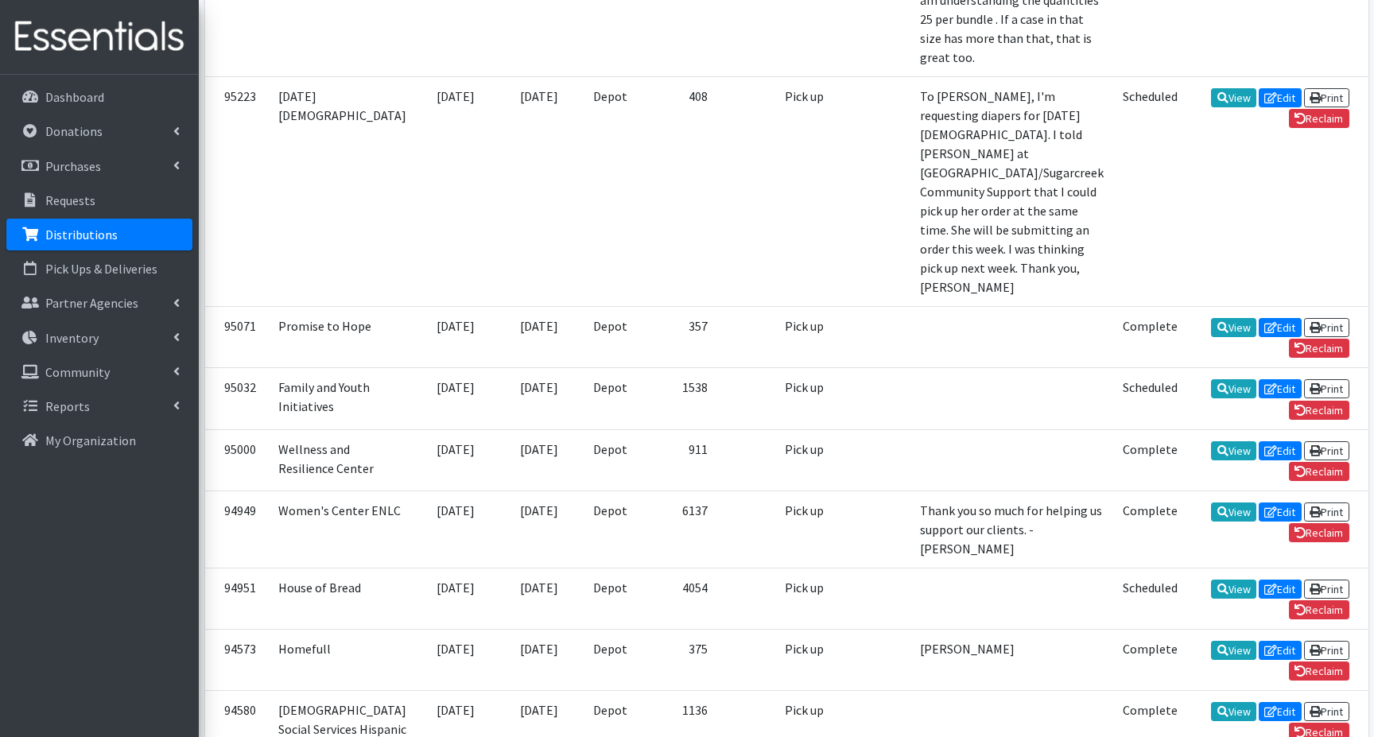
scroll to position [716, 0]
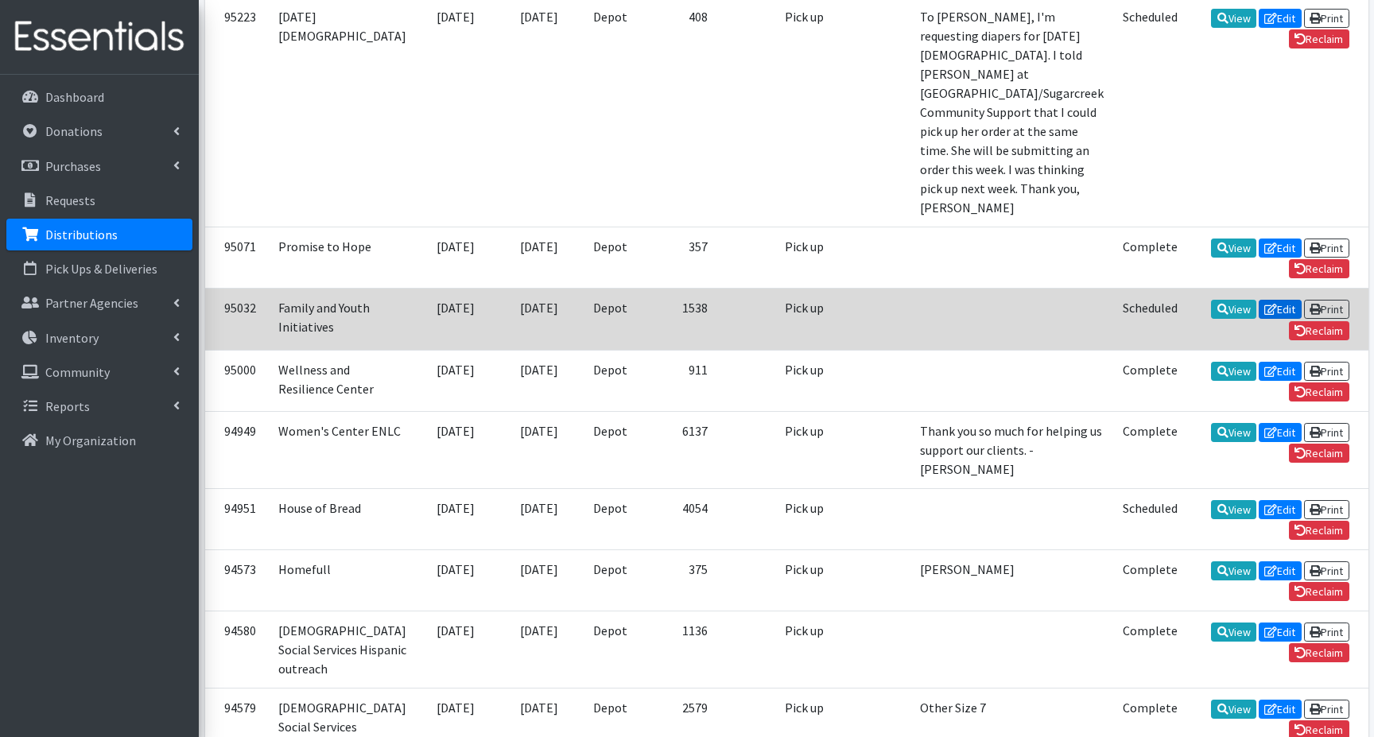
click at [1259, 319] on link "Edit" at bounding box center [1280, 309] width 43 height 19
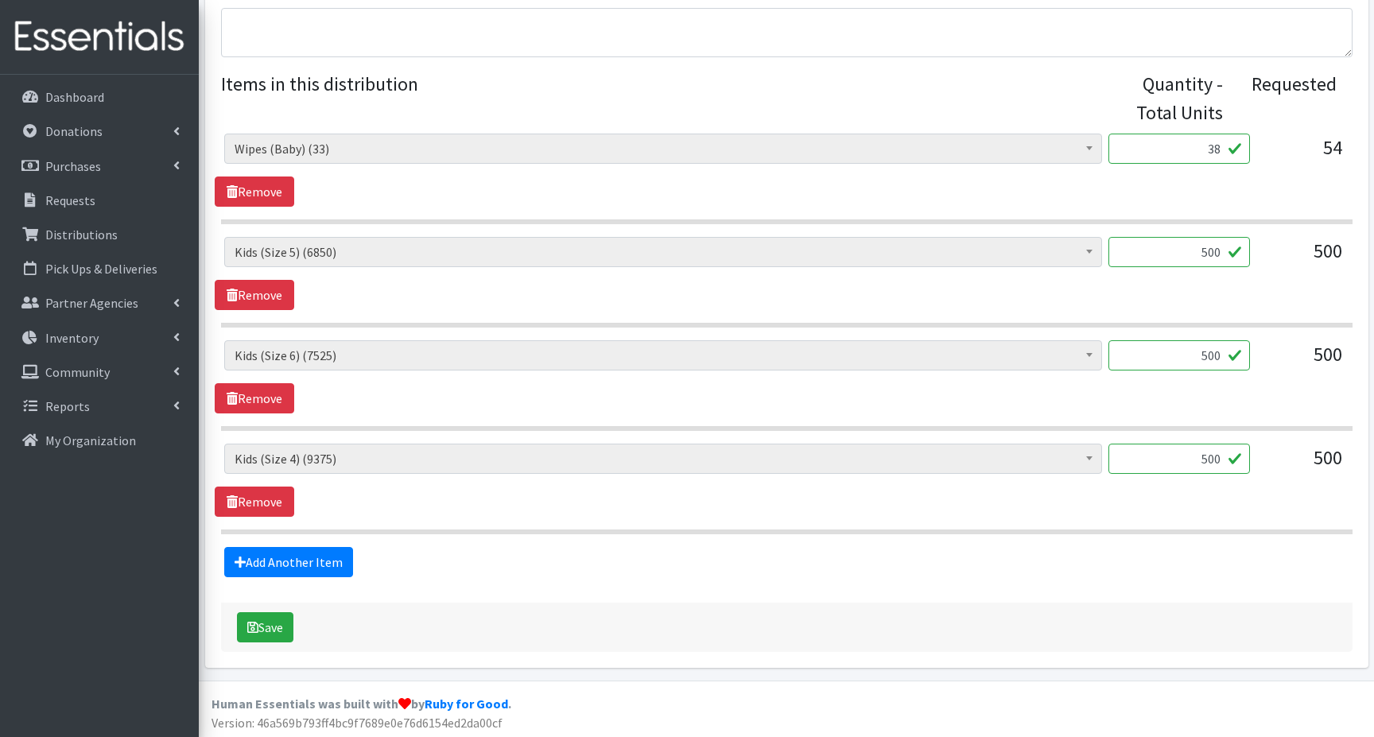
scroll to position [612, 0]
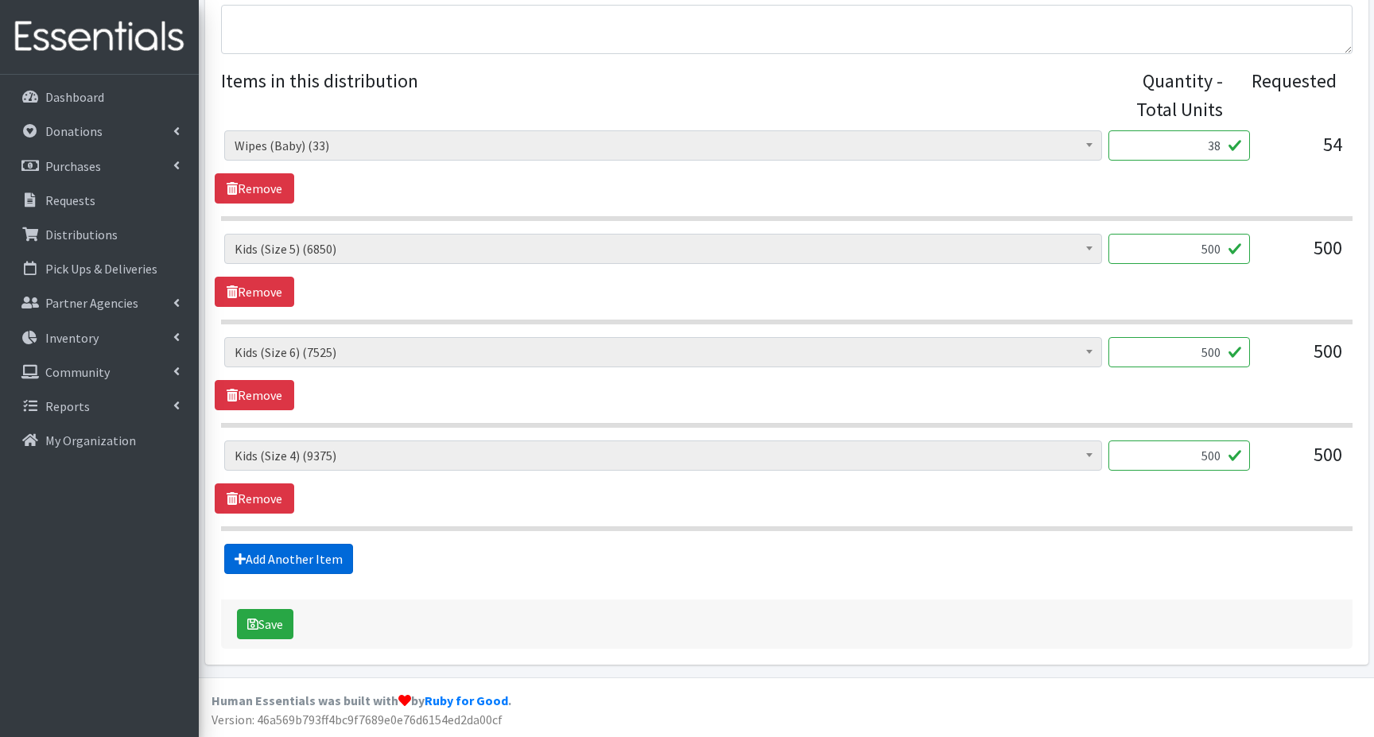
click at [264, 558] on link "Add Another Item" at bounding box center [288, 559] width 129 height 30
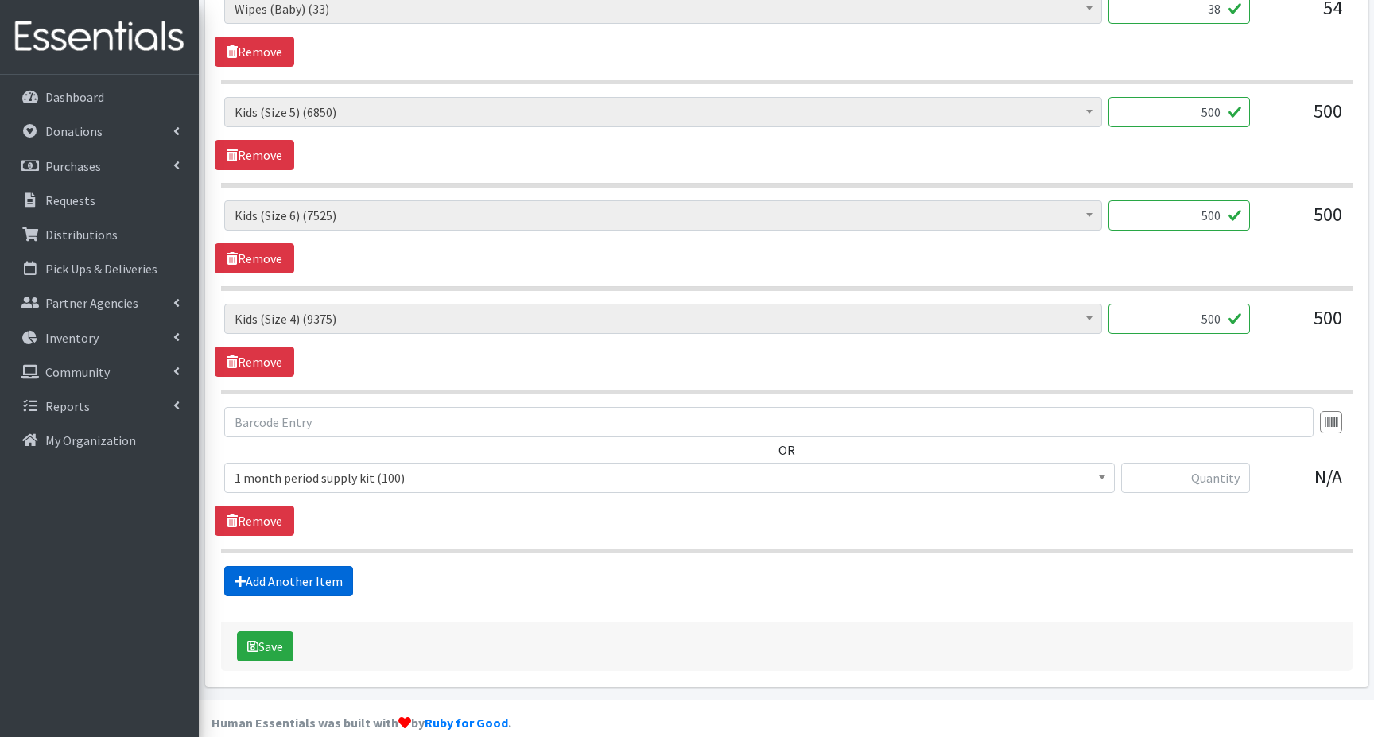
scroll to position [771, 0]
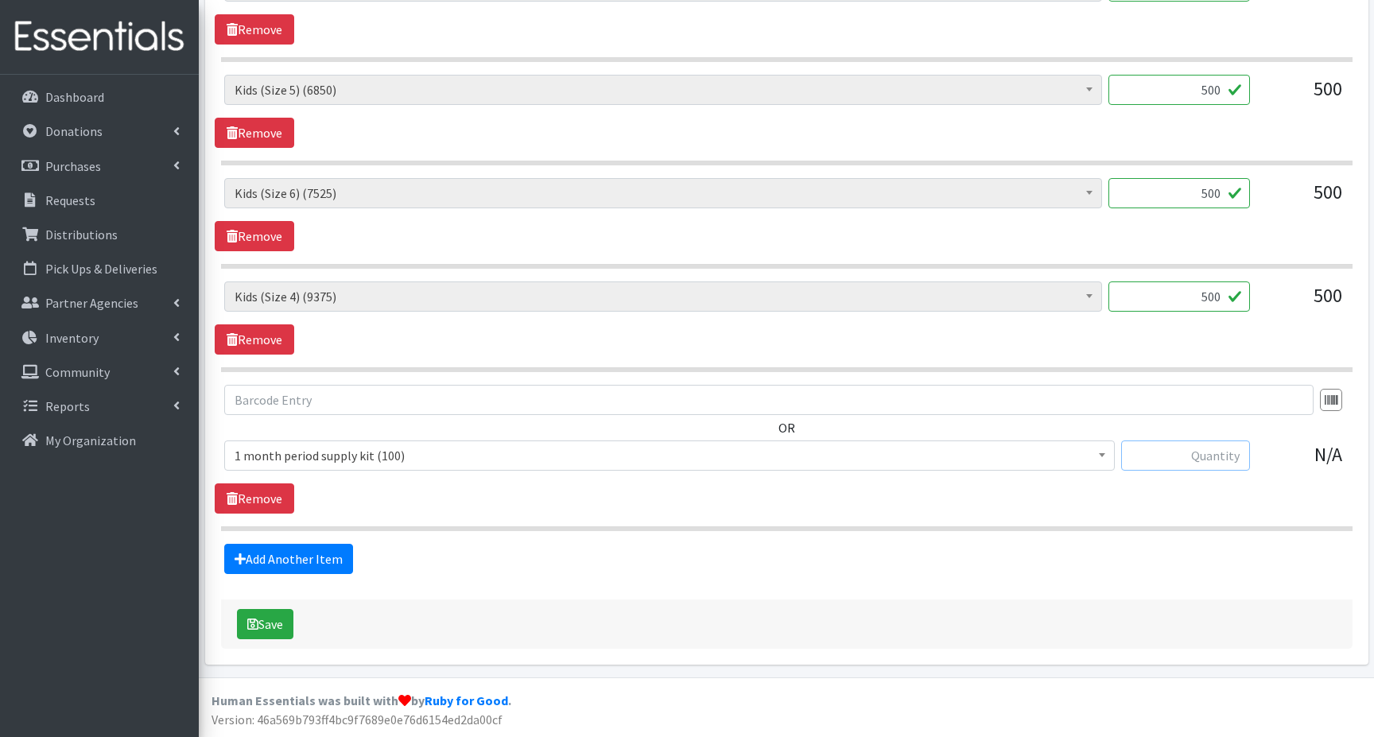
click at [1206, 452] on input "text" at bounding box center [1185, 456] width 129 height 30
type input "35"
click at [268, 624] on button "Save" at bounding box center [265, 624] width 56 height 30
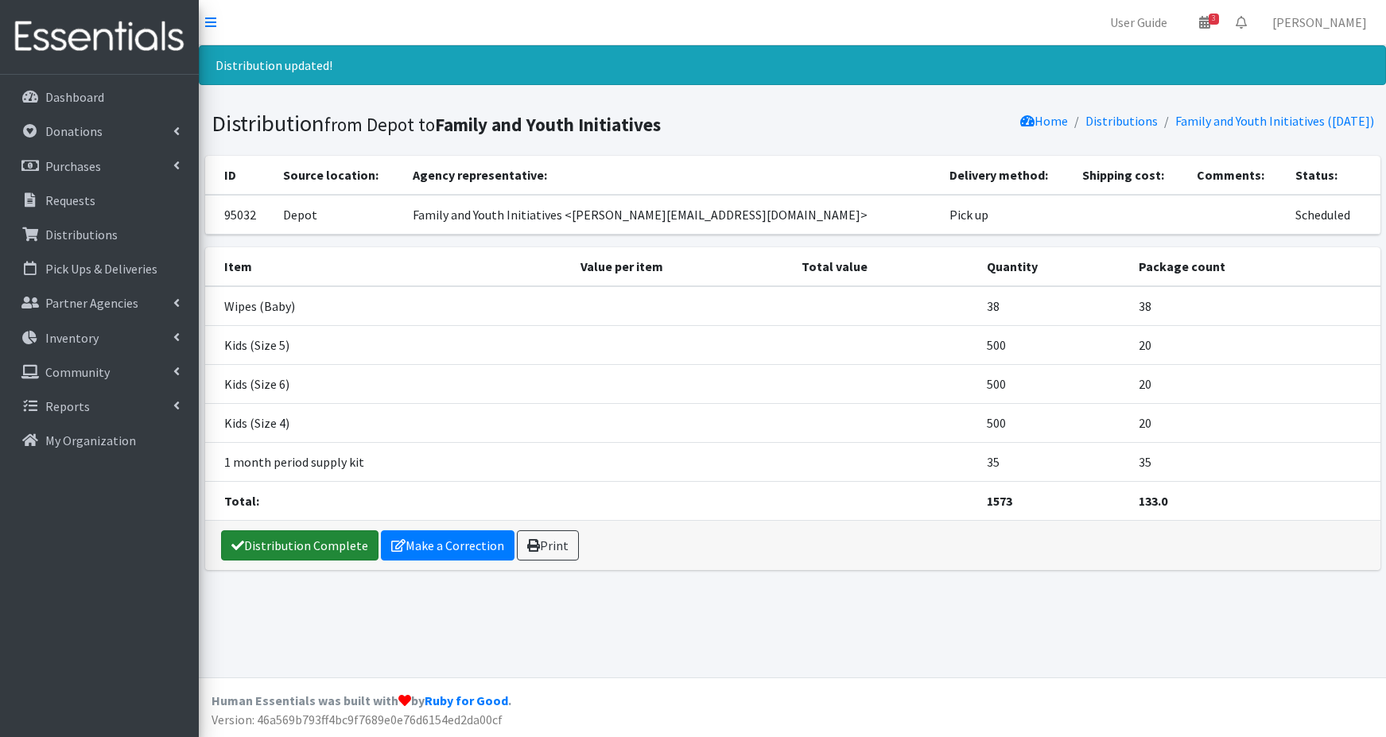
click at [307, 547] on link "Distribution Complete" at bounding box center [299, 545] width 157 height 30
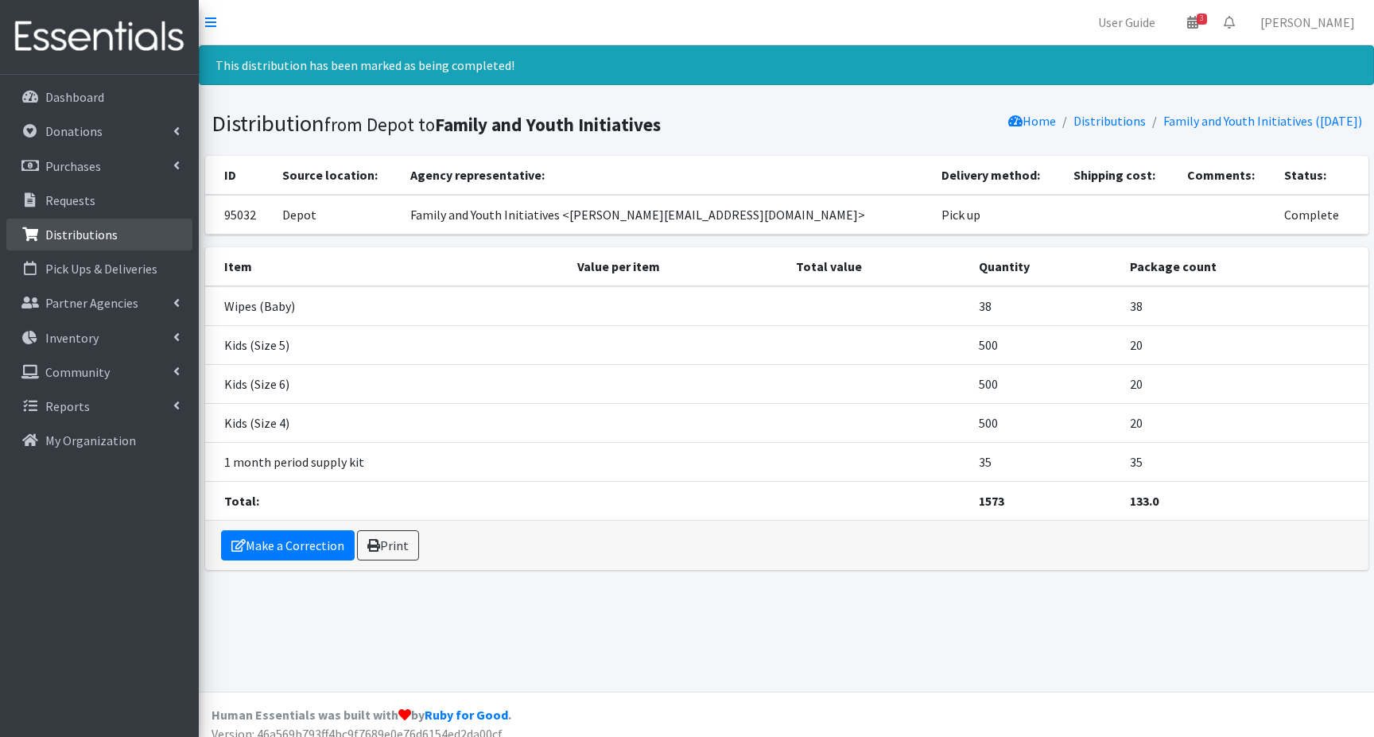
click at [84, 232] on p "Distributions" at bounding box center [81, 235] width 72 height 16
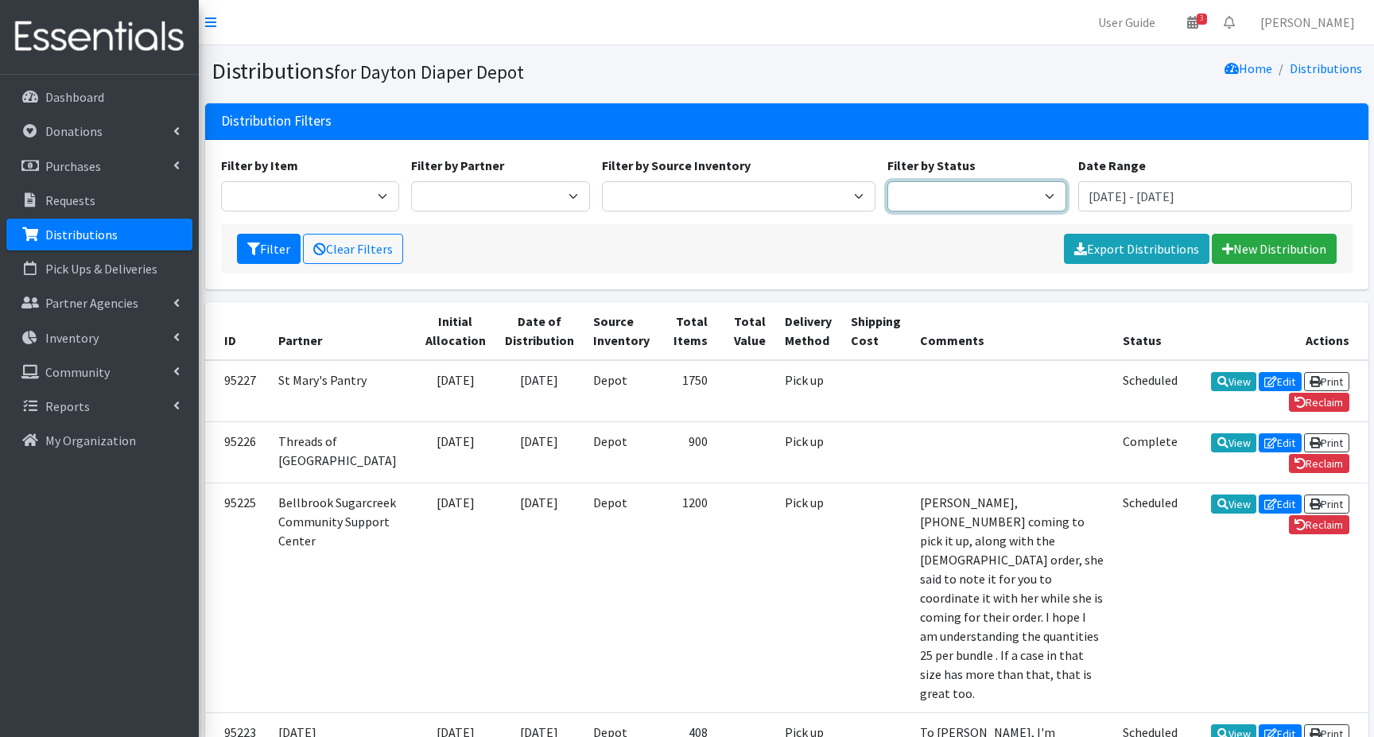
click at [1039, 194] on select "Scheduled Complete" at bounding box center [977, 196] width 179 height 30
select select "5"
click at [888, 181] on select "Scheduled Complete" at bounding box center [977, 196] width 179 height 30
click at [263, 249] on button "Filter" at bounding box center [269, 249] width 64 height 30
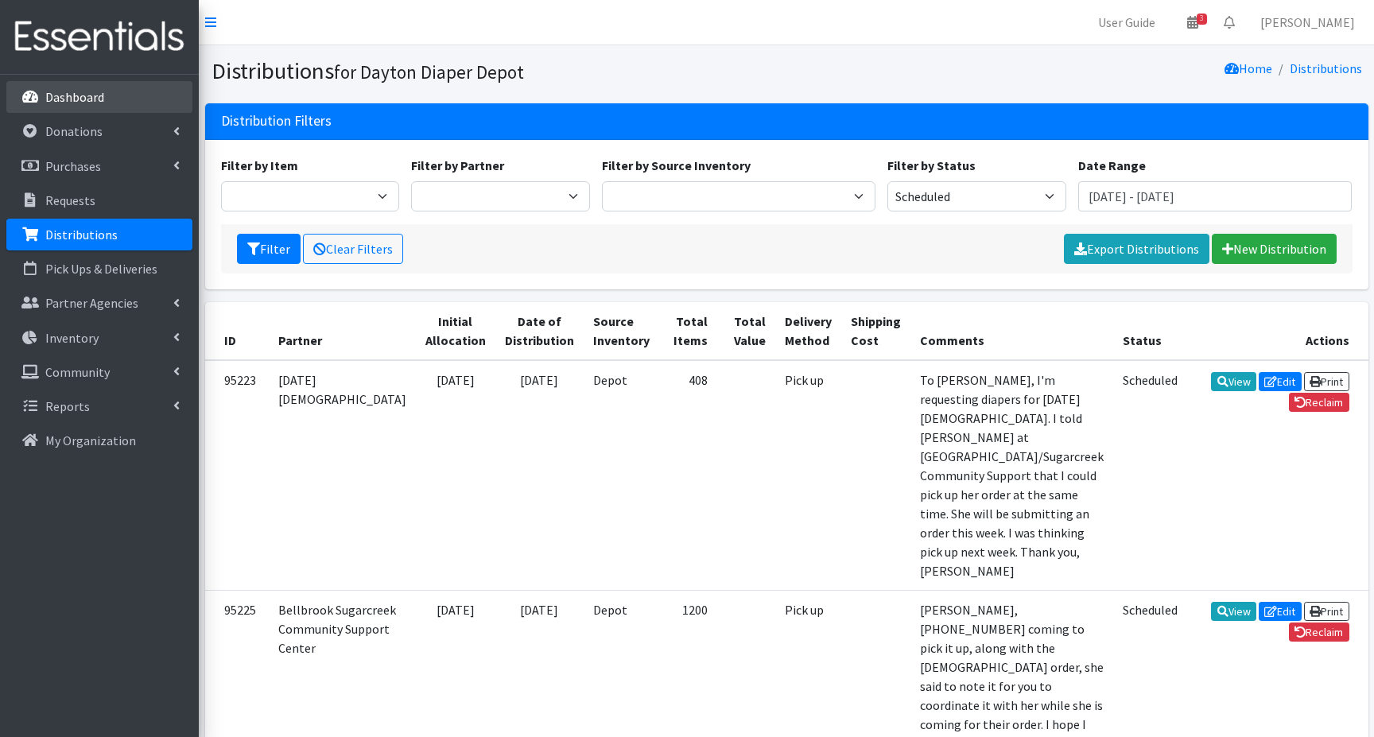
click at [103, 101] on link "Dashboard" at bounding box center [99, 97] width 186 height 32
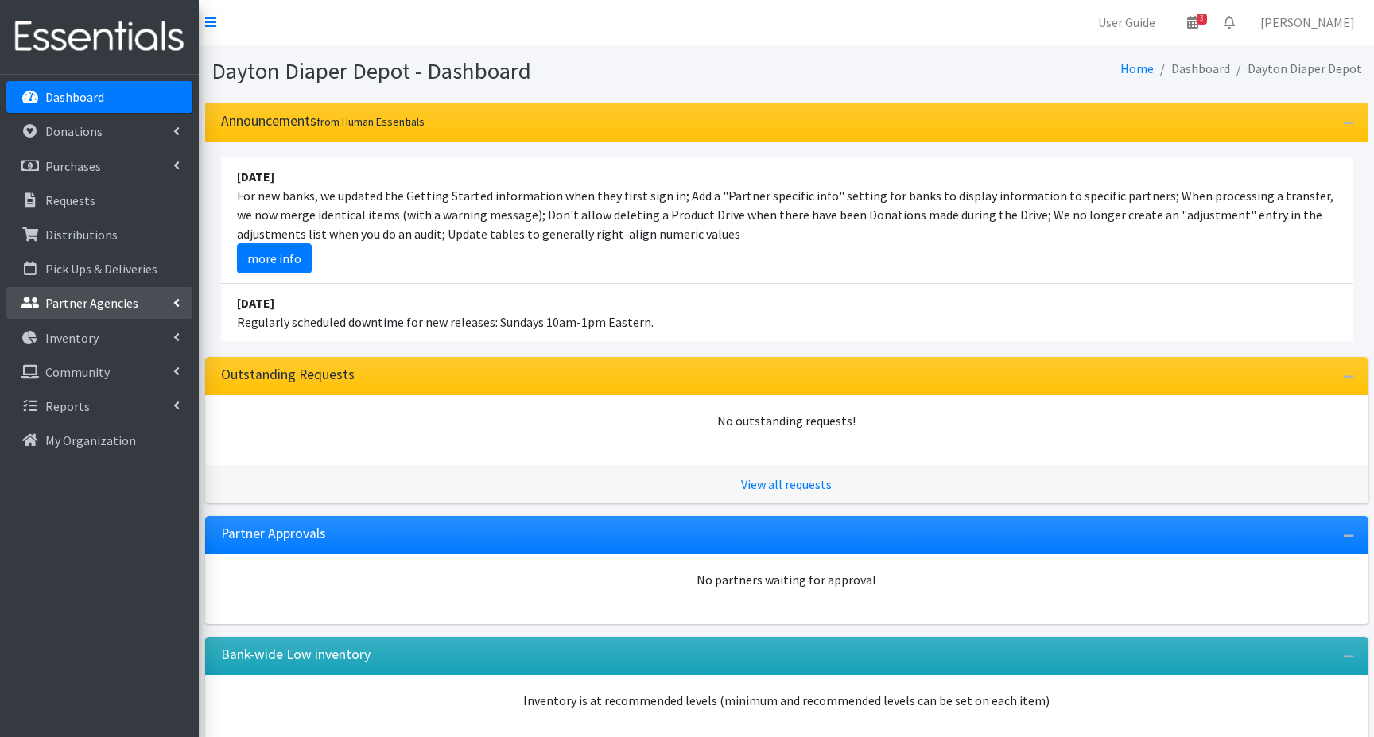
click at [70, 305] on p "Partner Agencies" at bounding box center [91, 303] width 93 height 16
click at [83, 344] on link "All Partners" at bounding box center [99, 338] width 186 height 32
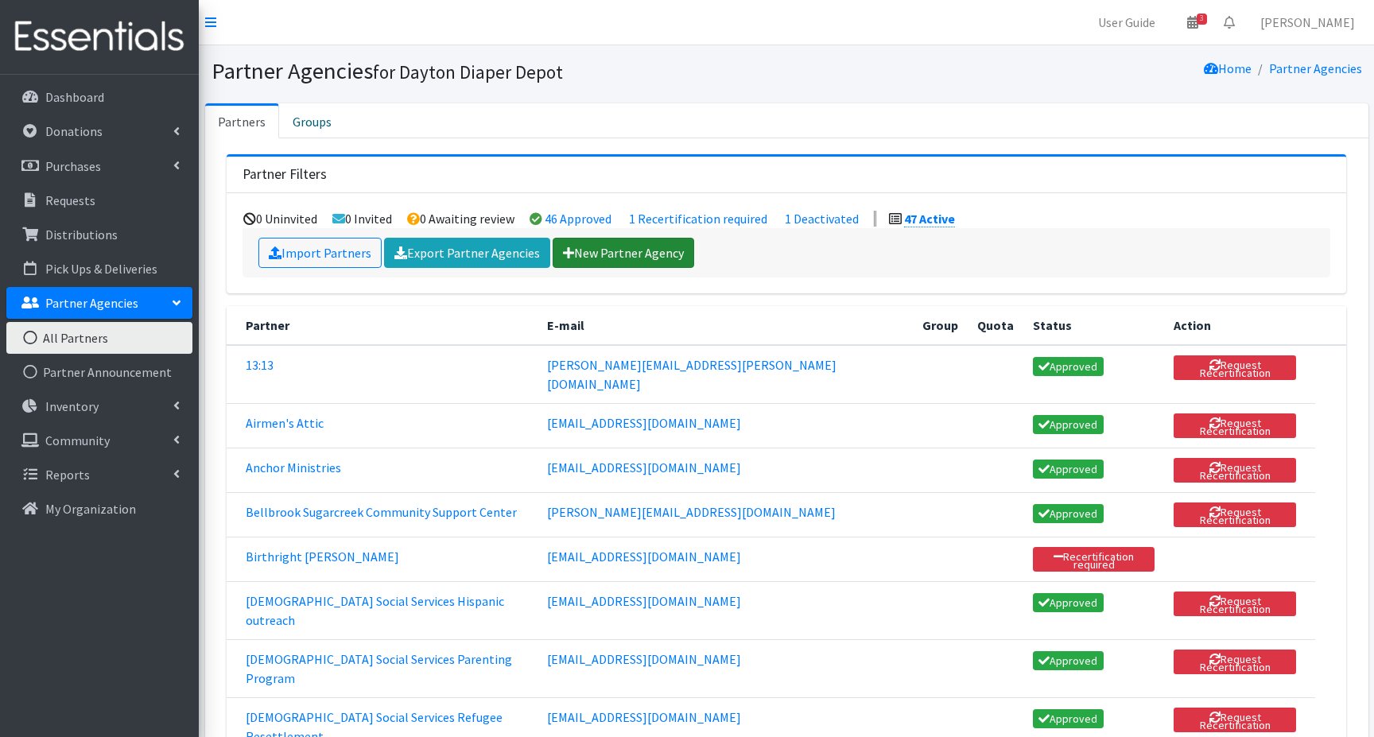
click at [594, 256] on link "New Partner Agency" at bounding box center [624, 253] width 142 height 30
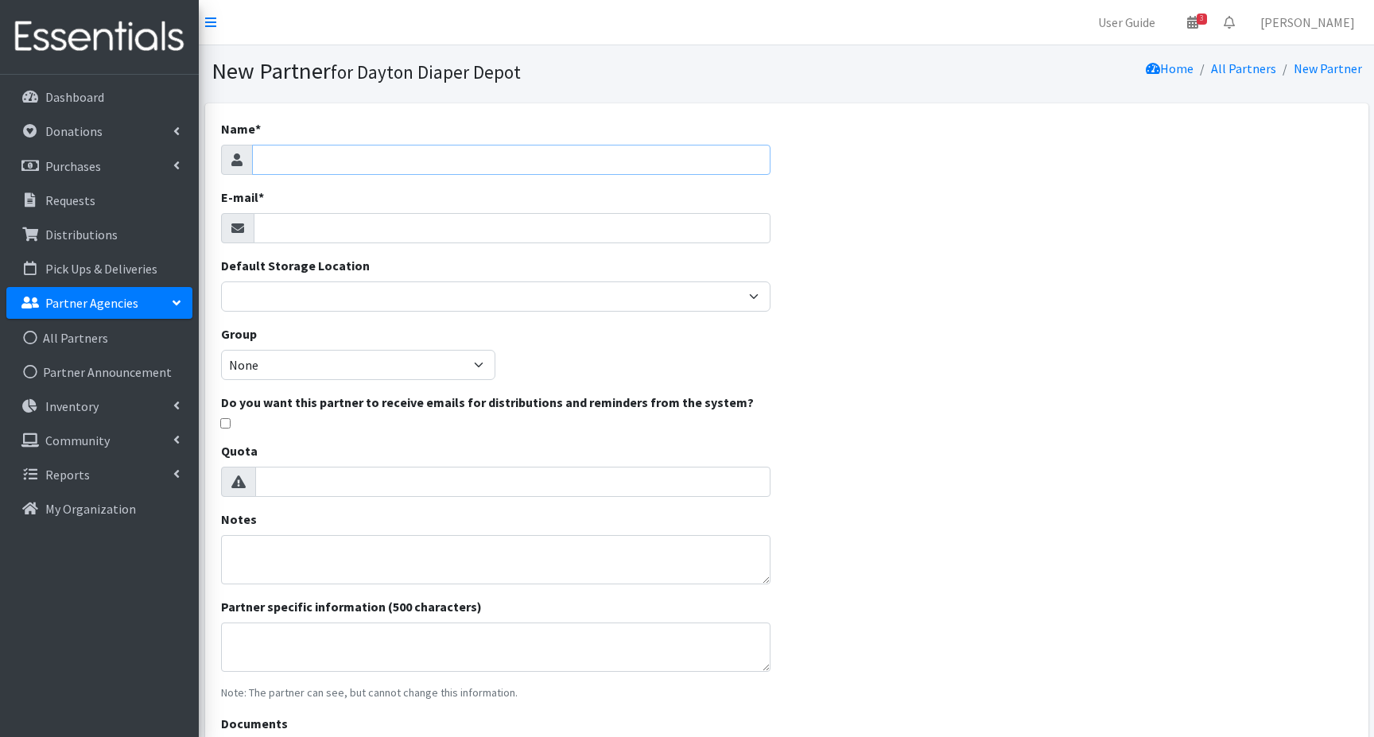
click at [274, 158] on input "Name *" at bounding box center [511, 160] width 519 height 30
type input "Impacting Tomorrow"
click at [282, 231] on input "E-mail *" at bounding box center [513, 228] width 518 height 30
type input "[PERSON_NAME][EMAIL_ADDRESS][PERSON_NAME][DOMAIN_NAME]"
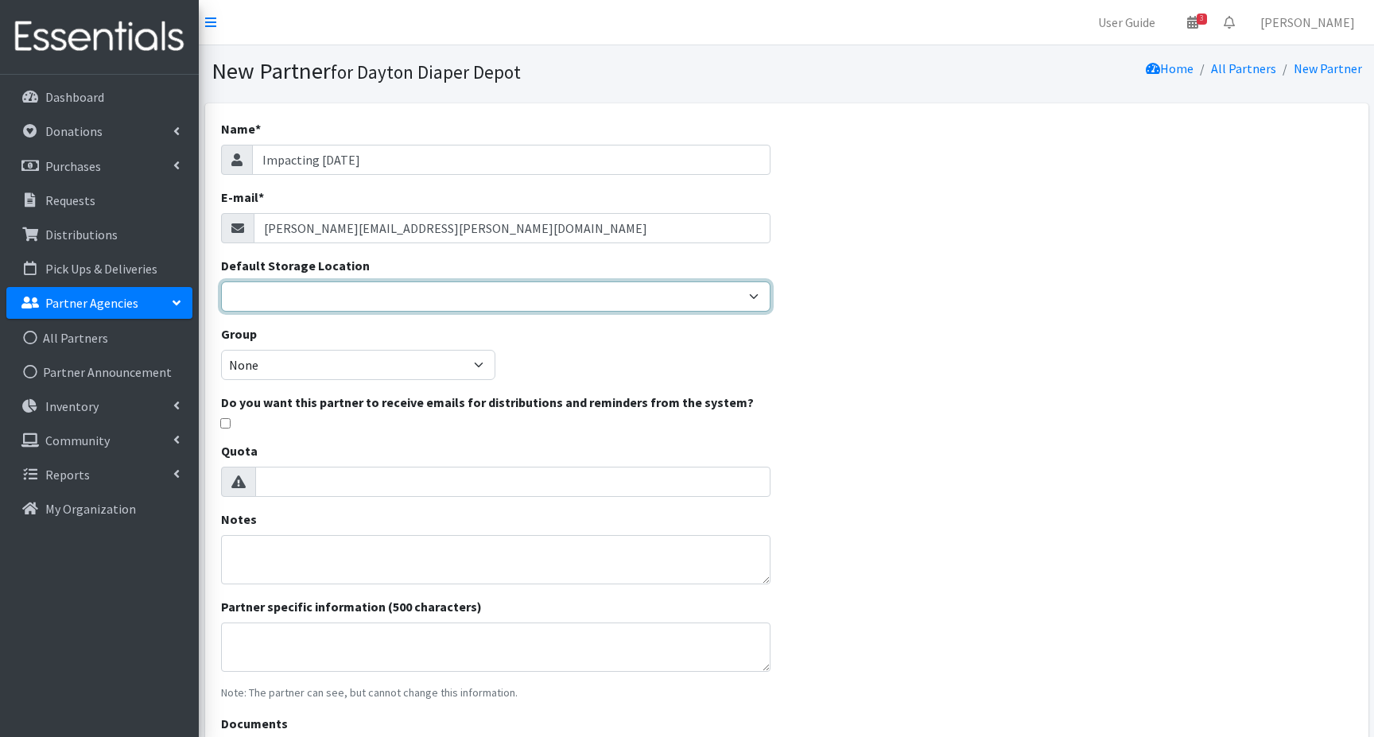
click at [251, 297] on select "Depot" at bounding box center [496, 297] width 550 height 30
select select "460"
click at [221, 282] on select "Depot" at bounding box center [496, 297] width 550 height 30
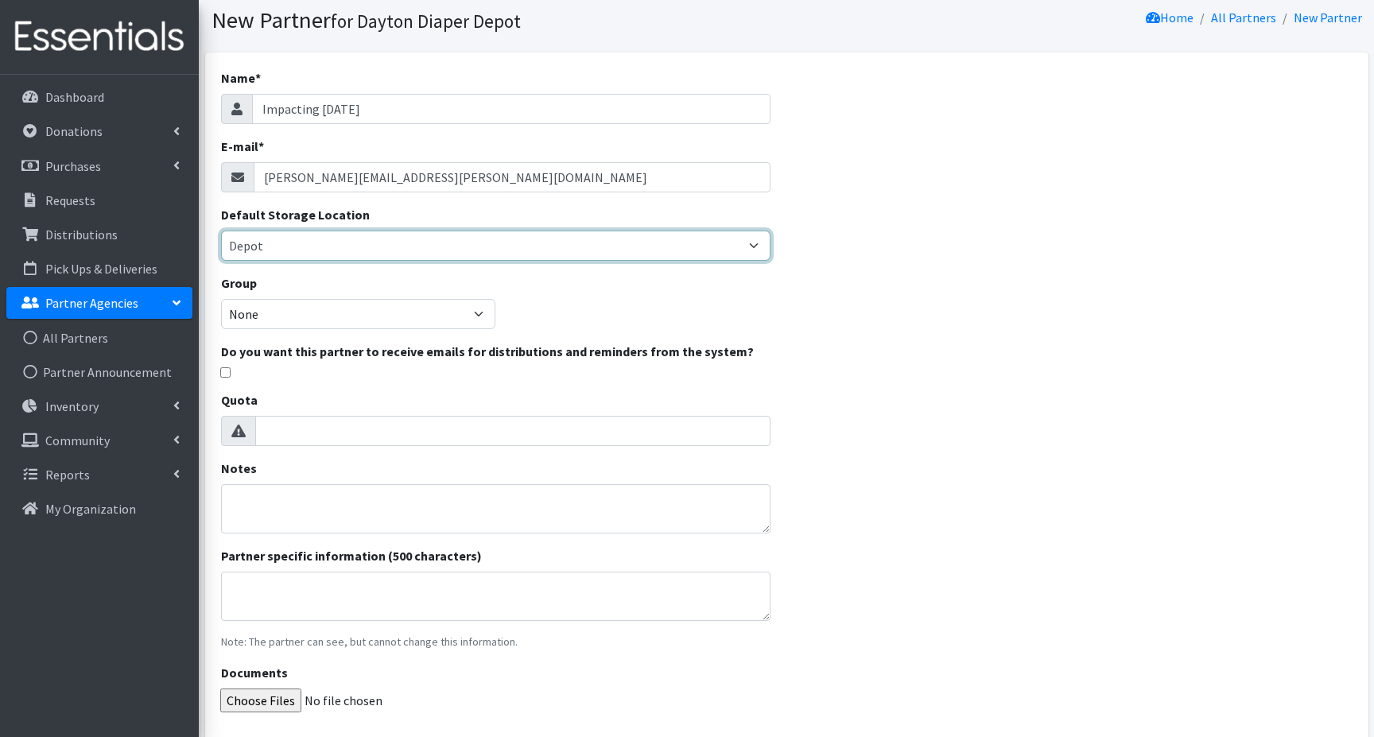
scroll to position [80, 0]
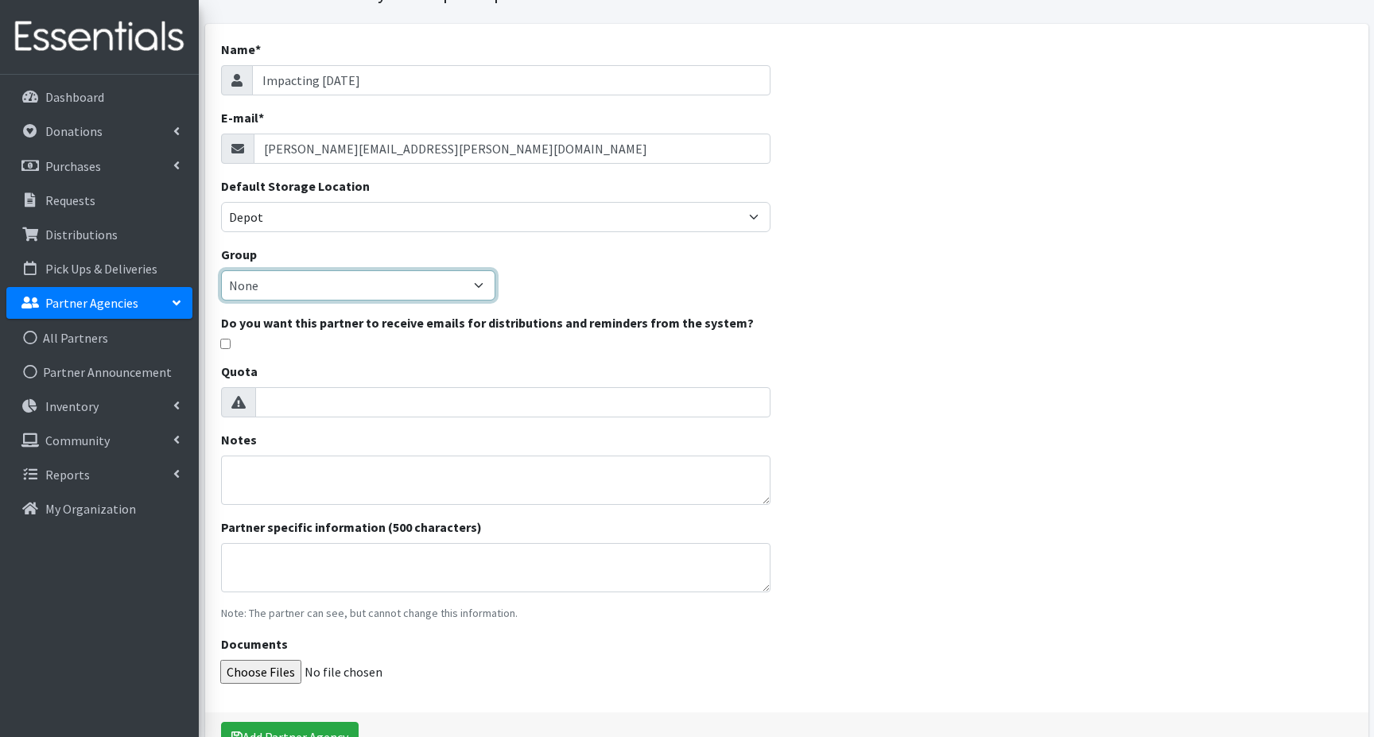
click at [290, 289] on select "None" at bounding box center [358, 285] width 275 height 30
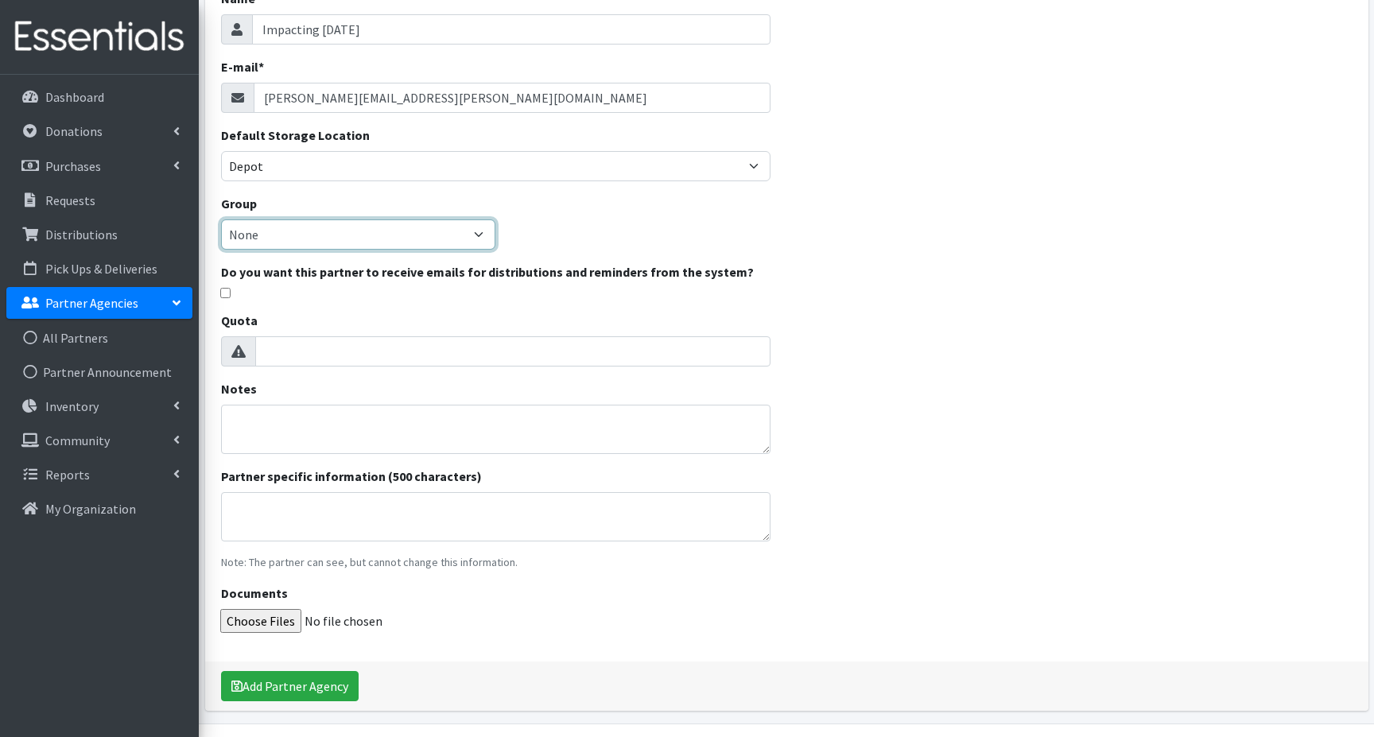
scroll to position [159, 0]
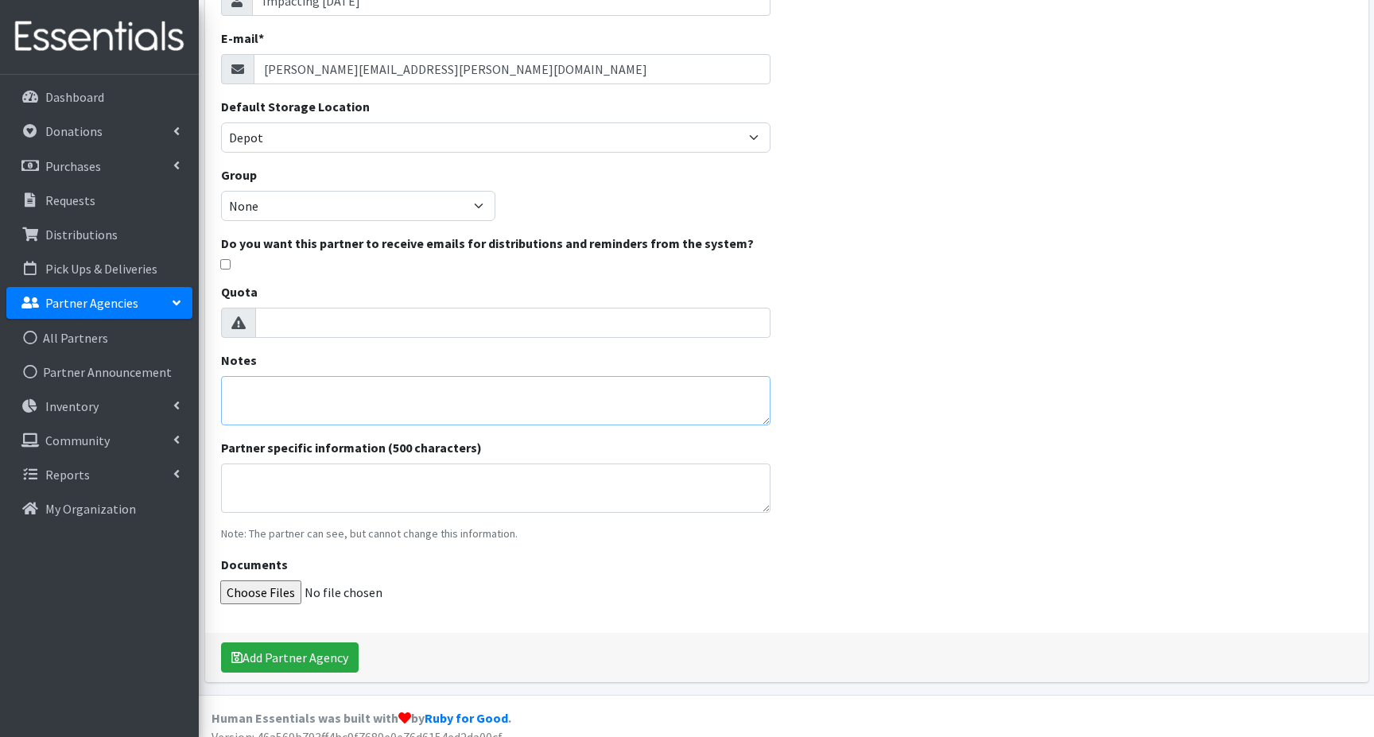
click at [237, 388] on textarea "Notes" at bounding box center [496, 400] width 550 height 49
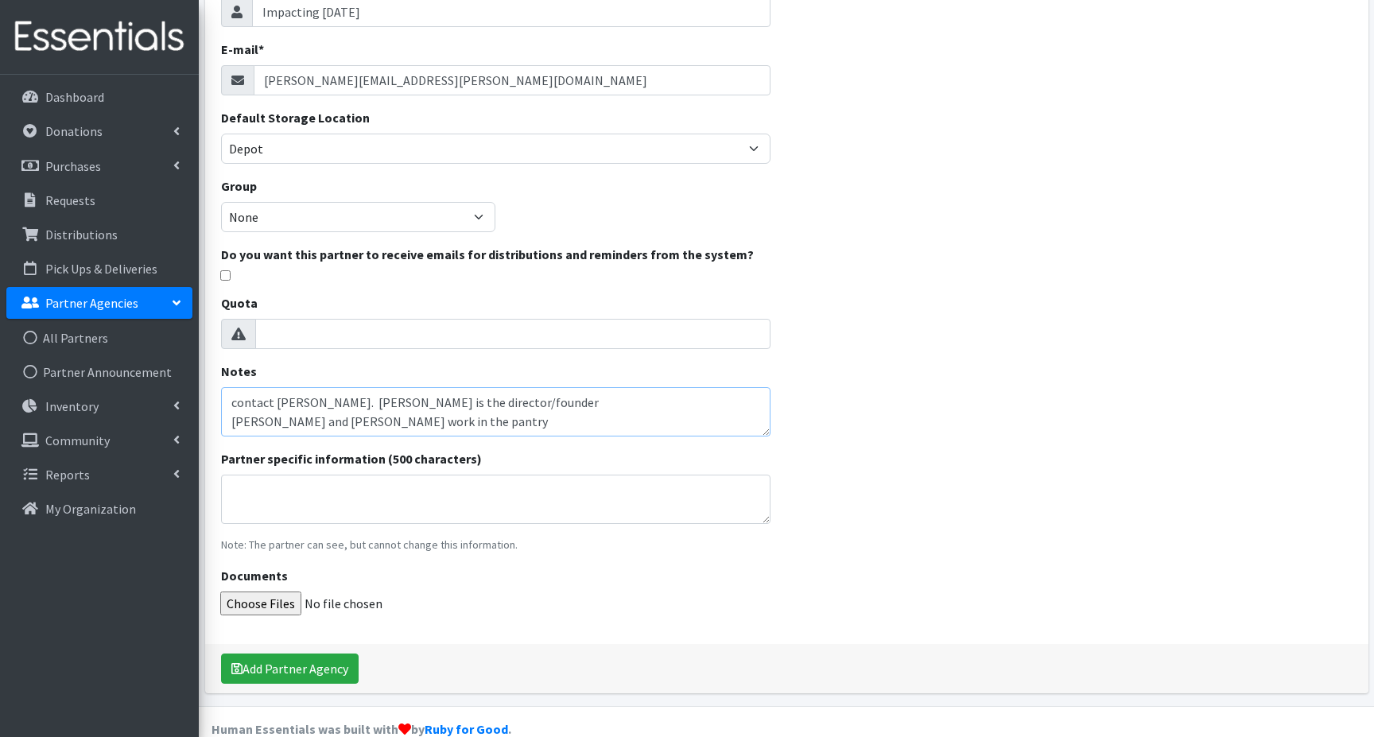
scroll to position [177, 0]
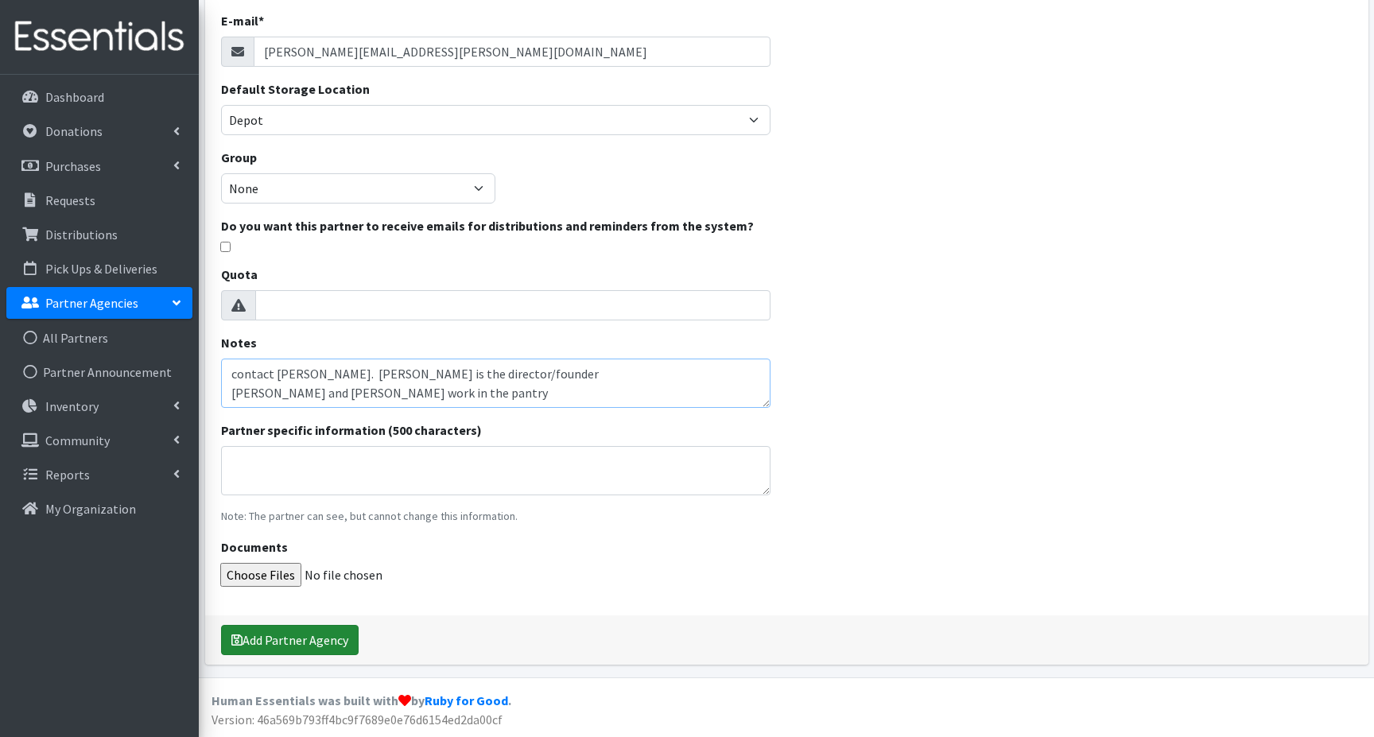
type textarea "contact Laura Baker. Libby is the director/founder Beth and Christy work in the…"
click at [284, 643] on button "Add Partner Agency" at bounding box center [290, 640] width 138 height 30
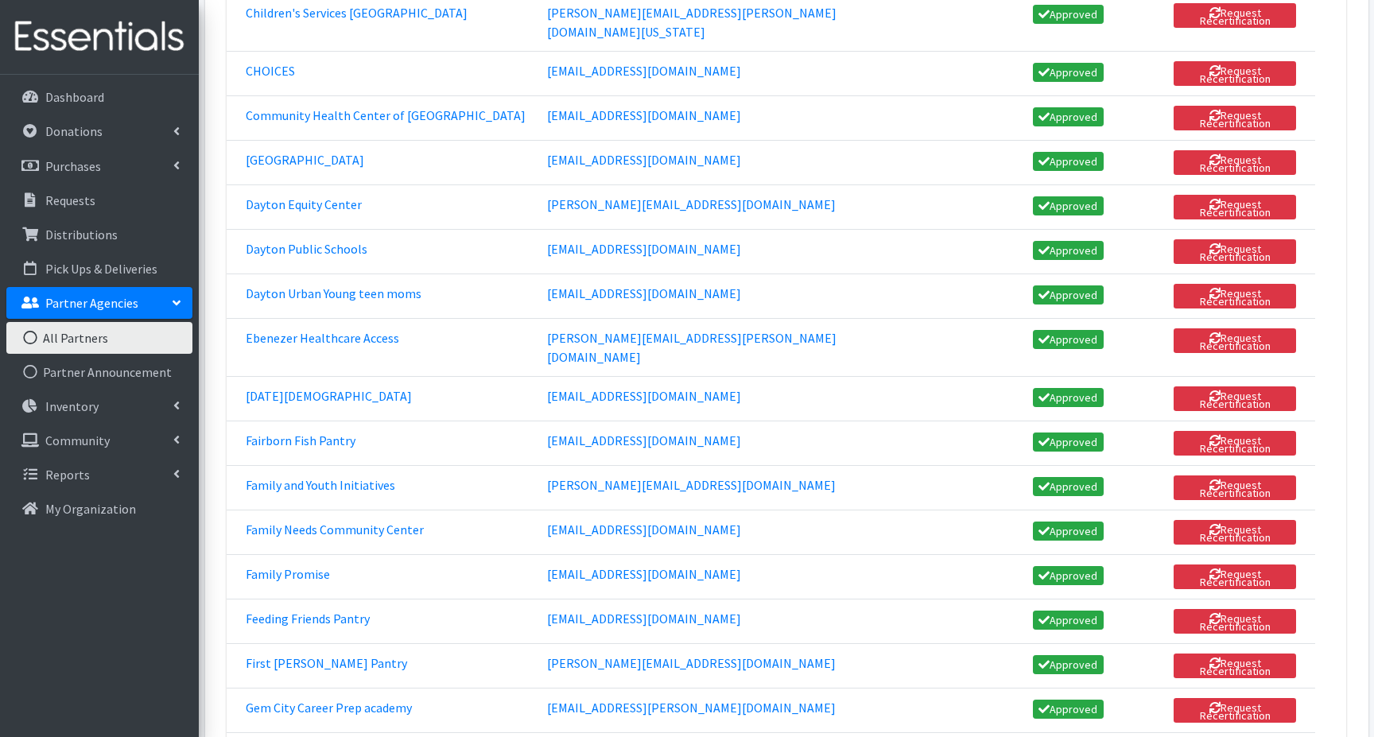
scroll to position [954, 0]
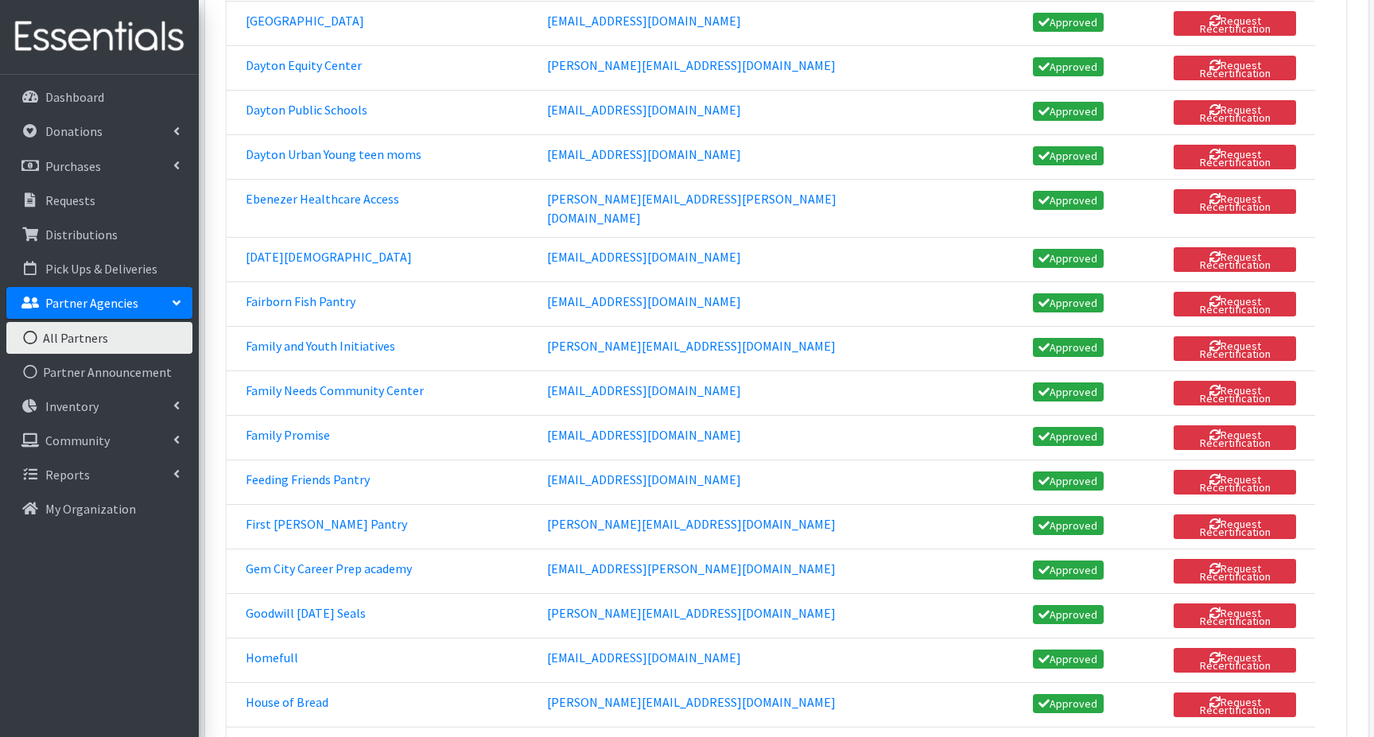
click at [1175, 736] on link "Invite and Approve" at bounding box center [1230, 748] width 113 height 19
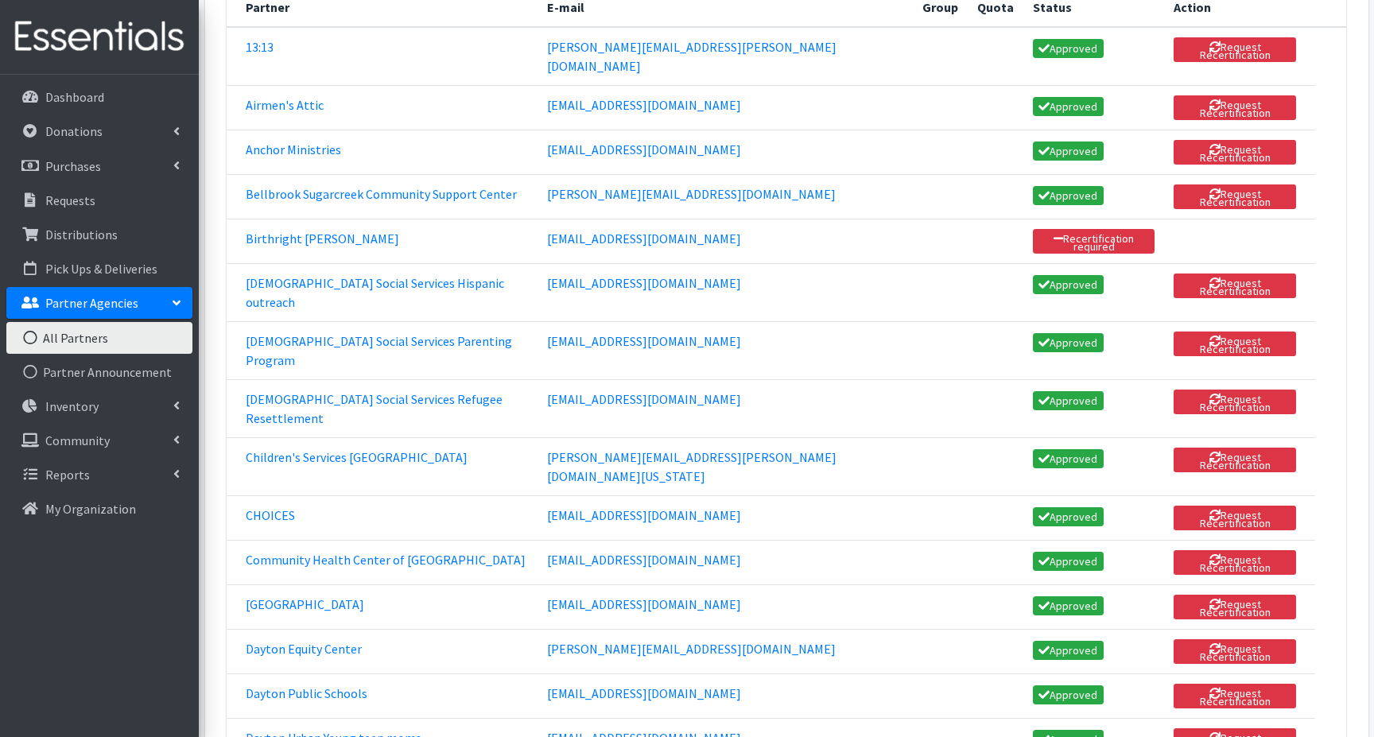
scroll to position [52, 0]
